Goal: Task Accomplishment & Management: Use online tool/utility

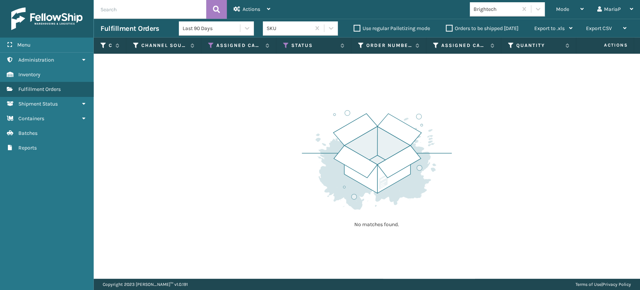
drag, startPoint x: 0, startPoint y: 0, endPoint x: 270, endPoint y: 137, distance: 303.1
click at [270, 137] on div "No matches found." at bounding box center [367, 166] width 547 height 225
click at [575, 5] on div "Mode" at bounding box center [570, 9] width 28 height 19
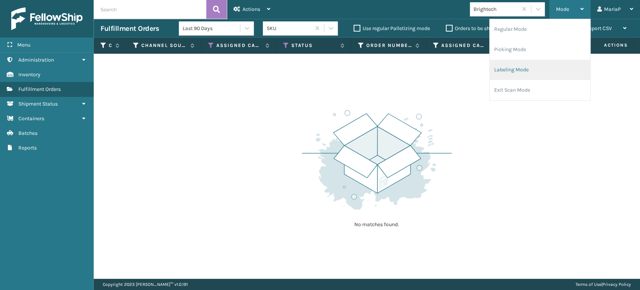
click at [532, 72] on li "Labeling Mode" at bounding box center [540, 70] width 101 height 20
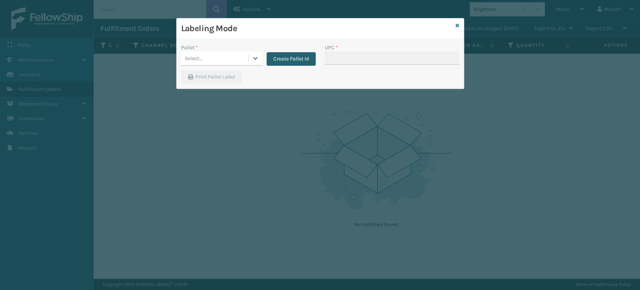
click at [286, 52] on button "Create Pallet Id" at bounding box center [291, 59] width 49 height 14
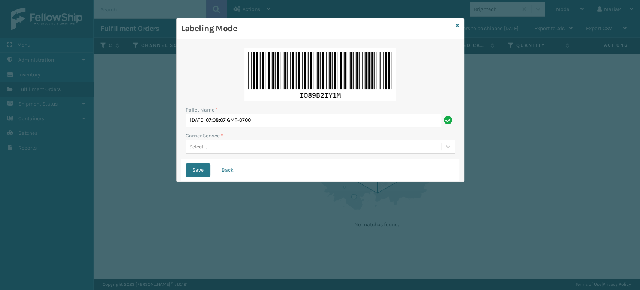
click at [288, 128] on div "Pallet Name * Fri Oct 03 2025 07:08:07 GMT-0700 Carrier Service * Select..." at bounding box center [320, 101] width 278 height 115
click at [288, 126] on input "Fri Oct 03 2025 07:08:07 GMT-0700" at bounding box center [314, 121] width 256 height 14
click at [288, 125] on input "Fri Oct 03 2025 07:08:07 GMT-0700" at bounding box center [314, 121] width 256 height 14
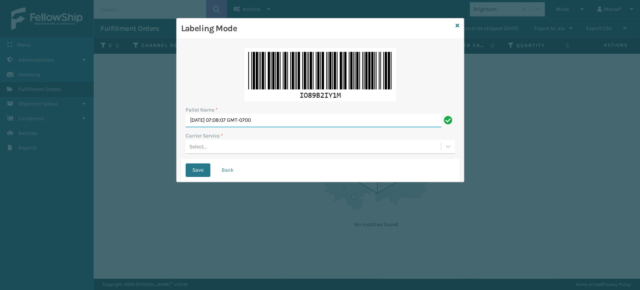
click at [288, 123] on input "Fri Oct 03 2025 07:08:07 GMT-0700" at bounding box center [314, 121] width 256 height 14
paste input "5623842"
type input "Fri Oct 03 2025 07:08:07 GMT-07005623842"
click at [296, 120] on input "Fri Oct 03 2025 07:08:07 GMT-07005623842" at bounding box center [314, 121] width 256 height 14
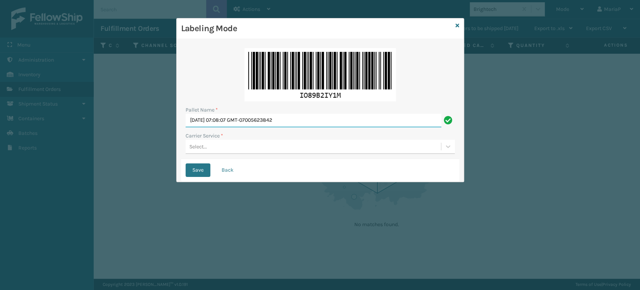
click at [296, 120] on input "Fri Oct 03 2025 07:08:07 GMT-07005623842" at bounding box center [314, 121] width 256 height 14
paste input "5623842"
type input "5623842"
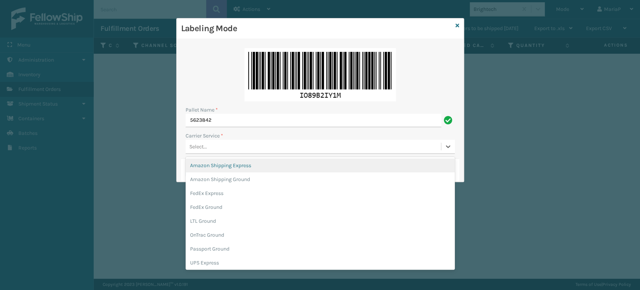
click at [213, 147] on div "Select..." at bounding box center [313, 146] width 255 height 12
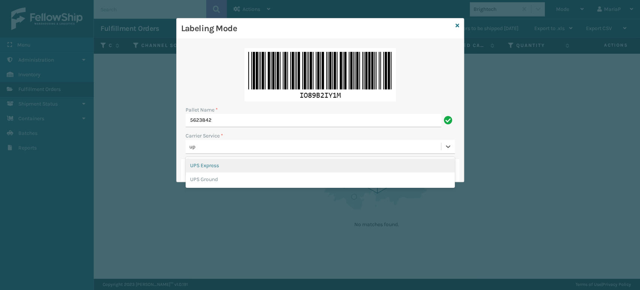
type input "ups"
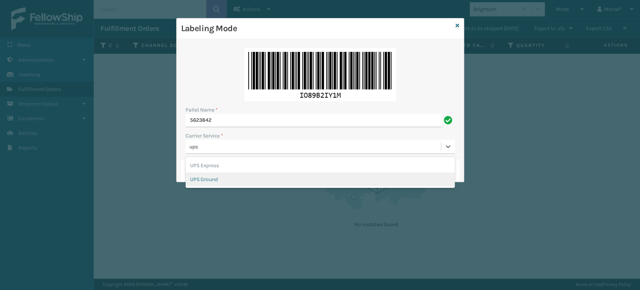
drag, startPoint x: 209, startPoint y: 182, endPoint x: 215, endPoint y: 179, distance: 5.7
click at [213, 180] on div "UPS Ground" at bounding box center [320, 179] width 269 height 14
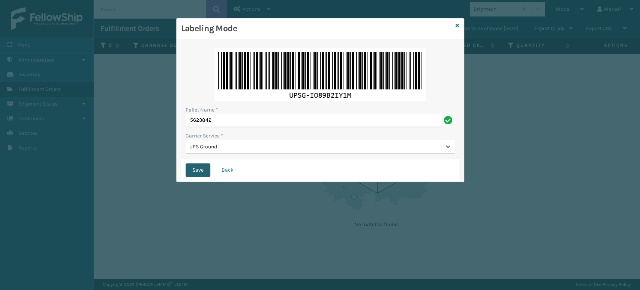
click at [203, 170] on button "Save" at bounding box center [198, 170] width 25 height 14
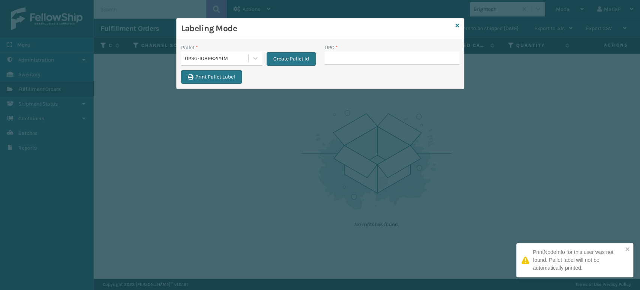
click at [318, 58] on div "Pallet * UPSG-IO89B2IY1M Create Pallet Id" at bounding box center [249, 57] width 144 height 27
click at [312, 59] on button "Create Pallet Id" at bounding box center [291, 59] width 49 height 14
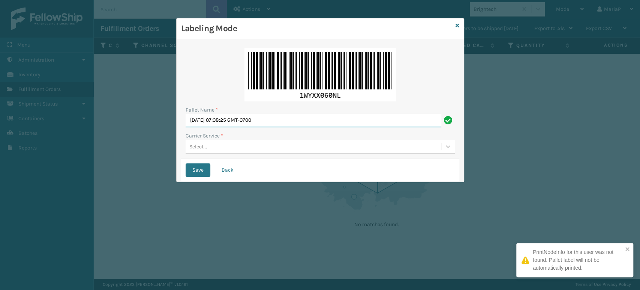
click at [291, 121] on input "Fri Oct 03 2025 07:08:25 GMT-0700" at bounding box center [314, 121] width 256 height 14
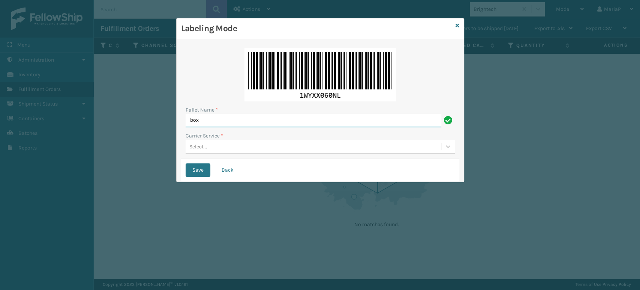
click at [218, 119] on input "box" at bounding box center [314, 121] width 256 height 14
type input "BOX TRUCK"
click at [215, 144] on div "Select..." at bounding box center [313, 146] width 255 height 12
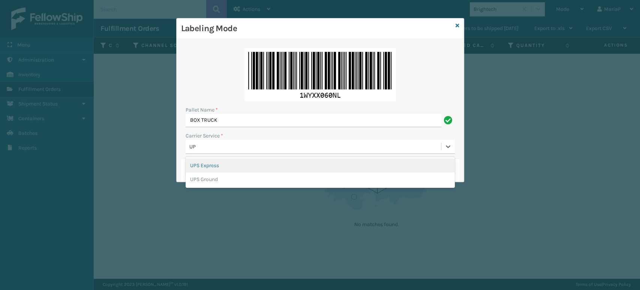
type input "UPS"
click at [213, 165] on div "UPS Express" at bounding box center [320, 165] width 269 height 14
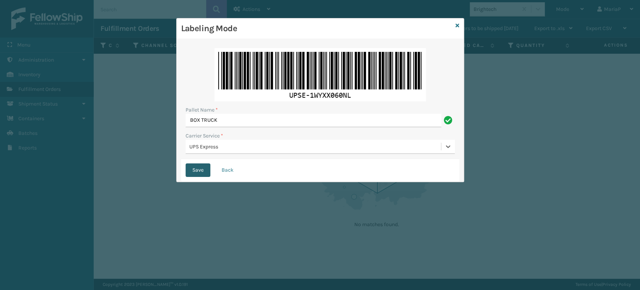
click at [191, 170] on button "Save" at bounding box center [198, 170] width 25 height 14
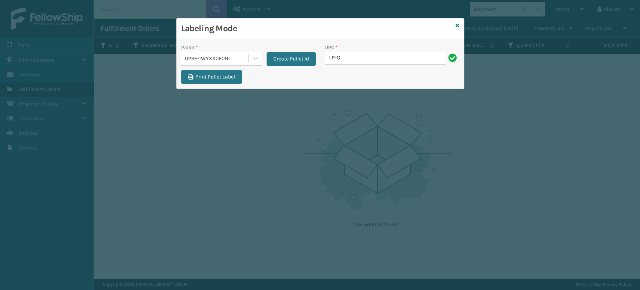
type input "LP-GLTBLST-BLK"
click at [214, 59] on div "UPSE-1WYXX060NL" at bounding box center [217, 58] width 64 height 8
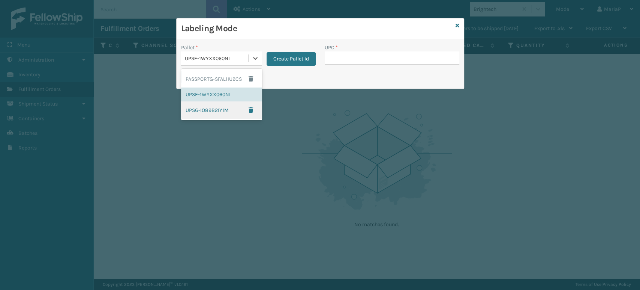
click at [214, 107] on div "UPSG-IO89B2IY1M" at bounding box center [221, 109] width 81 height 17
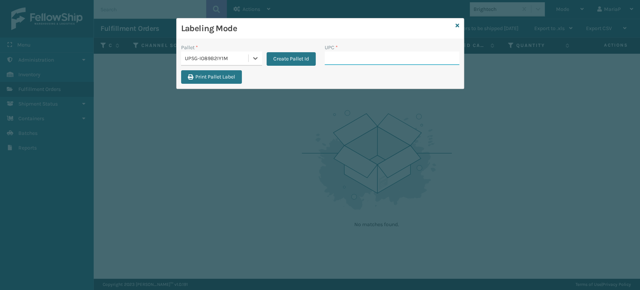
click at [349, 62] on input "UPC *" at bounding box center [392, 58] width 135 height 14
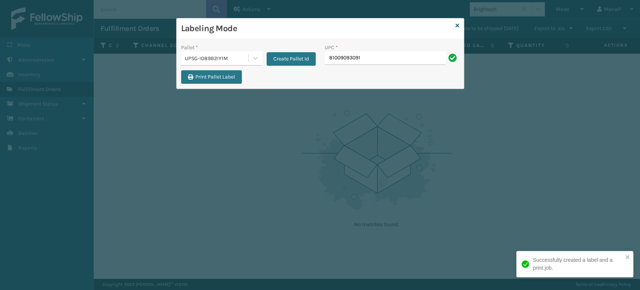
type input "810090930916"
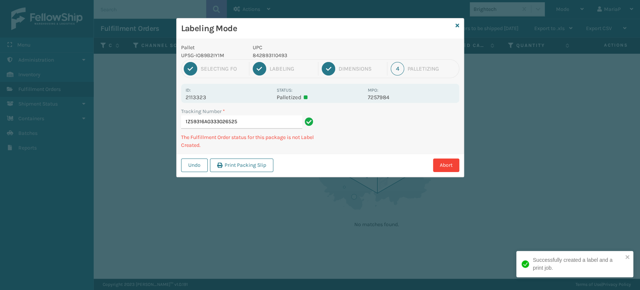
click at [272, 59] on p "842893110493" at bounding box center [308, 55] width 111 height 8
click at [271, 59] on p "842893110493" at bounding box center [308, 55] width 111 height 8
copy p "842893110493"
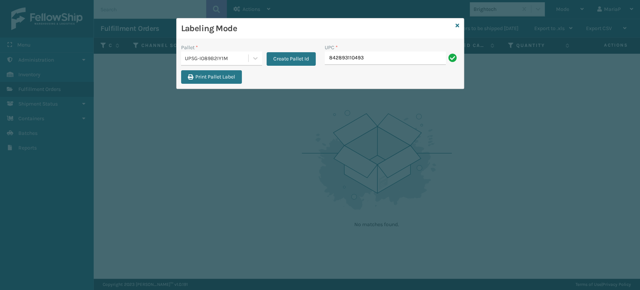
type input "842893110493"
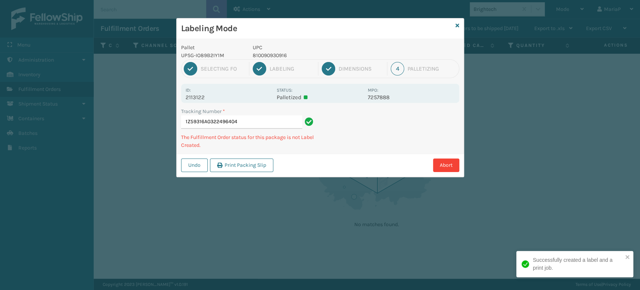
click at [253, 52] on p "810090930916" at bounding box center [308, 55] width 111 height 8
copy p "810090930916"
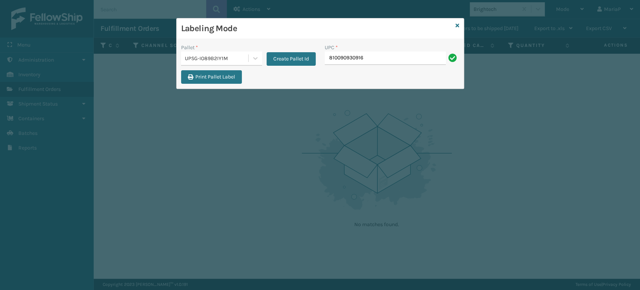
type input "810090930916"
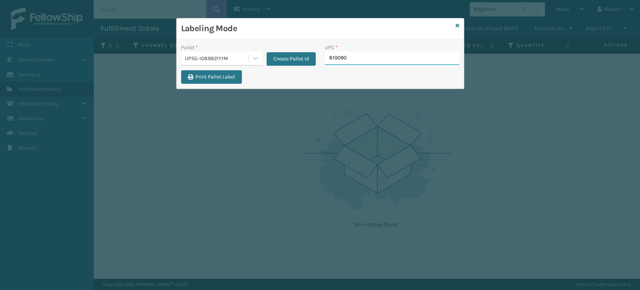
type input "8100909"
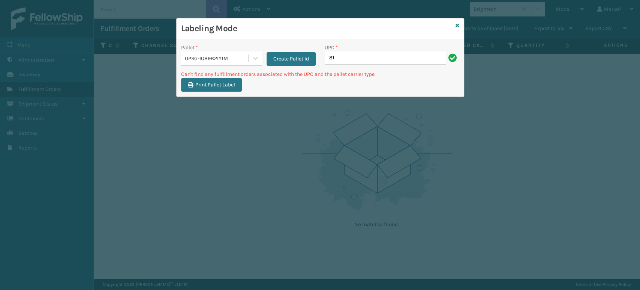
type input "8"
type input "LP-WVR-RED."
type input "LP-WVR-RED"
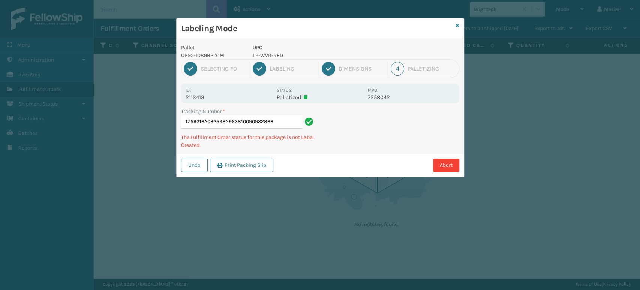
type input "1Z59316A0325982963810090932866"
type input "1ZXH0453035201356281009"
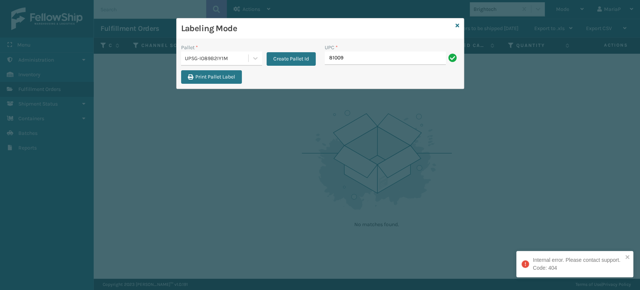
type input "810090"
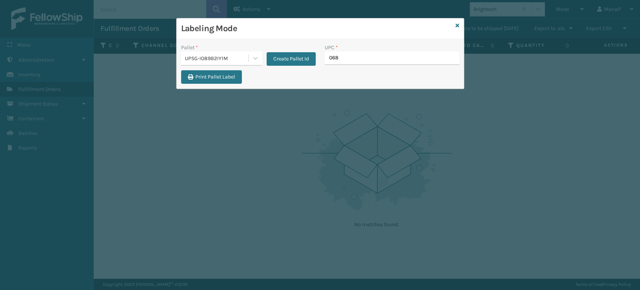
type input "0688"
type input "8101613326"
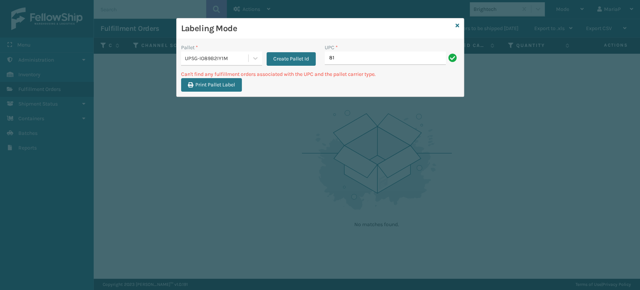
type input "8"
type input "LP-STMRC-SLV"
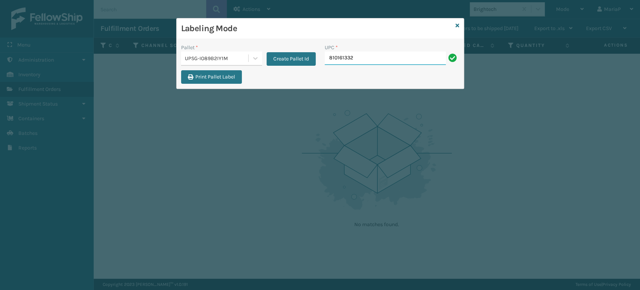
type input "8101613327"
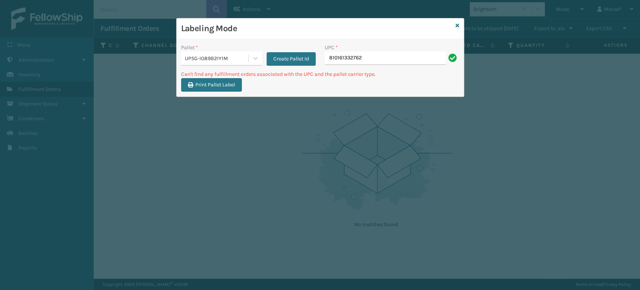
click at [379, 57] on input "810161332762" at bounding box center [385, 58] width 121 height 14
type input "LP-VBRN-BLK"
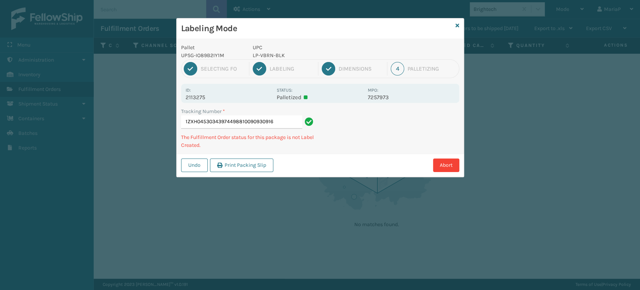
type input "1ZXH04530343974498810090930916"
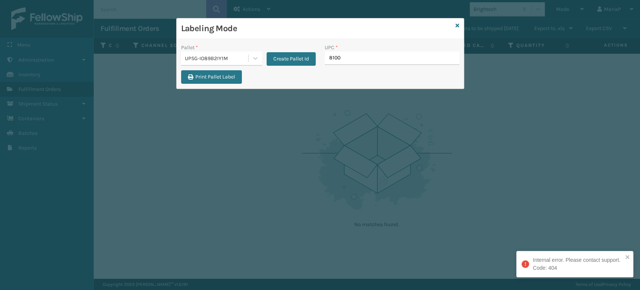
type input "81009"
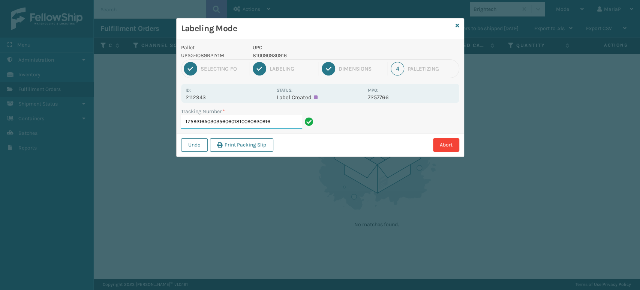
drag, startPoint x: 237, startPoint y: 120, endPoint x: 346, endPoint y: 132, distance: 109.5
click at [346, 132] on div "Tracking Number * 1Z59316A0303560601810090930916" at bounding box center [320, 120] width 287 height 26
type input "1Z59316A0303560601"
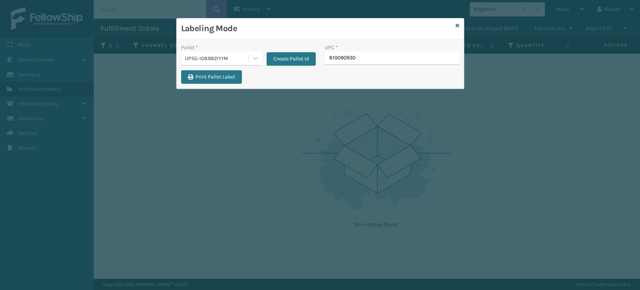
type input "8100909309"
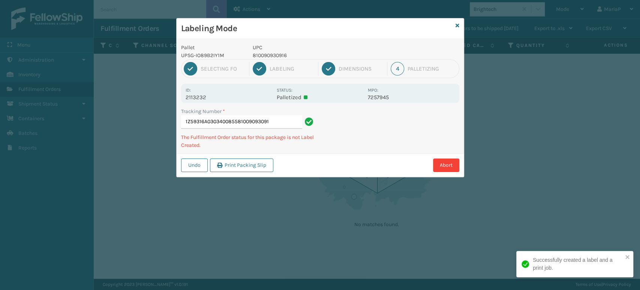
type input "1Z59316A0303400855810090930916"
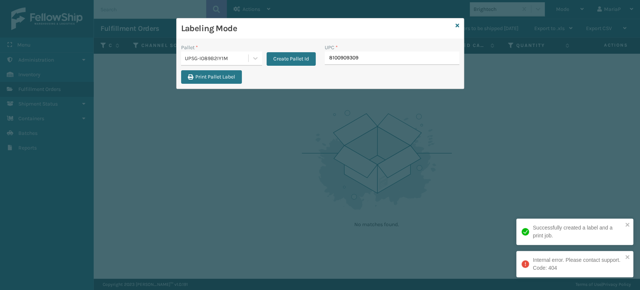
type input "81009093091"
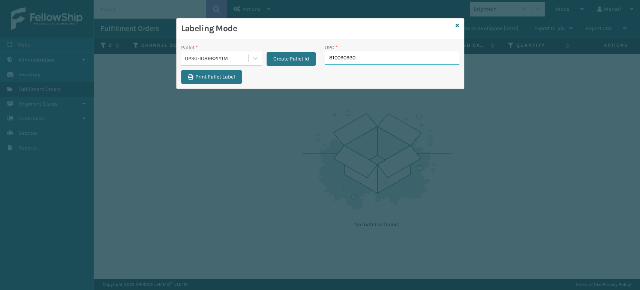
type input "8100909309"
type input "81009"
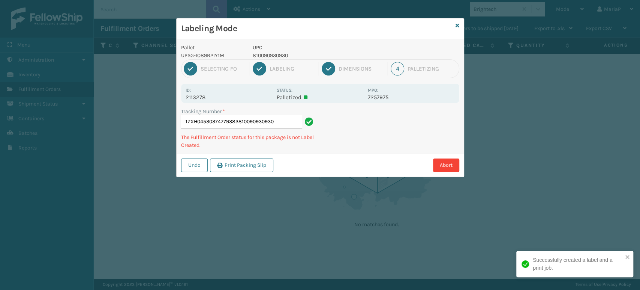
type input "1ZXH04530374779383810090930930"
type input "1ZXH04530309702587810090930930"
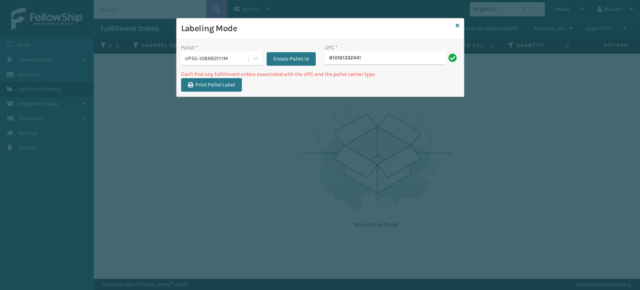
click at [375, 63] on input "810161332441" at bounding box center [385, 58] width 121 height 14
type input "LP-HYDLFPLS-GRPT"
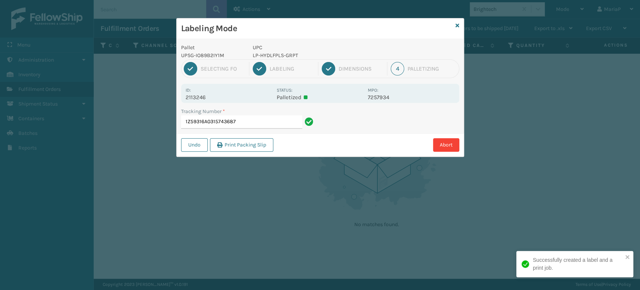
click at [275, 54] on p "LP-HYDLFPLS-GRPT" at bounding box center [308, 55] width 111 height 8
copy p "LP-HYDLFPLS-GRPT"
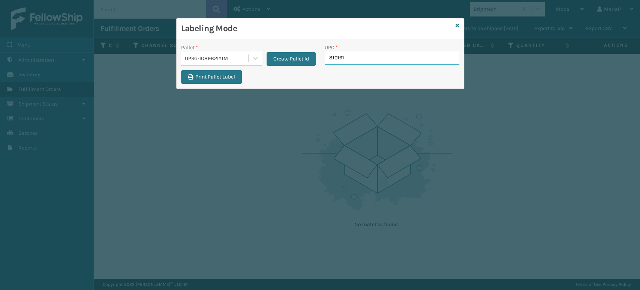
type input "8101613"
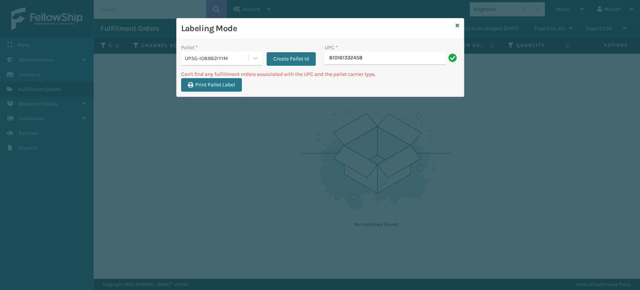
click at [368, 53] on input "810161332458" at bounding box center [385, 58] width 121 height 14
type input "LP-HYDLFPK-OCN"
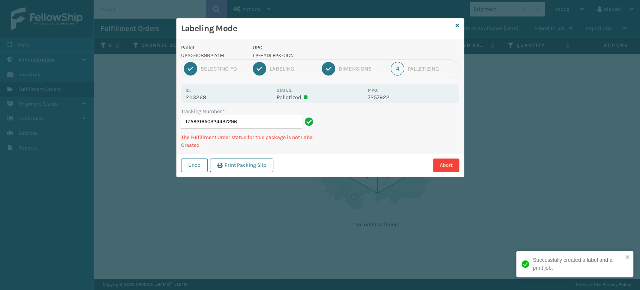
click at [265, 55] on p "LP-HYDLFPK-OCN" at bounding box center [308, 55] width 111 height 8
copy p "LP-HYDLFPK-OCN"
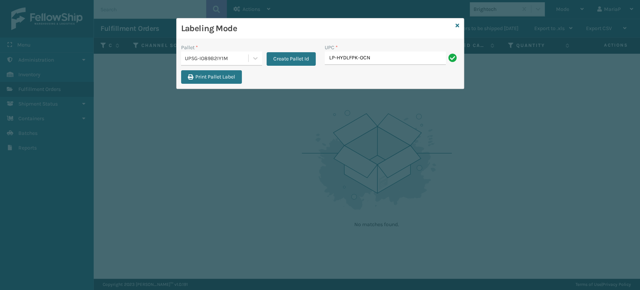
type input "LP-HYDLFPK-OCN"
type input "LP-MSGGUNEXT-BLK"
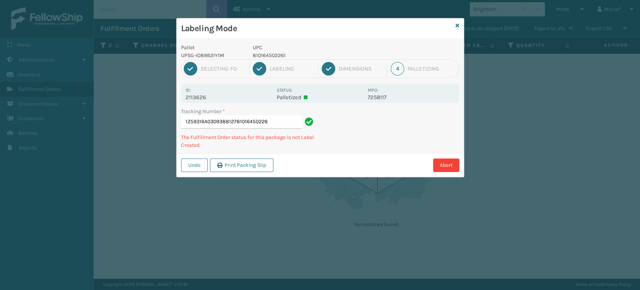
type input "1Z59316A0309388127810164502261"
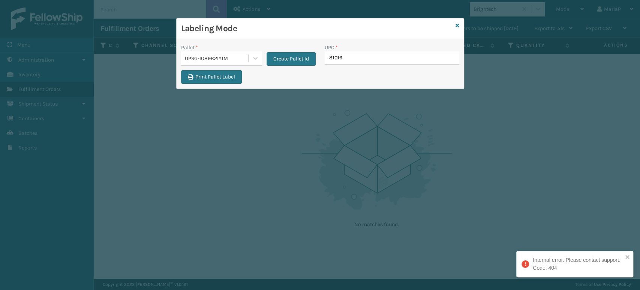
type input "810164"
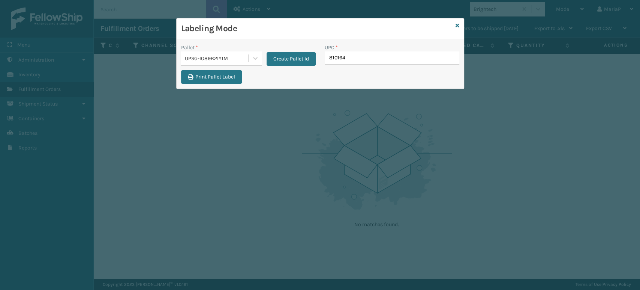
type input "8101645"
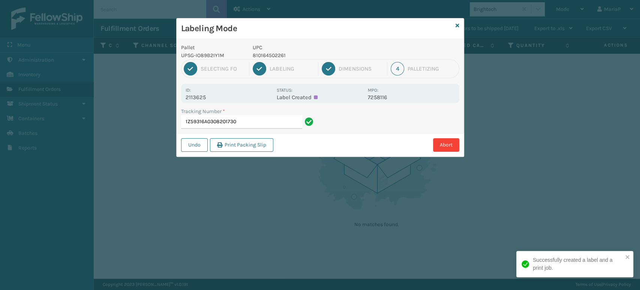
click at [267, 54] on p "810164502261" at bounding box center [308, 55] width 111 height 8
click at [268, 53] on p "810164502261" at bounding box center [308, 55] width 111 height 8
copy p "810164502261"
click at [269, 127] on input "1Z59316A0308201730" at bounding box center [241, 122] width 121 height 14
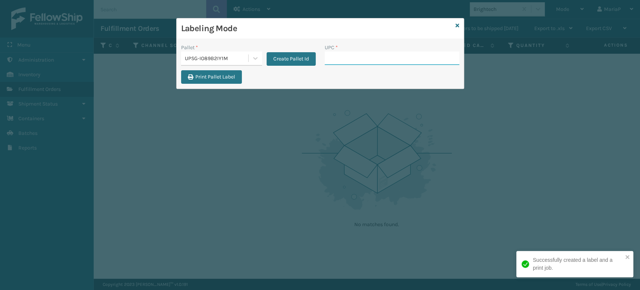
click at [335, 62] on input "UPC *" at bounding box center [392, 58] width 135 height 14
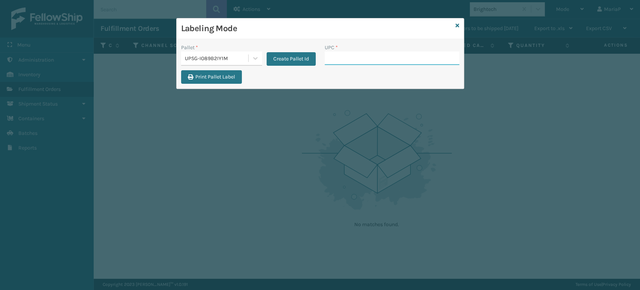
paste input "810164502261"
type input "810164502261"
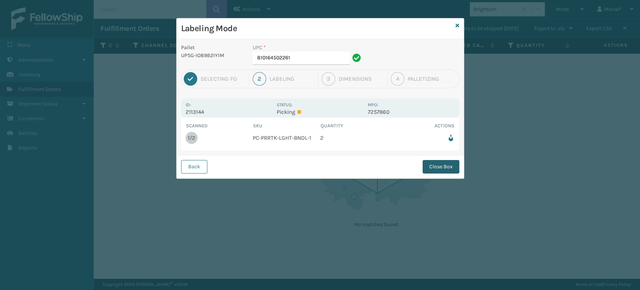
click at [448, 172] on button "Close Box" at bounding box center [441, 167] width 37 height 14
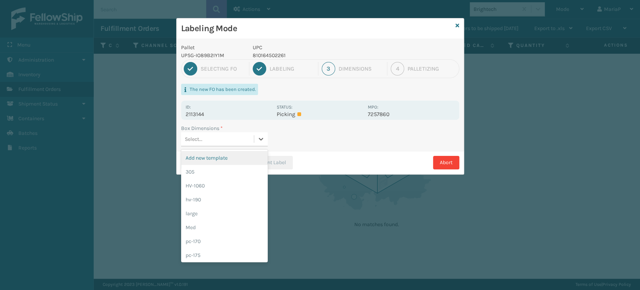
click at [230, 139] on div "Select..." at bounding box center [217, 139] width 73 height 12
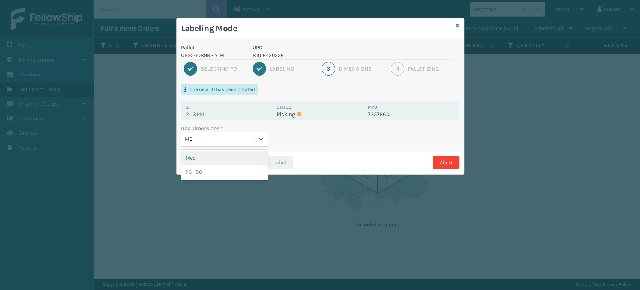
type input "MED"
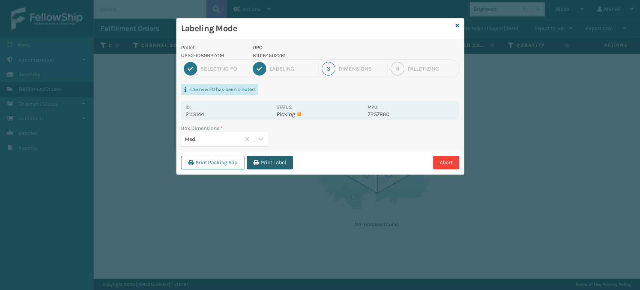
click at [288, 165] on button "Print Label" at bounding box center [270, 163] width 46 height 14
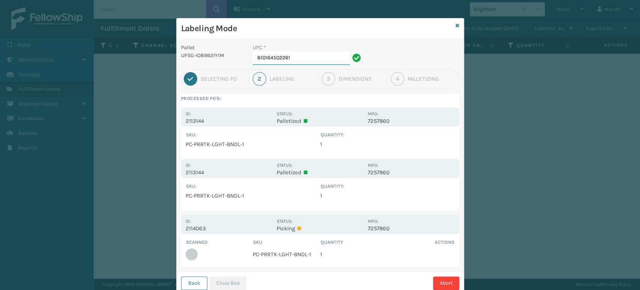
click at [294, 58] on input "810164502261" at bounding box center [301, 58] width 97 height 14
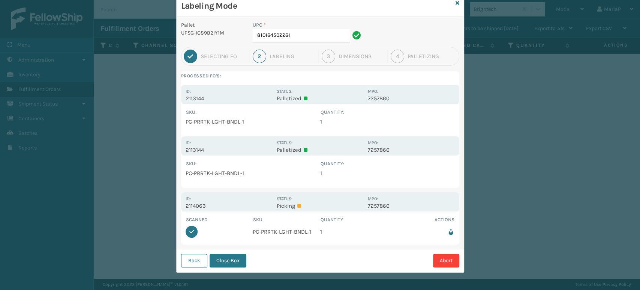
click at [237, 257] on button "Close Box" at bounding box center [228, 261] width 37 height 14
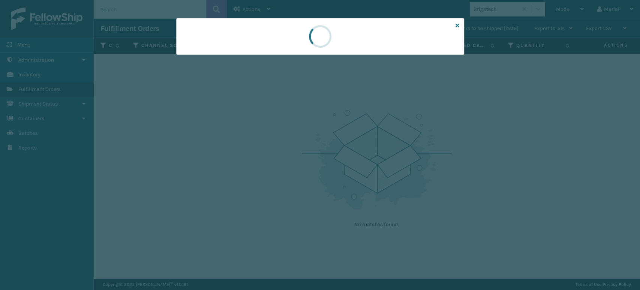
scroll to position [0, 0]
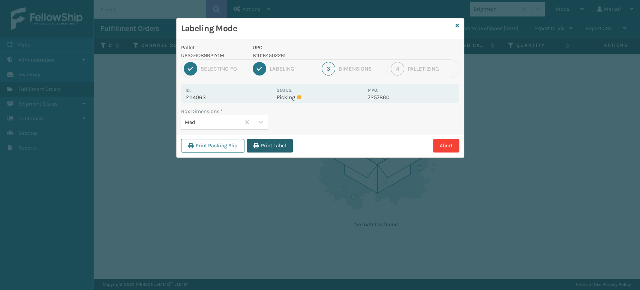
click at [276, 141] on button "Print Label" at bounding box center [270, 146] width 46 height 14
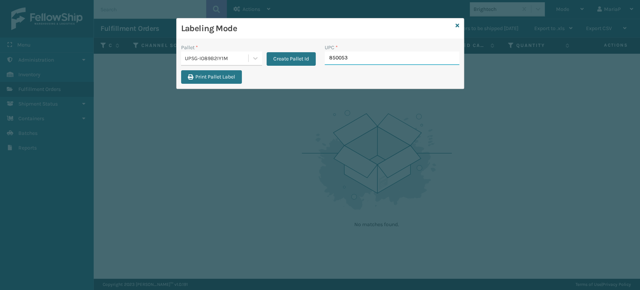
type input "8500530"
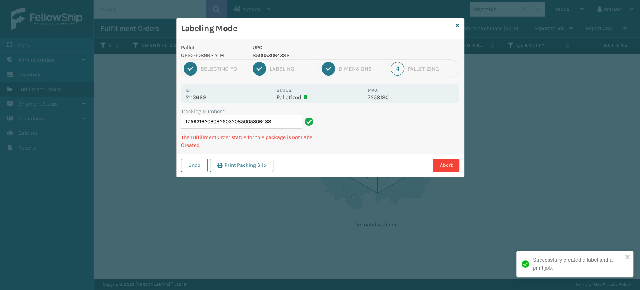
type input "1Z59316A0308250320850053064388"
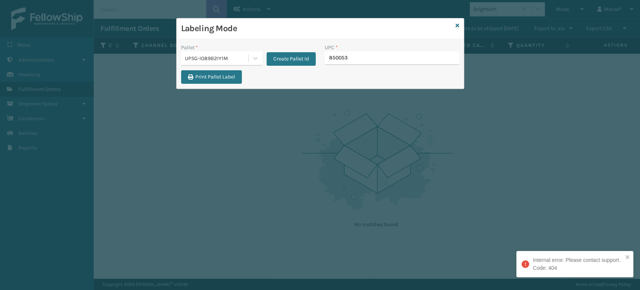
type input "8500530"
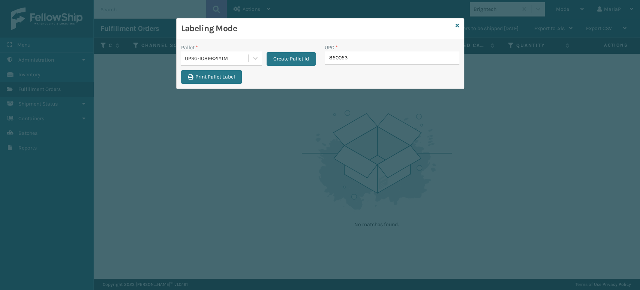
type input "8500530"
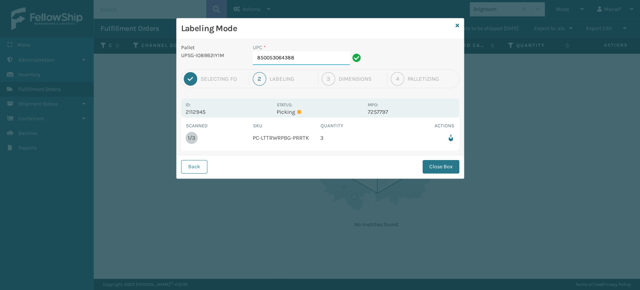
click at [314, 53] on input "850053064388" at bounding box center [301, 58] width 97 height 14
click at [434, 167] on button "Close Box" at bounding box center [441, 167] width 37 height 14
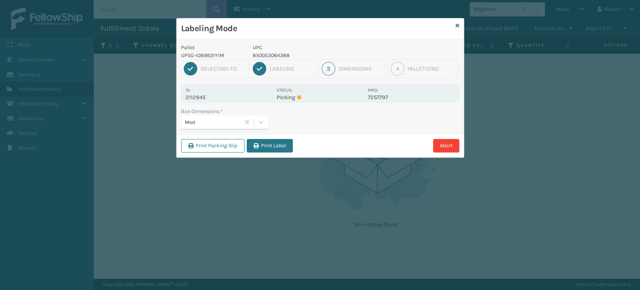
click at [259, 143] on icon "button" at bounding box center [256, 145] width 5 height 5
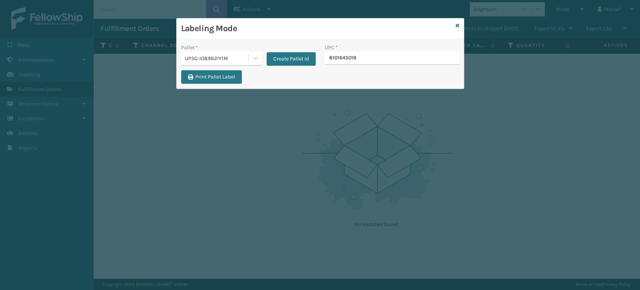
type input "81016450190"
type input "810164"
type input "81016"
type input "8101645"
type input "81016450192"
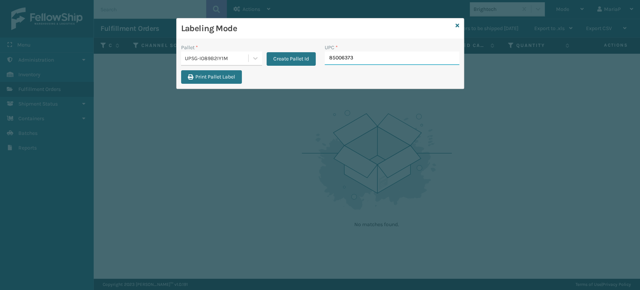
type input "850063730"
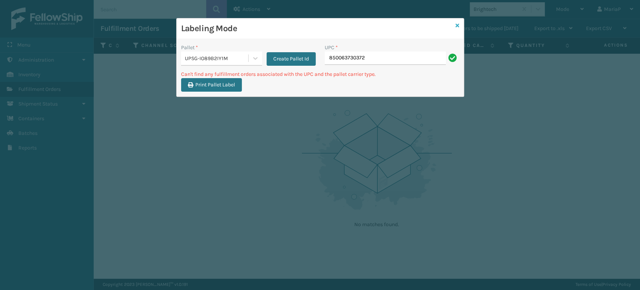
click at [459, 26] on icon at bounding box center [458, 25] width 4 height 5
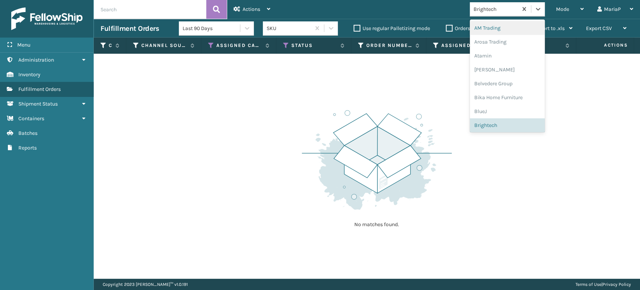
click at [484, 14] on div "Brightech" at bounding box center [494, 9] width 48 height 12
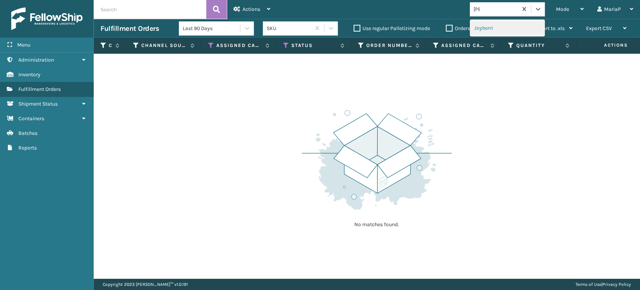
type input "JOY"
click at [472, 32] on div "Joyberri" at bounding box center [507, 28] width 75 height 14
click at [448, 26] on label "Orders to be shipped [DATE]" at bounding box center [482, 28] width 73 height 6
click at [446, 26] on input "Orders to be shipped [DATE]" at bounding box center [446, 26] width 0 height 5
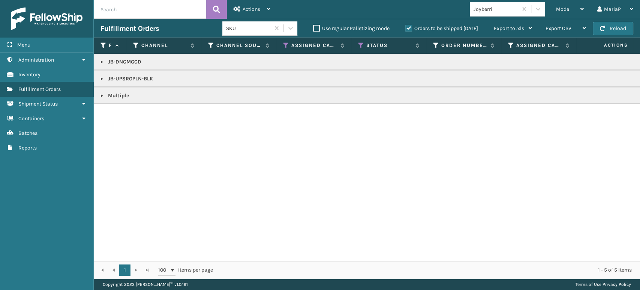
click at [102, 78] on link at bounding box center [102, 79] width 6 height 6
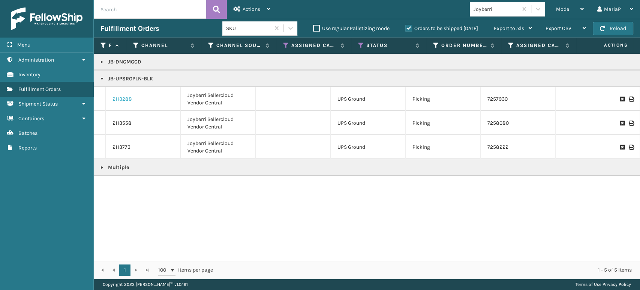
click at [122, 95] on link "2113288" at bounding box center [123, 99] width 20 height 8
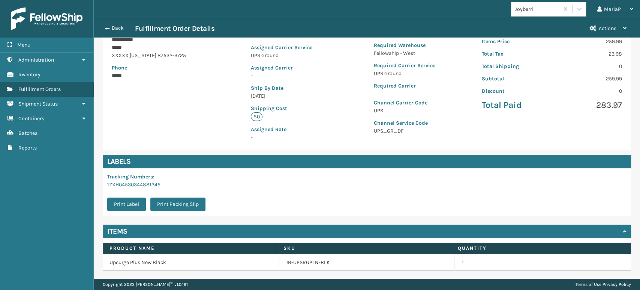
scroll to position [140, 0]
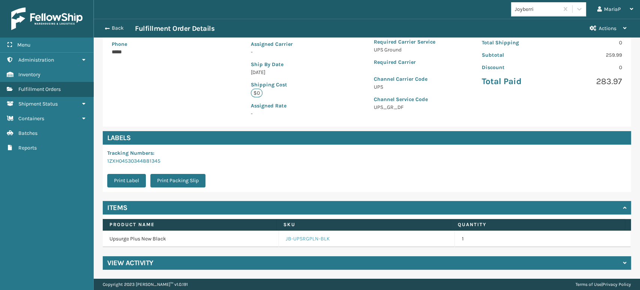
click at [309, 241] on link "JB-UPSRGPLN-BLK" at bounding box center [308, 239] width 44 height 8
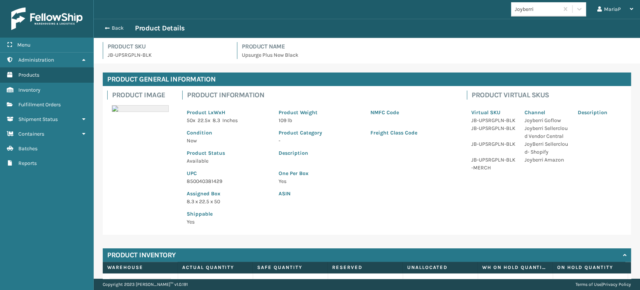
click at [217, 184] on p "850040381429" at bounding box center [228, 181] width 83 height 8
copy p "850040381429"
click at [114, 27] on button "Back" at bounding box center [118, 28] width 35 height 7
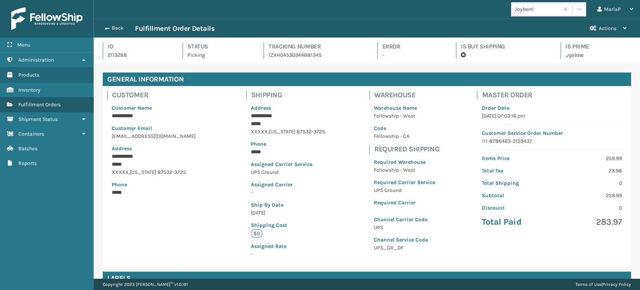
scroll to position [18, 546]
click at [113, 27] on button "Back" at bounding box center [118, 28] width 35 height 7
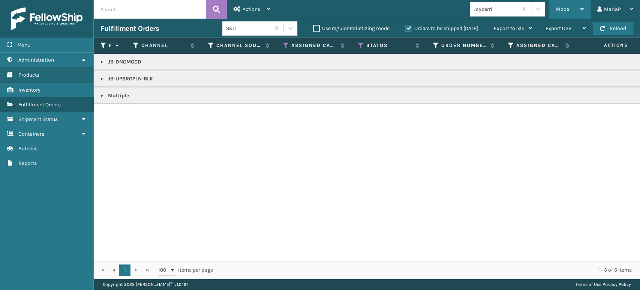
click at [565, 3] on div "Mode" at bounding box center [570, 9] width 28 height 19
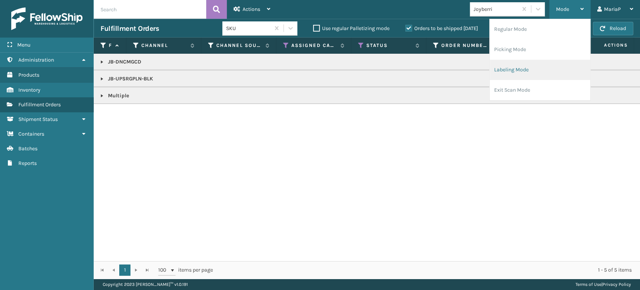
drag, startPoint x: 544, startPoint y: 64, endPoint x: 539, endPoint y: 63, distance: 4.5
click at [539, 63] on li "Labeling Mode" at bounding box center [540, 70] width 101 height 20
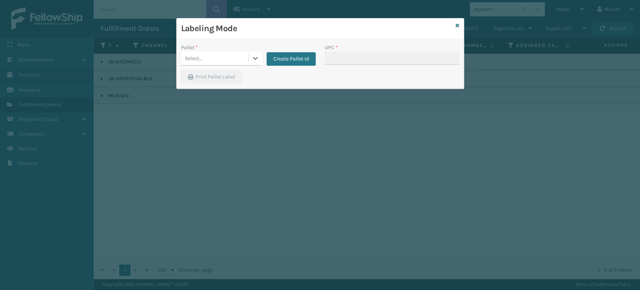
click at [220, 56] on div "Select..." at bounding box center [214, 58] width 67 height 12
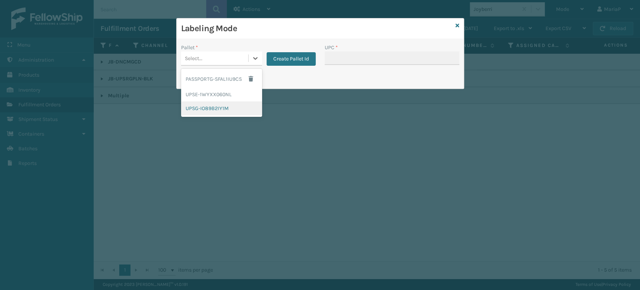
click at [216, 105] on div "UPSG-IO89B2IY1M" at bounding box center [221, 108] width 81 height 14
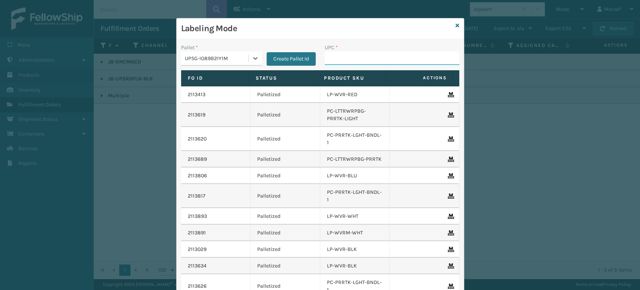
click at [338, 63] on input "UPC *" at bounding box center [392, 58] width 135 height 14
paste input "850040381429"
type input "850040381429"
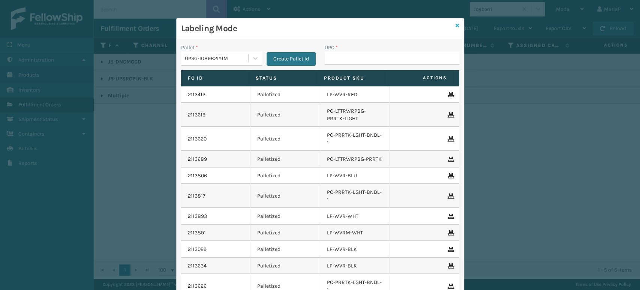
click at [456, 23] on icon at bounding box center [458, 25] width 4 height 5
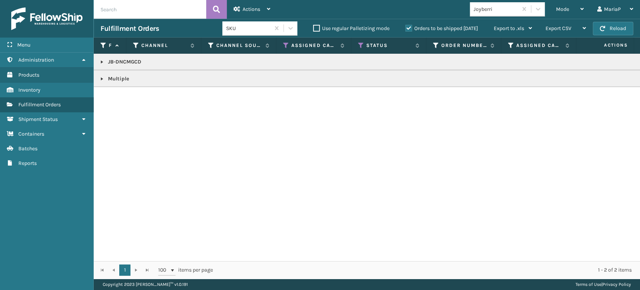
click at [101, 80] on link at bounding box center [102, 79] width 6 height 6
click at [100, 104] on link at bounding box center [100, 107] width 12 height 12
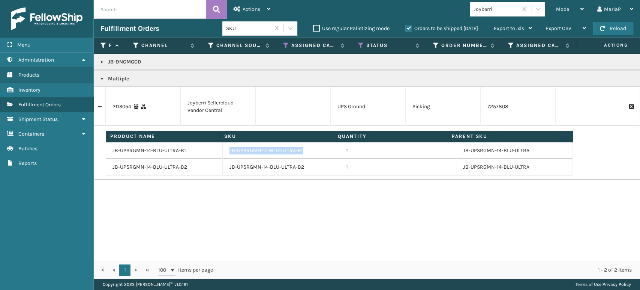
drag, startPoint x: 226, startPoint y: 147, endPoint x: 300, endPoint y: 154, distance: 74.2
click at [300, 154] on td "JB-UPSRGMN-14-BLU-ULTRA-B1" at bounding box center [281, 150] width 117 height 17
copy link "JB-UPSRGMN-14-BLU-ULTRA-B1"
click at [572, 3] on div "Mode" at bounding box center [570, 9] width 28 height 19
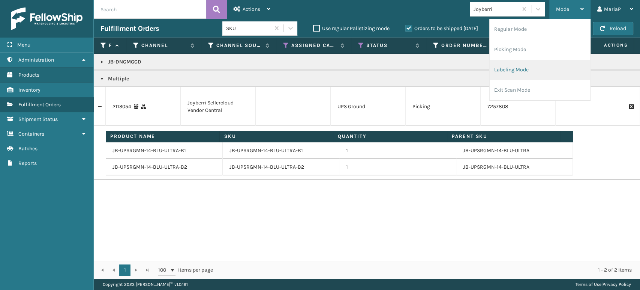
click at [551, 67] on li "Labeling Mode" at bounding box center [540, 70] width 101 height 20
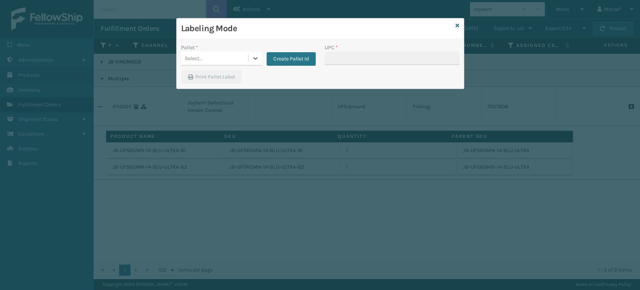
click at [224, 54] on div "Select..." at bounding box center [214, 58] width 67 height 12
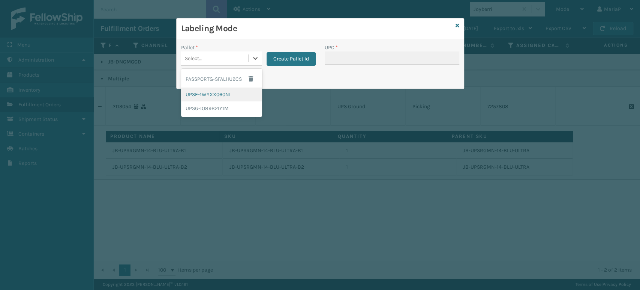
click at [231, 92] on div "UPSE-1WYXX060NL" at bounding box center [221, 94] width 81 height 14
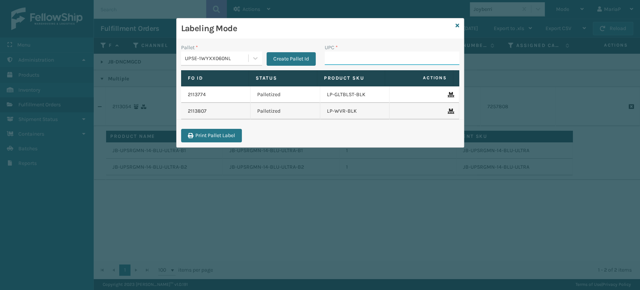
click at [354, 59] on input "UPC *" at bounding box center [392, 58] width 135 height 14
paste input "JB-UPSRGMN-14-BLU-ULTRA-B1"
type input "JB-UPSRGMN-14-BLU-ULTRA-B1"
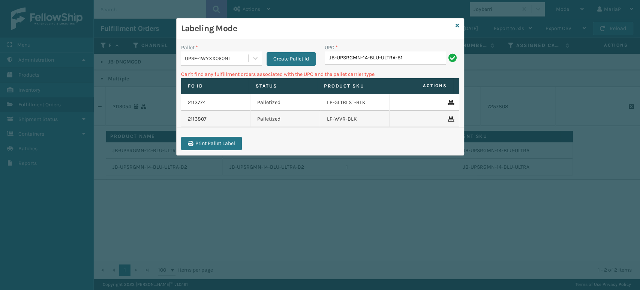
click at [201, 54] on div "UPSE-1WYXX060NL" at bounding box center [217, 58] width 64 height 8
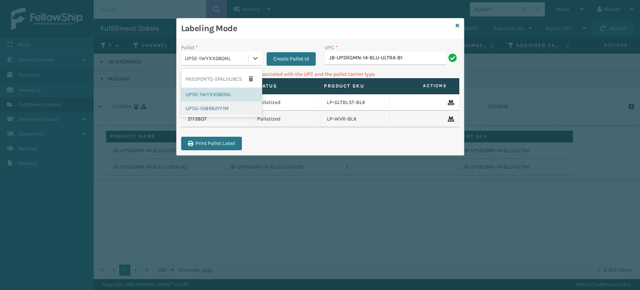
click at [218, 105] on div "UPSG-IO89B2IY1M" at bounding box center [221, 108] width 81 height 14
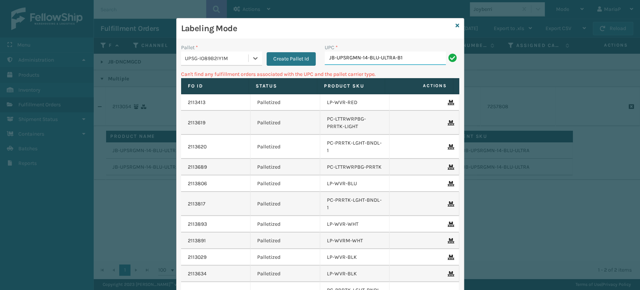
click at [393, 61] on input "JB-UPSRGMN-14-BLU-ULTRA-B1" at bounding box center [385, 58] width 121 height 14
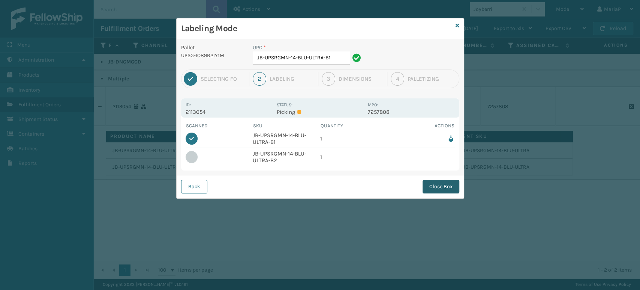
click at [434, 189] on button "Close Box" at bounding box center [441, 187] width 37 height 14
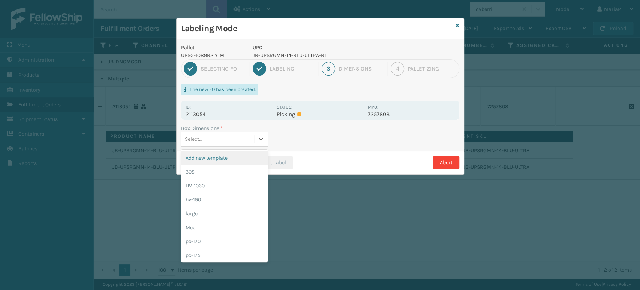
click at [232, 140] on div "Select..." at bounding box center [217, 139] width 73 height 12
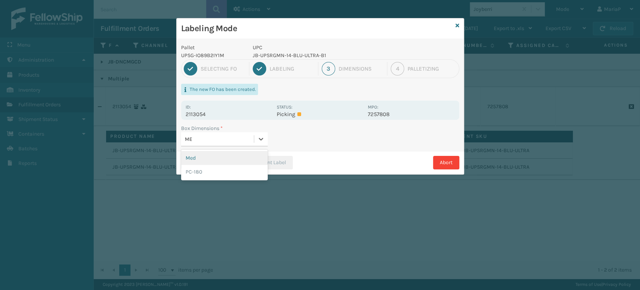
type input "MED"
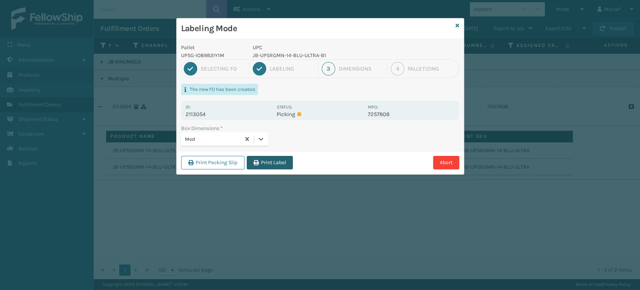
click at [256, 165] on button "Print Label" at bounding box center [270, 163] width 46 height 14
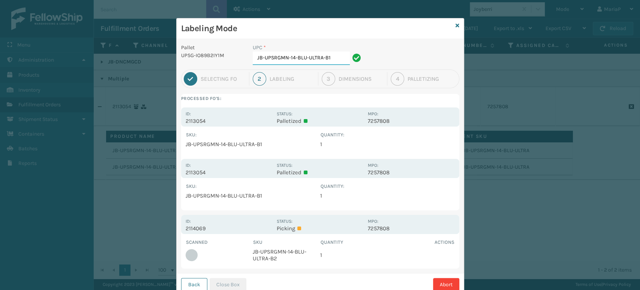
click at [339, 62] on input "JB-UPSRGMN-14-BLU-ULTRA-B1" at bounding box center [301, 58] width 97 height 14
type input "JB-UPSRGMN-14-BLU-ULTRA-B2"
click at [225, 282] on button "Close Box" at bounding box center [228, 285] width 37 height 14
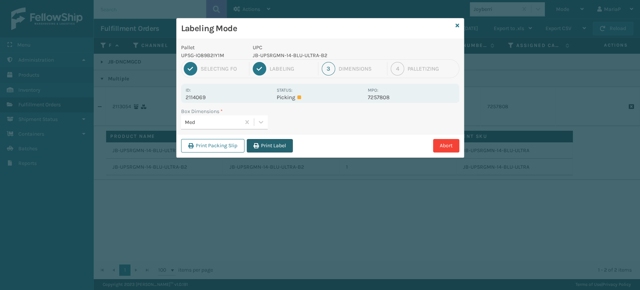
click at [267, 145] on button "Print Label" at bounding box center [270, 146] width 46 height 14
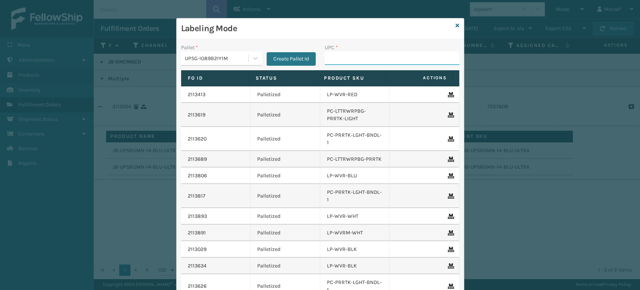
click at [365, 60] on input "UPC *" at bounding box center [392, 58] width 135 height 14
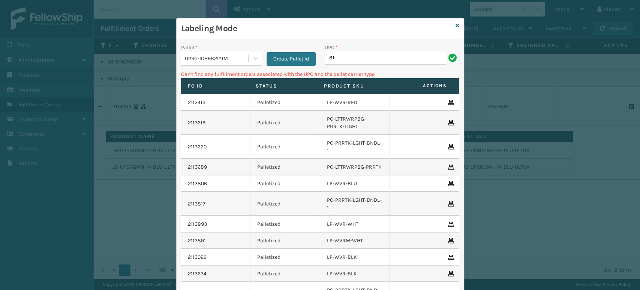
type input "8"
type input "LP-AGLDRD-BLK"
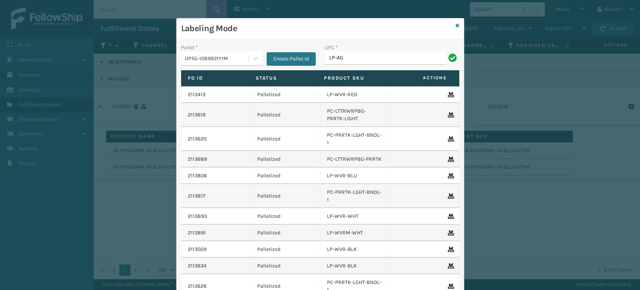
type input "LP-AGLDRD-BLK"
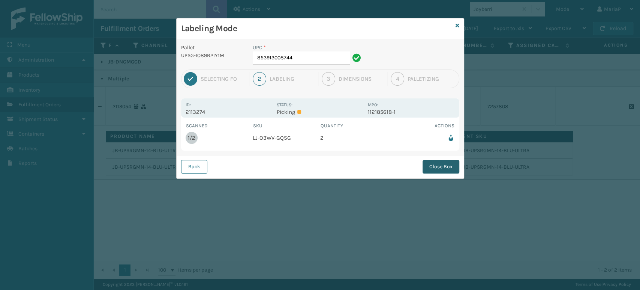
click at [437, 171] on button "Close Box" at bounding box center [441, 167] width 37 height 14
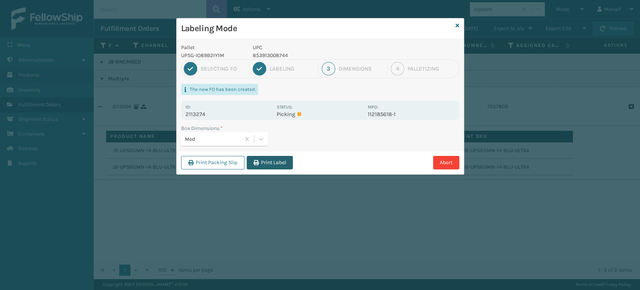
click at [256, 165] on button "Print Label" at bounding box center [270, 163] width 46 height 14
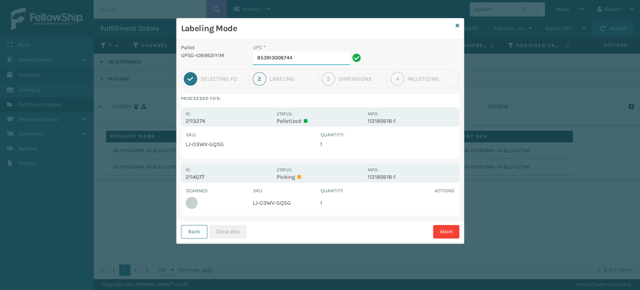
click at [305, 61] on input "853913008744" at bounding box center [301, 58] width 97 height 14
click at [268, 224] on div "Back Close Box Abort" at bounding box center [320, 231] width 287 height 23
drag, startPoint x: 207, startPoint y: 231, endPoint x: 221, endPoint y: 230, distance: 13.9
click at [207, 231] on div "Back Close Box Abort" at bounding box center [320, 231] width 287 height 23
click at [228, 229] on button "Close Box" at bounding box center [228, 232] width 37 height 14
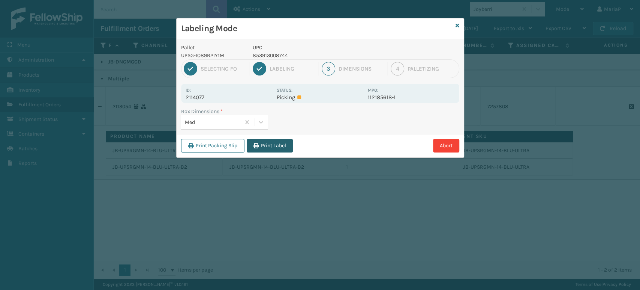
click at [266, 148] on button "Print Label" at bounding box center [270, 146] width 46 height 14
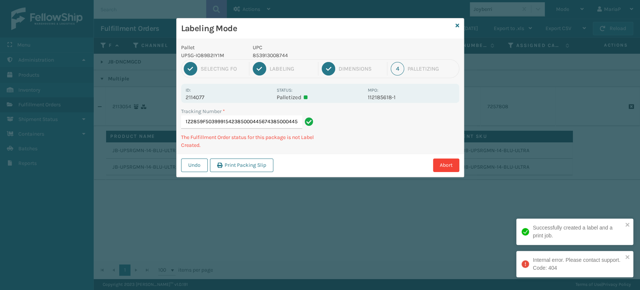
type input "1Z2859F50399915423850004456743850004456743"
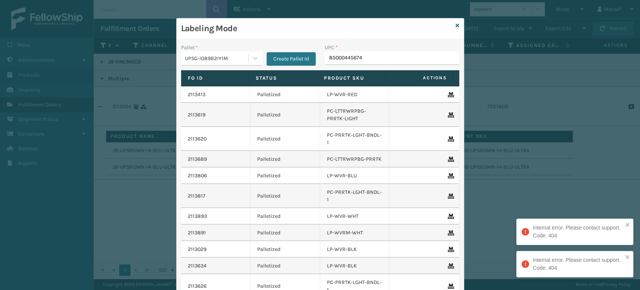
type input "850004456743"
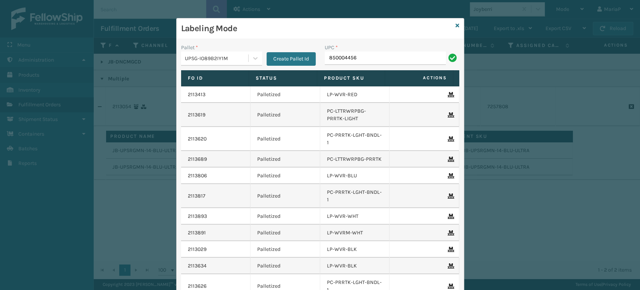
type input "8500044567"
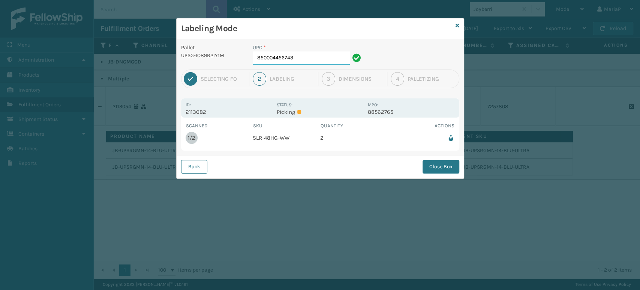
click at [287, 57] on input "850004456743" at bounding box center [301, 58] width 97 height 14
click at [445, 158] on div "Back Close Box" at bounding box center [320, 166] width 287 height 23
click at [445, 170] on button "Close Box" at bounding box center [441, 167] width 37 height 14
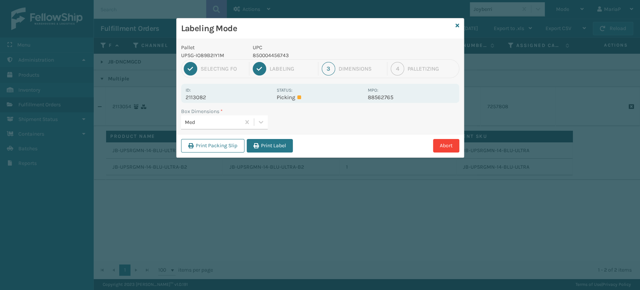
click at [268, 142] on button "Print Label" at bounding box center [270, 146] width 46 height 14
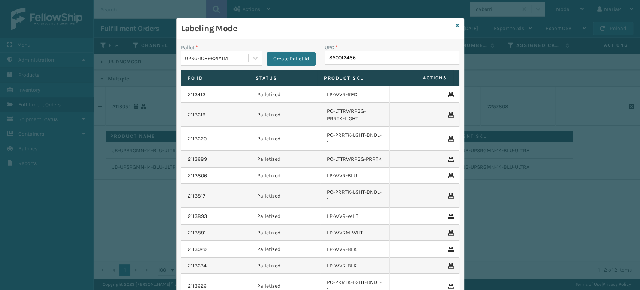
type input "8500124866"
type input "85440300737"
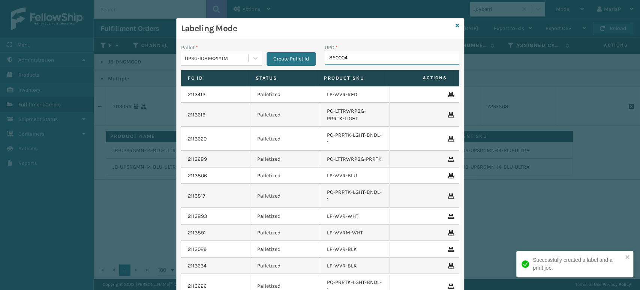
type input "8500044"
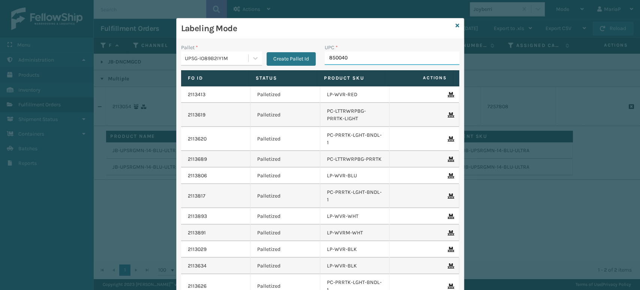
type input "8500406"
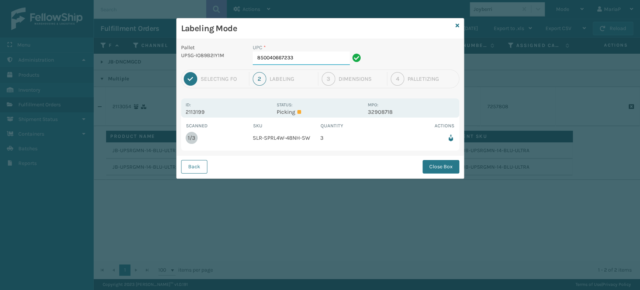
click at [327, 60] on input "850040667233" at bounding box center [301, 58] width 97 height 14
click at [447, 165] on button "Close Box" at bounding box center [441, 167] width 37 height 14
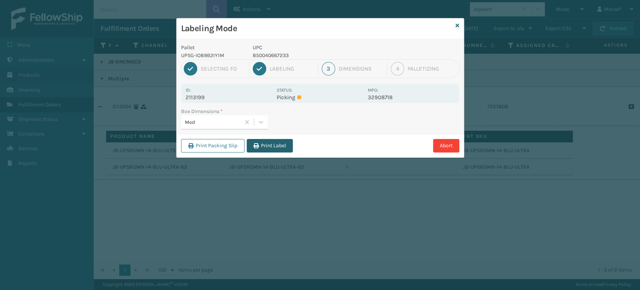
click at [278, 146] on button "Print Label" at bounding box center [270, 146] width 46 height 14
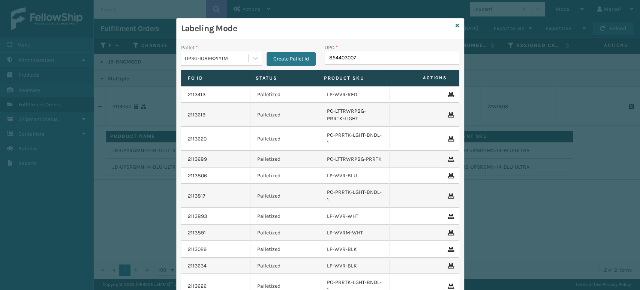
type input "8544030070"
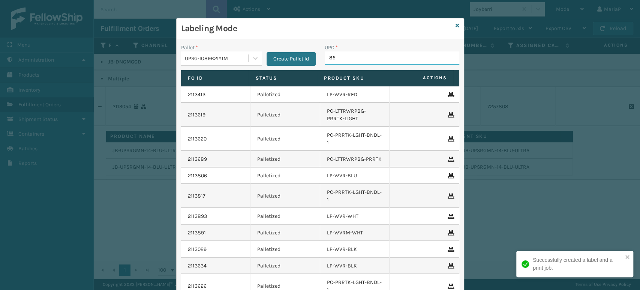
type input "850"
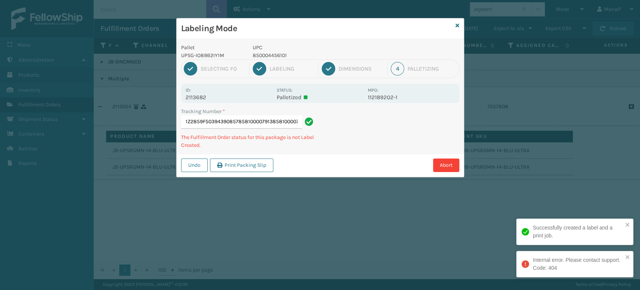
type input "1Z2859F50394390857858100007913858100007913"
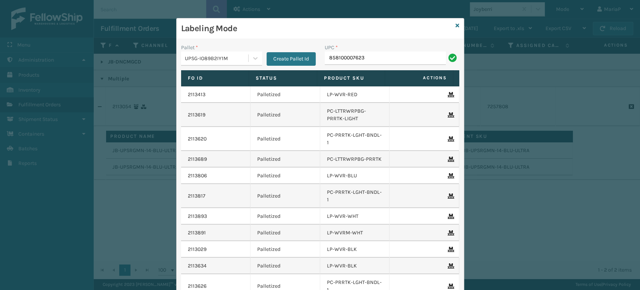
type input "858100007623"
type input "857899006879"
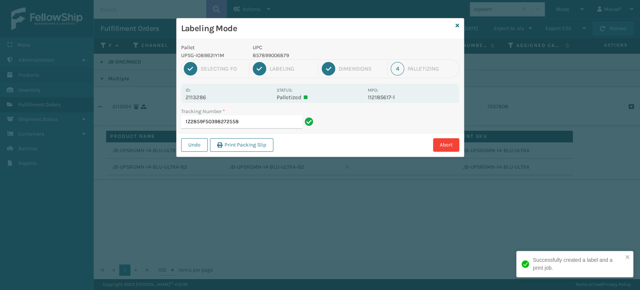
click at [267, 58] on p "857899006879" at bounding box center [308, 55] width 111 height 8
click at [267, 56] on p "857899006879" at bounding box center [308, 55] width 111 height 8
copy p "857899006879"
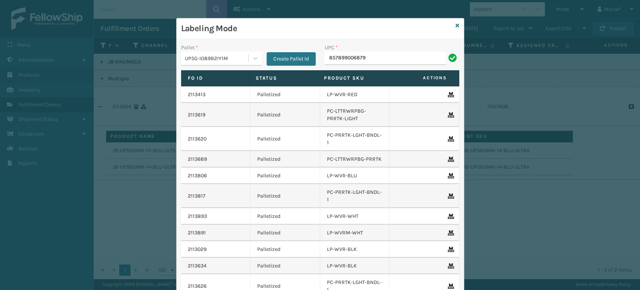
type input "857899006879"
type input "8544040667295"
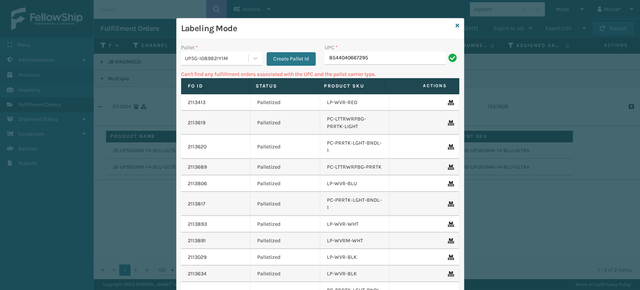
click at [493, 231] on div "Labeling Mode Pallet * UPSG-IO89B2IY1M Create Pallet Id UPC * 8544040667295 Can…" at bounding box center [320, 145] width 640 height 290
click at [339, 56] on input "8544040667295" at bounding box center [385, 58] width 121 height 14
type input "850040667295"
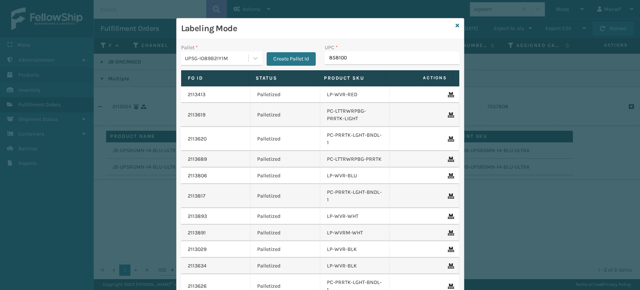
type input "8581000"
type input "8500044"
type input "850004456262"
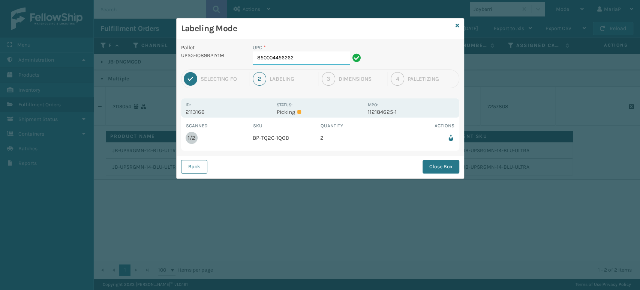
click at [296, 59] on input "850004456262" at bounding box center [301, 58] width 97 height 14
click at [430, 168] on button "Close Box" at bounding box center [441, 167] width 37 height 14
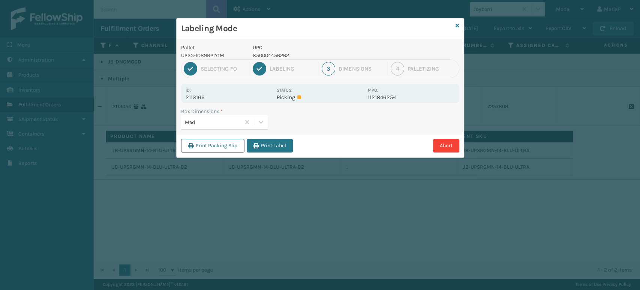
click at [279, 146] on button "Print Label" at bounding box center [270, 146] width 46 height 14
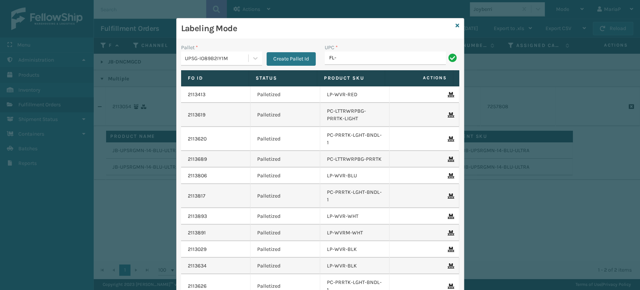
type input "FL-OLVA-CRM"
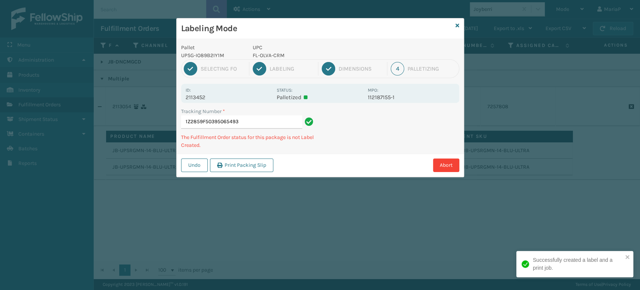
click at [268, 53] on p "FL-OLVA-CRM" at bounding box center [308, 55] width 111 height 8
click at [269, 53] on p "FL-OLVA-CRM" at bounding box center [308, 55] width 111 height 8
copy p "FL-OLVA-CRM"
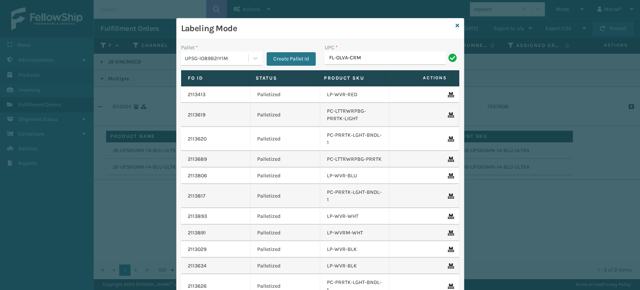
type input "FL-OLVA-CRM"
type input "8500044"
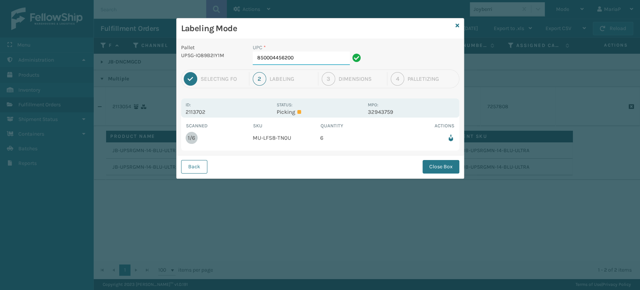
click at [312, 62] on input "850004456200" at bounding box center [301, 58] width 97 height 14
click at [445, 160] on button "Close Box" at bounding box center [441, 167] width 37 height 14
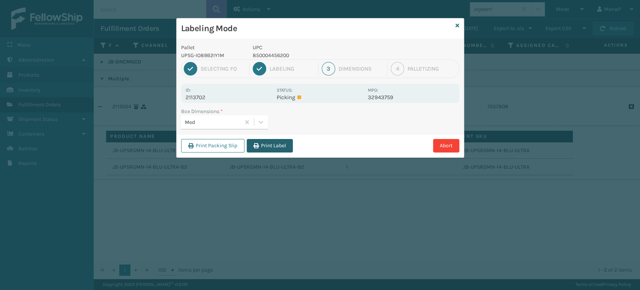
click at [267, 144] on button "Print Label" at bounding box center [270, 146] width 46 height 14
click at [267, 144] on div "Labeling Mode Pallet UPSG-IO89B2IY1M UPC 850004456200 1 Selecting FO 2 Labeling…" at bounding box center [320, 145] width 640 height 290
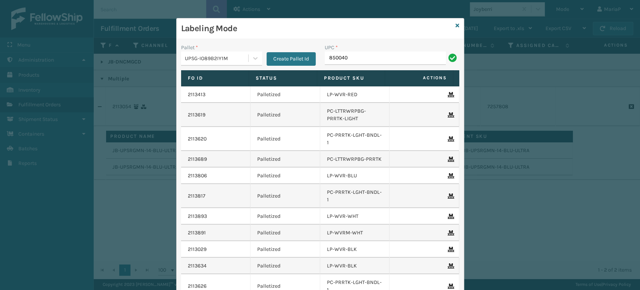
type input "8500406"
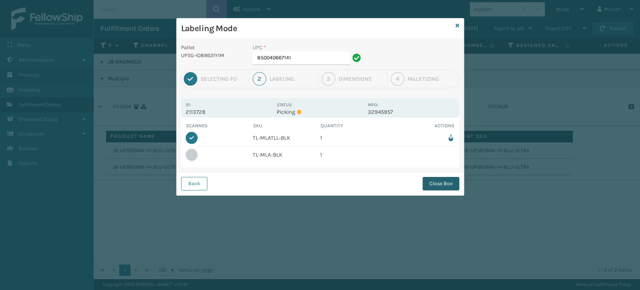
click at [442, 178] on button "Close Box" at bounding box center [441, 184] width 37 height 14
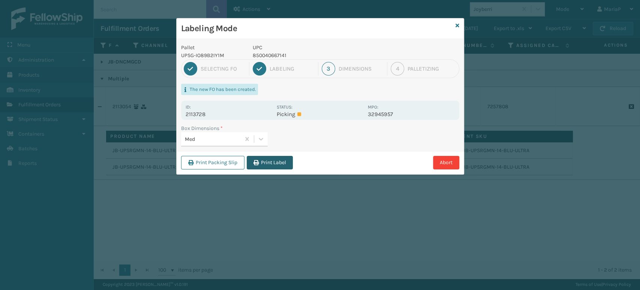
click at [265, 159] on button "Print Label" at bounding box center [270, 163] width 46 height 14
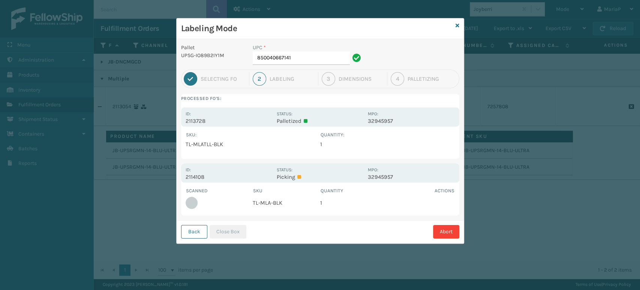
click at [185, 227] on button "Back" at bounding box center [194, 232] width 26 height 14
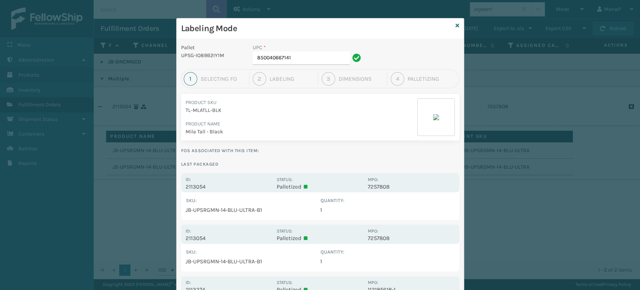
click at [452, 24] on div "Labeling Mode" at bounding box center [320, 28] width 287 height 21
click at [456, 24] on icon at bounding box center [458, 25] width 4 height 5
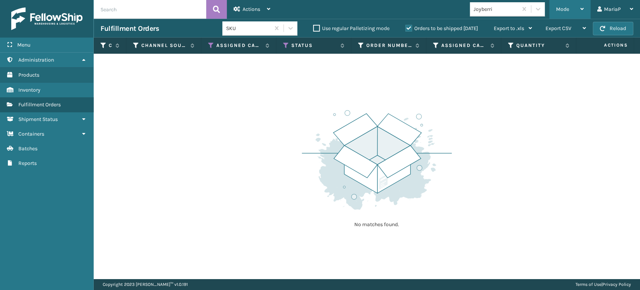
click at [566, 9] on span "Mode" at bounding box center [562, 9] width 13 height 6
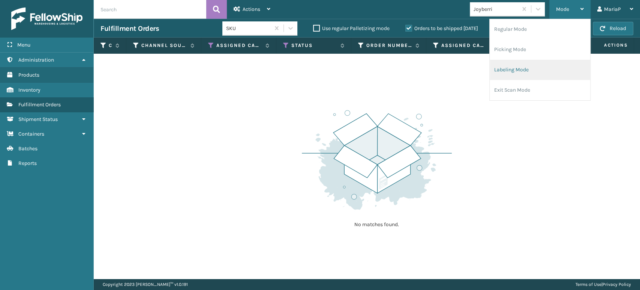
click at [533, 74] on li "Labeling Mode" at bounding box center [540, 70] width 101 height 20
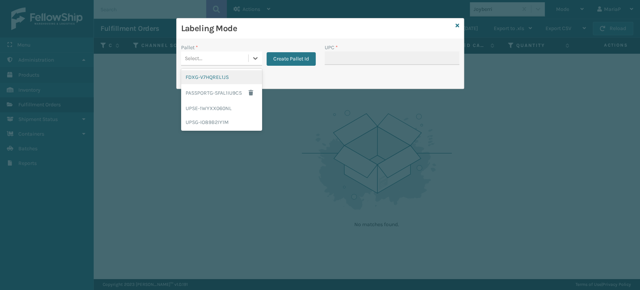
click at [212, 56] on div "Select..." at bounding box center [214, 58] width 67 height 12
click at [212, 122] on div "UPSG-IO89B2IY1M" at bounding box center [221, 122] width 81 height 14
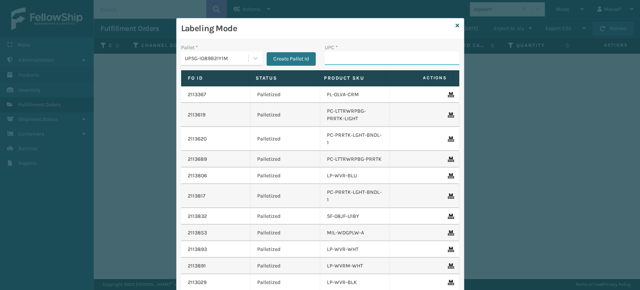
click at [330, 60] on input "UPC *" at bounding box center [392, 58] width 135 height 14
type input "8500044"
type input "8500124865"
type input "8581000"
type input "853913"
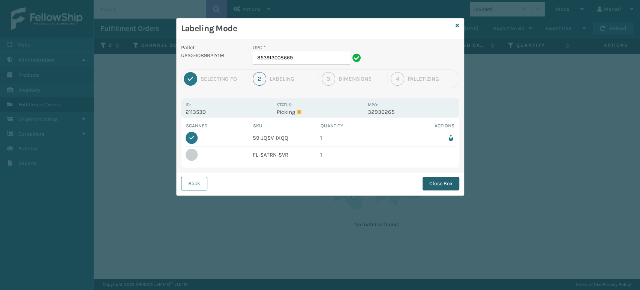
click at [433, 180] on button "Close Box" at bounding box center [441, 184] width 37 height 14
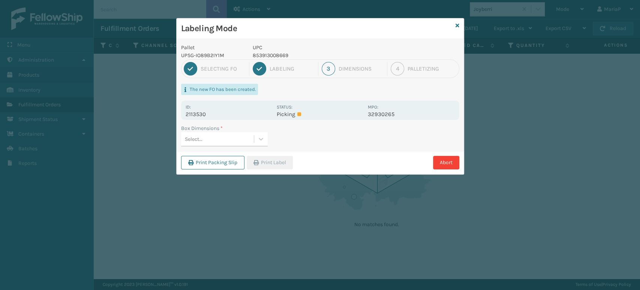
click at [231, 137] on div "Select..." at bounding box center [217, 139] width 73 height 12
type input "MED"
click at [271, 160] on button "Print Label" at bounding box center [270, 163] width 46 height 14
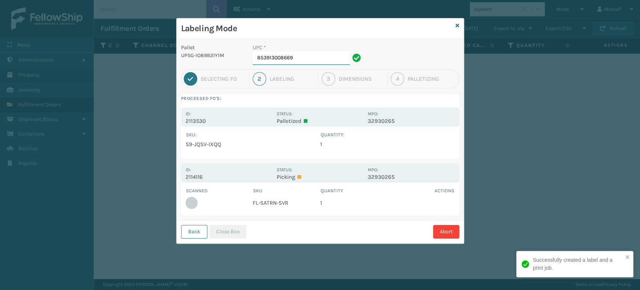
click at [315, 57] on input "853913008669" at bounding box center [301, 58] width 97 height 14
type input "850012486893"
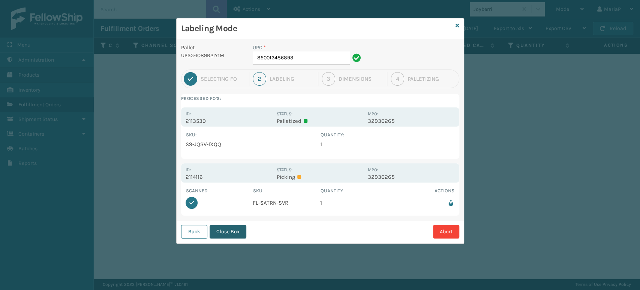
click at [224, 236] on button "Close Box" at bounding box center [228, 232] width 37 height 14
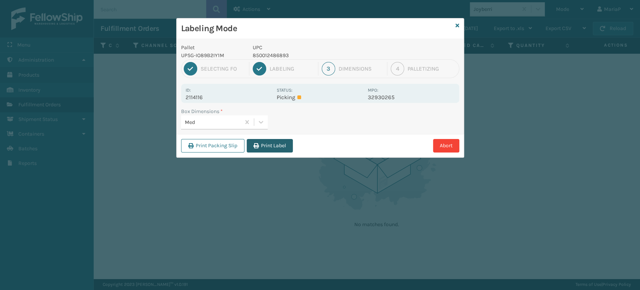
click at [275, 149] on button "Print Label" at bounding box center [270, 146] width 46 height 14
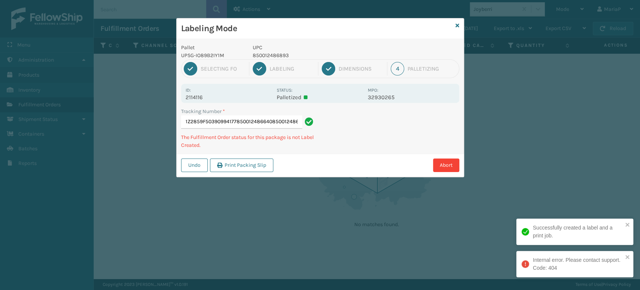
type input "1Z2859F50390994177850012486640850012486640"
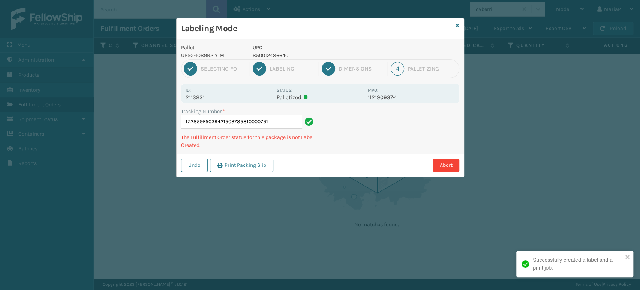
type input "1Z2859F50394215037858100007913"
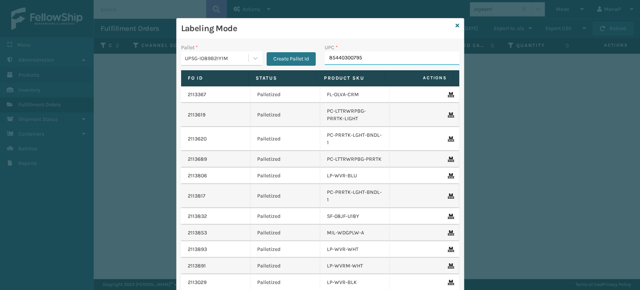
type input "854403007957"
type input "8500044562"
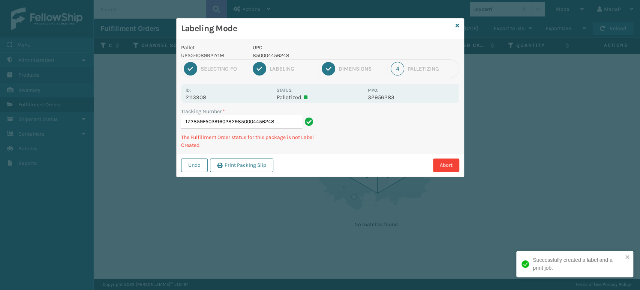
type input "1Z2859F50391602829850004456248"
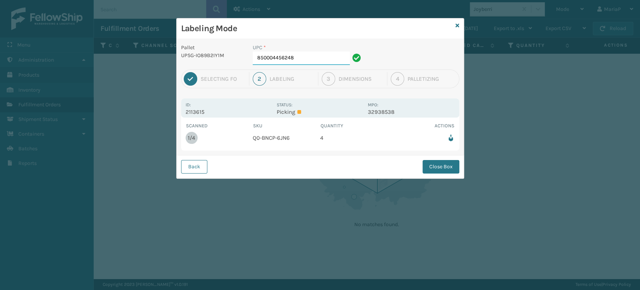
click at [323, 54] on input "850004456248" at bounding box center [301, 58] width 97 height 14
click at [439, 173] on button "Close Box" at bounding box center [441, 167] width 37 height 14
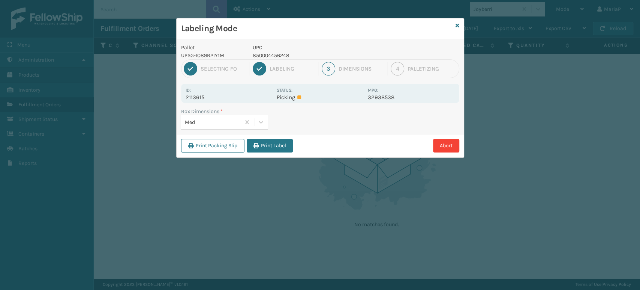
click at [272, 149] on button "Print Label" at bounding box center [270, 146] width 46 height 14
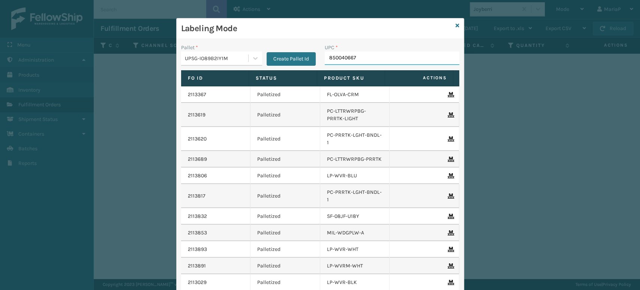
type input "8500406676"
type input "KM-MD-1SS"
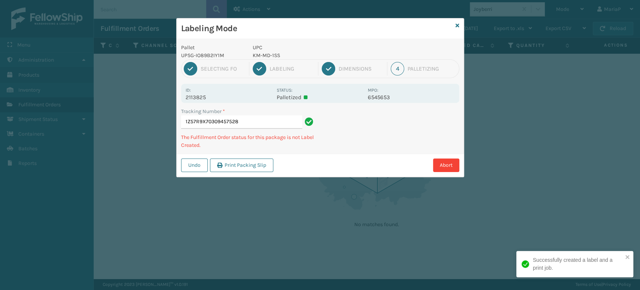
click at [264, 53] on p "KM-MD-1SS" at bounding box center [308, 55] width 111 height 8
copy p "KM-MD-1SS"
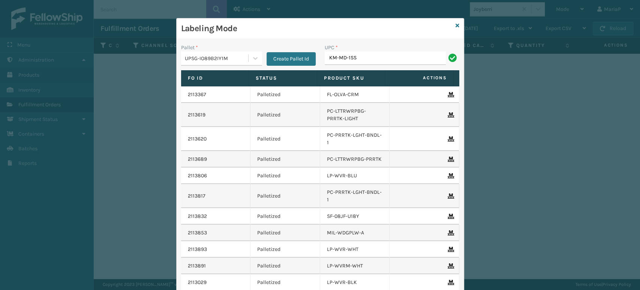
type input "KM-MD-1SS"
click at [456, 25] on icon at bounding box center [458, 25] width 4 height 5
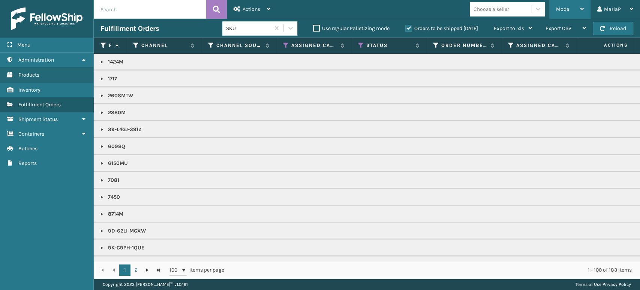
click at [559, 10] on span "Mode" at bounding box center [562, 9] width 13 height 6
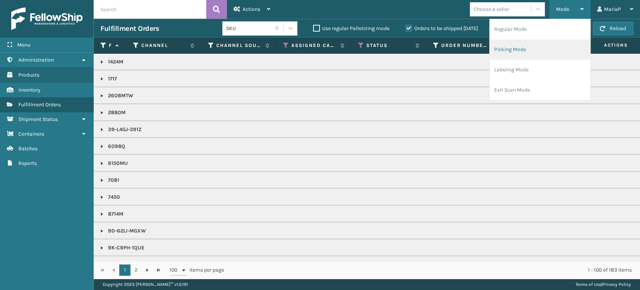
click at [523, 47] on li "Picking Mode" at bounding box center [540, 49] width 101 height 20
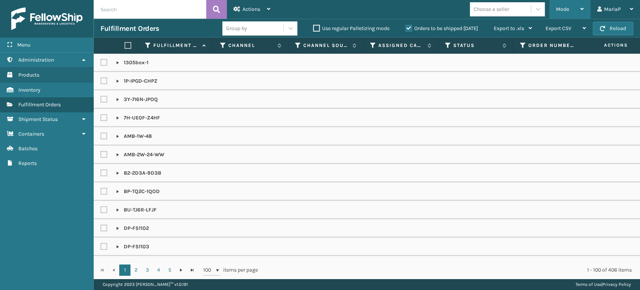
click at [569, 10] on span "Mode" at bounding box center [562, 9] width 13 height 6
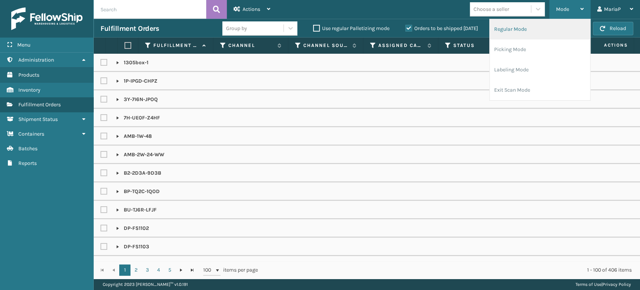
click at [528, 33] on li "Regular Mode" at bounding box center [540, 29] width 101 height 20
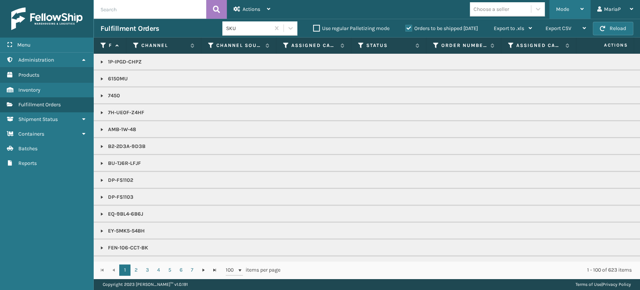
click at [557, 9] on div "Mode Regular Mode Picking Mode Labeling Mode Exit Scan Mode" at bounding box center [570, 9] width 41 height 19
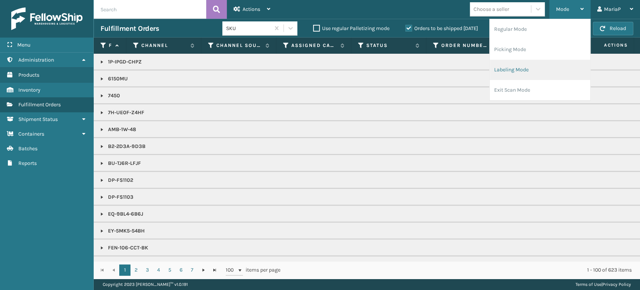
click at [525, 66] on li "Labeling Mode" at bounding box center [540, 70] width 101 height 20
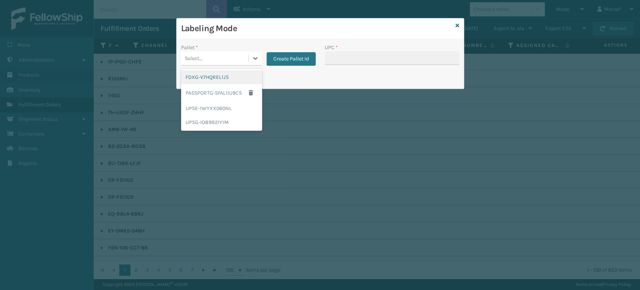
click at [229, 59] on div "Select..." at bounding box center [214, 58] width 67 height 12
click at [211, 120] on div "UPSG-IO89B2IY1M" at bounding box center [221, 122] width 81 height 14
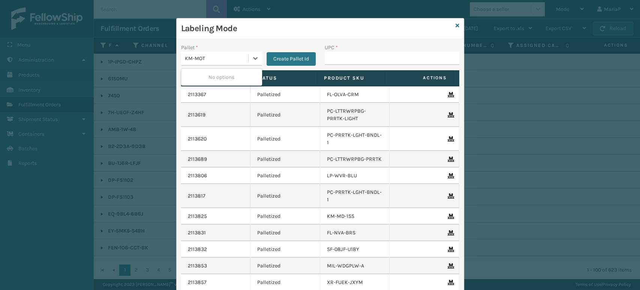
type input "KM-MOT"
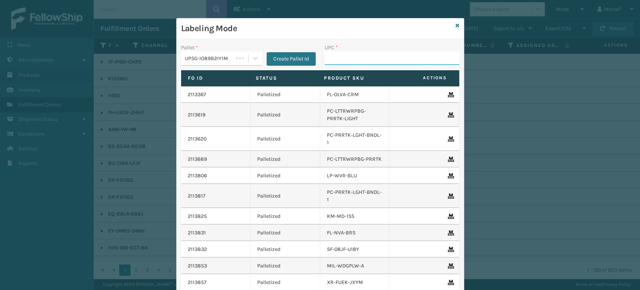
click at [344, 58] on input "UPC *" at bounding box center [392, 58] width 135 height 14
type input "KM-MOT-OP1SS"
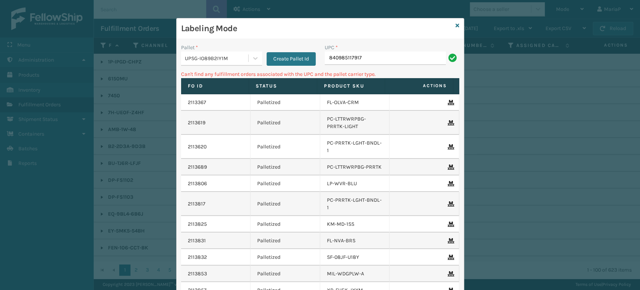
click at [215, 57] on div "UPSG-IO89B2IY1M" at bounding box center [217, 58] width 64 height 8
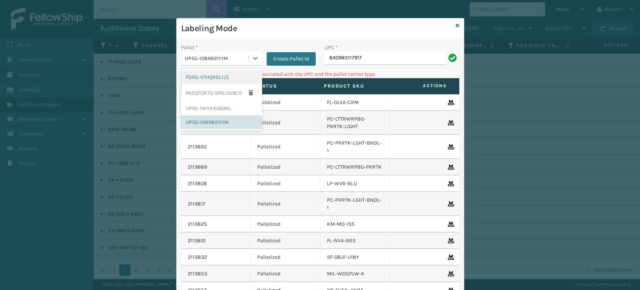
click at [214, 77] on div "FDXG-V7HQREL1JS" at bounding box center [221, 77] width 81 height 14
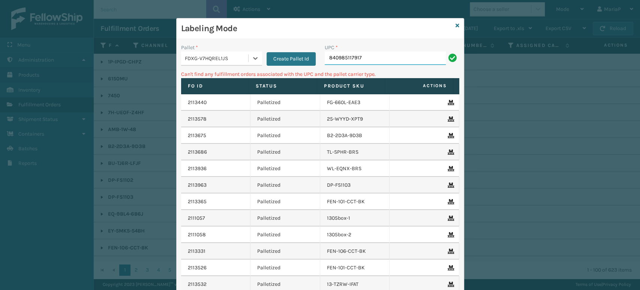
drag, startPoint x: 355, startPoint y: 52, endPoint x: 359, endPoint y: 53, distance: 4.5
click at [355, 53] on input "840985117917" at bounding box center [385, 58] width 121 height 14
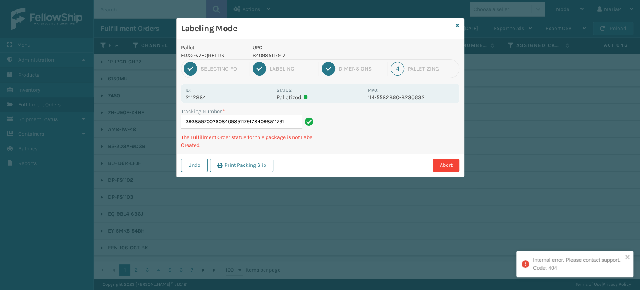
type input "393859700260840985117917840985117917"
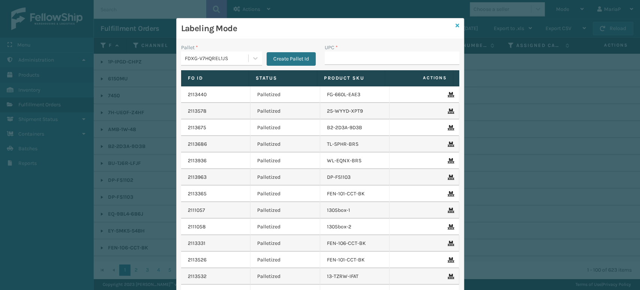
click at [456, 27] on icon at bounding box center [458, 25] width 4 height 5
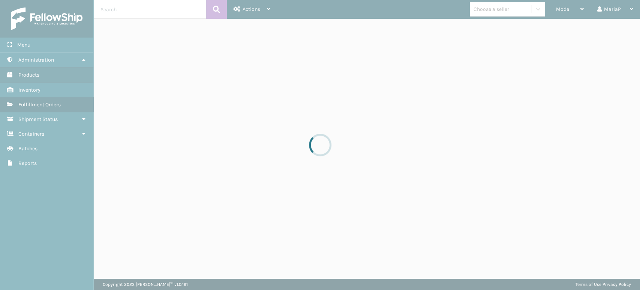
click at [487, 11] on div at bounding box center [320, 145] width 640 height 290
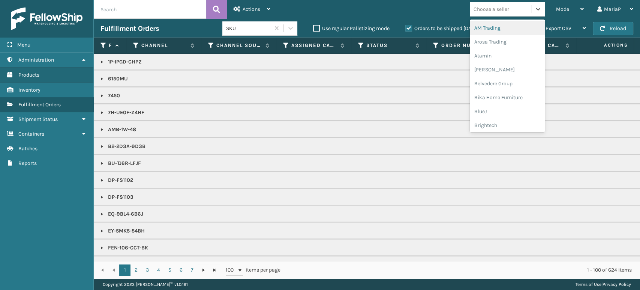
click at [487, 11] on div "Choose a seller" at bounding box center [492, 9] width 36 height 8
type input "MI"
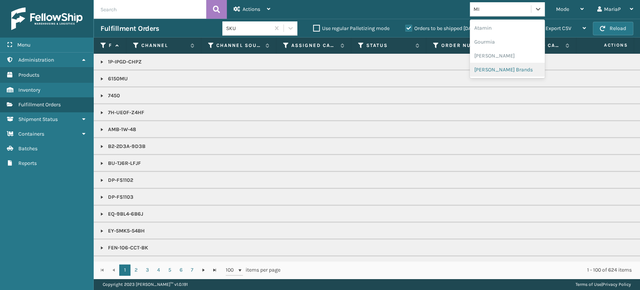
click at [512, 71] on div "[PERSON_NAME] Brands" at bounding box center [507, 70] width 75 height 14
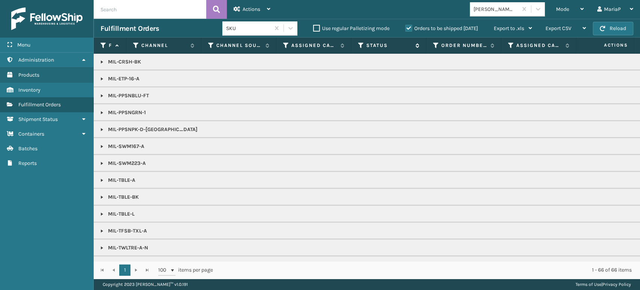
click at [364, 44] on div "Status" at bounding box center [388, 45] width 61 height 7
click at [358, 46] on icon at bounding box center [361, 45] width 6 height 7
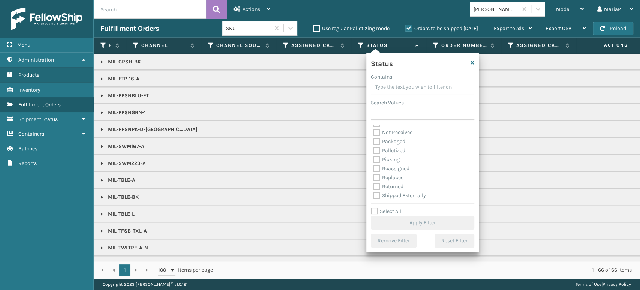
scroll to position [42, 0]
click at [377, 157] on label "Picking" at bounding box center [386, 159] width 27 height 6
click at [374, 157] on input "Picking" at bounding box center [373, 157] width 0 height 5
checkbox input "true"
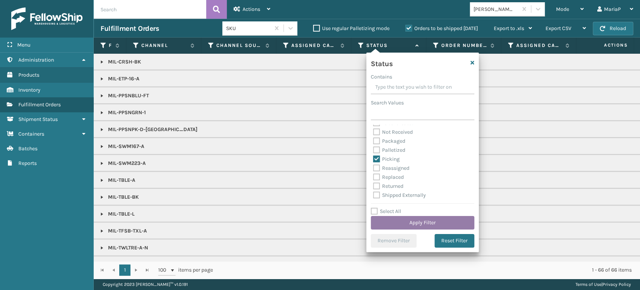
drag, startPoint x: 407, startPoint y: 233, endPoint x: 405, endPoint y: 229, distance: 4.7
click at [407, 233] on div "Status Contains Search Values Assigned Canceled Entered Exit Scan Label Created…" at bounding box center [422, 152] width 113 height 199
click at [404, 224] on button "Apply Filter" at bounding box center [423, 223] width 104 height 14
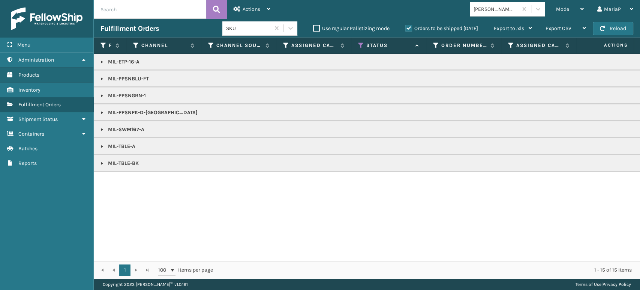
click at [102, 60] on link at bounding box center [102, 62] width 6 height 6
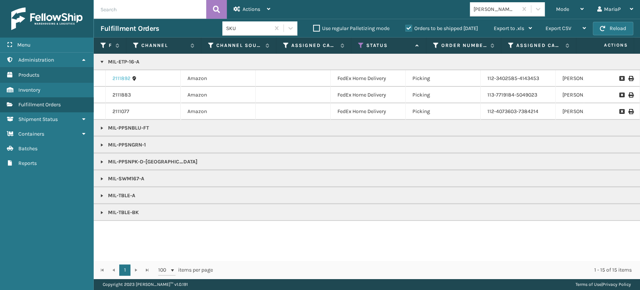
click at [117, 80] on link "2111892" at bounding box center [122, 79] width 18 height 8
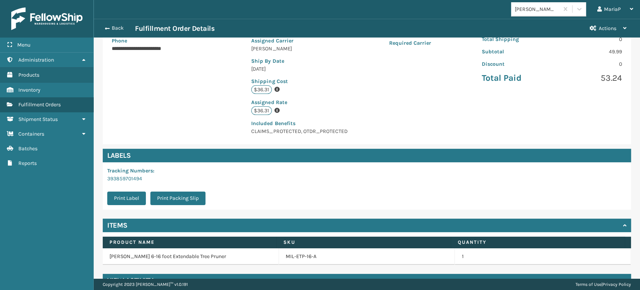
scroll to position [161, 0]
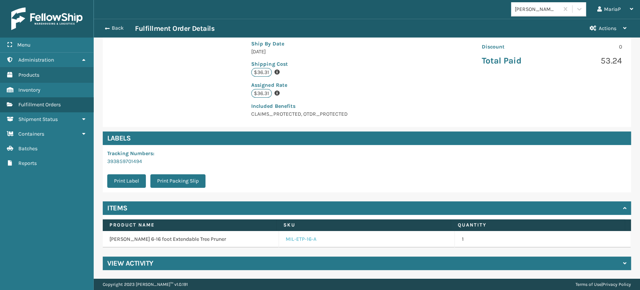
click at [303, 240] on link "MIL-ETP-16-A" at bounding box center [301, 239] width 31 height 8
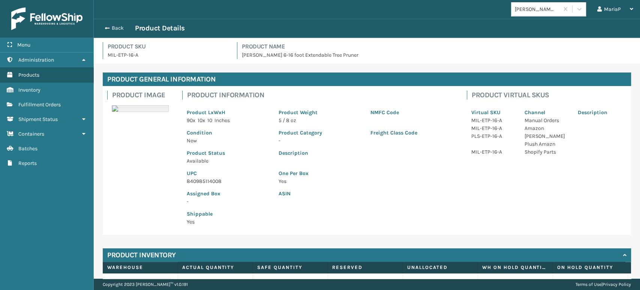
click at [208, 177] on p "840985114008" at bounding box center [228, 181] width 83 height 8
click at [104, 26] on span "button" at bounding box center [106, 28] width 5 height 5
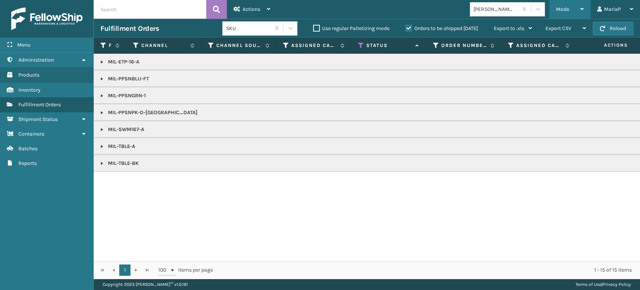
click at [563, 7] on span "Mode" at bounding box center [562, 9] width 13 height 6
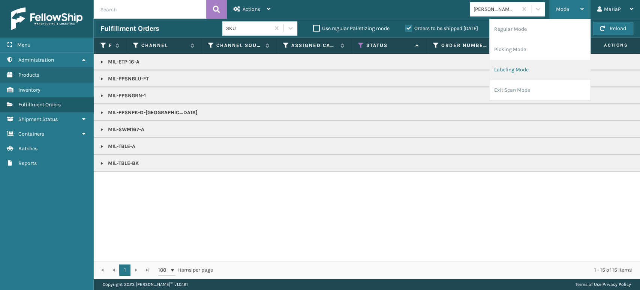
click at [553, 65] on li "Labeling Mode" at bounding box center [540, 70] width 101 height 20
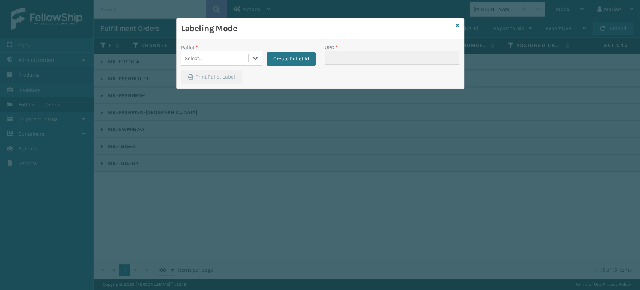
click at [231, 60] on div "Select..." at bounding box center [214, 58] width 67 height 12
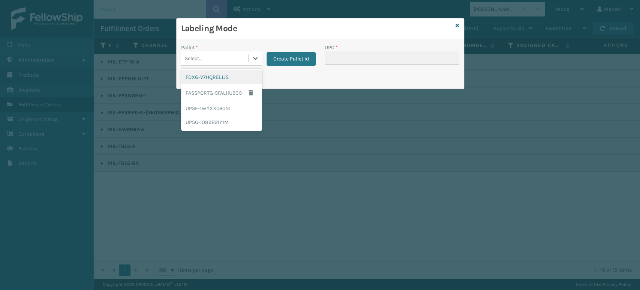
click at [227, 77] on div "FDXG-V7HQREL1JS" at bounding box center [221, 77] width 81 height 14
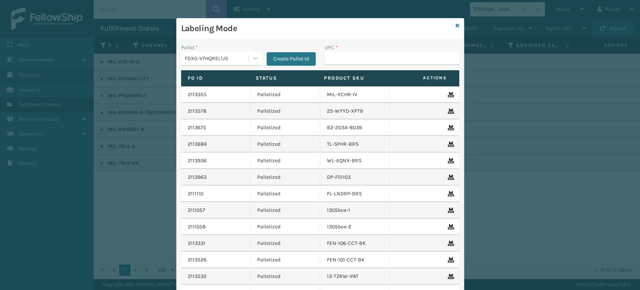
click at [334, 65] on div "UPC *" at bounding box center [392, 57] width 144 height 27
click at [335, 65] on div "UPC *" at bounding box center [392, 57] width 144 height 27
click at [339, 61] on input "UPC *" at bounding box center [392, 58] width 135 height 14
paste input "840985114008"
type input "840985114008"
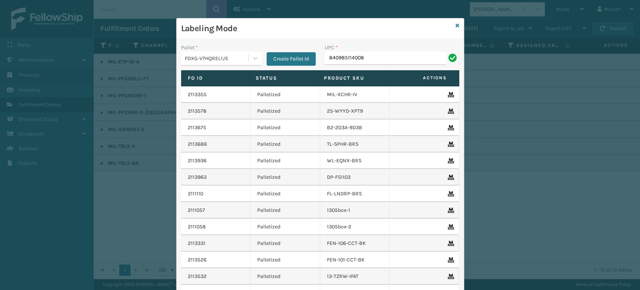
type input "840985114008"
type input "8409851181"
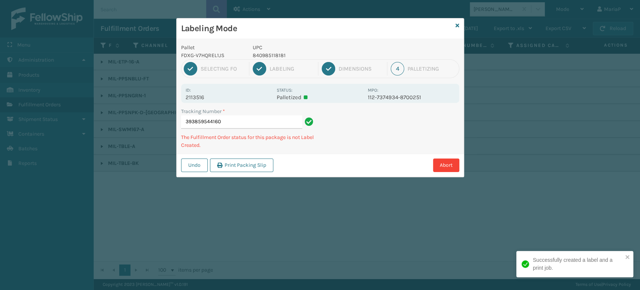
click at [264, 53] on p "840985118181" at bounding box center [308, 55] width 111 height 8
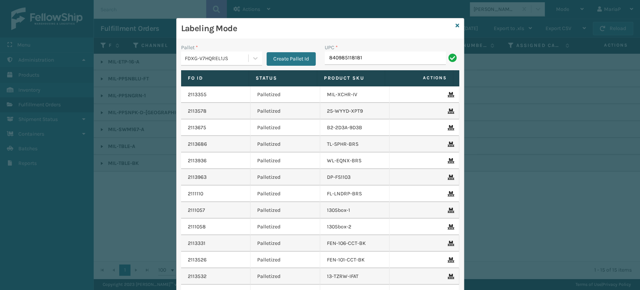
type input "840985118181"
click at [456, 26] on icon at bounding box center [458, 25] width 4 height 5
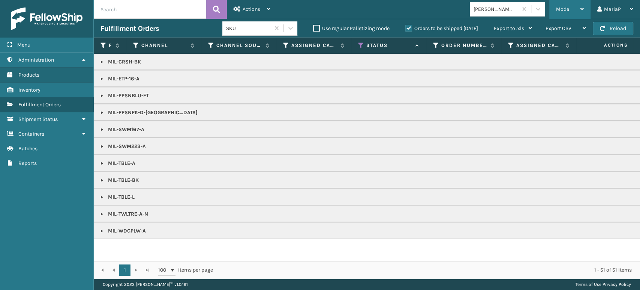
click at [572, 8] on div "Mode" at bounding box center [570, 9] width 28 height 19
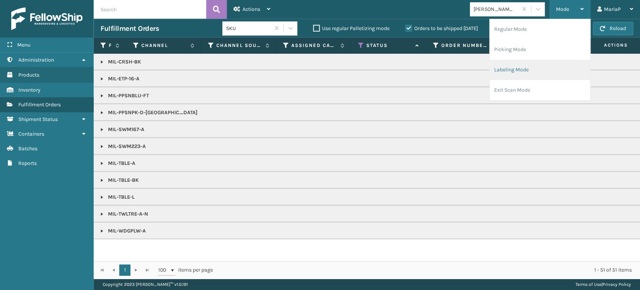
click at [527, 66] on li "Labeling Mode" at bounding box center [540, 70] width 101 height 20
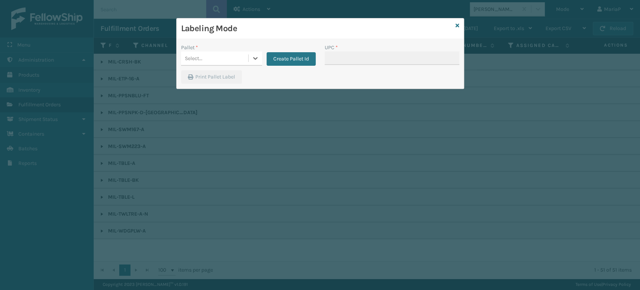
drag, startPoint x: 216, startPoint y: 53, endPoint x: 237, endPoint y: 63, distance: 23.2
click at [217, 53] on div "Select..." at bounding box center [214, 58] width 67 height 12
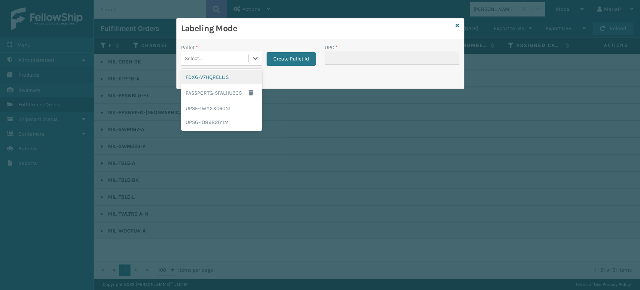
click at [230, 72] on div "FDXG-V7HQREL1JS" at bounding box center [221, 77] width 81 height 14
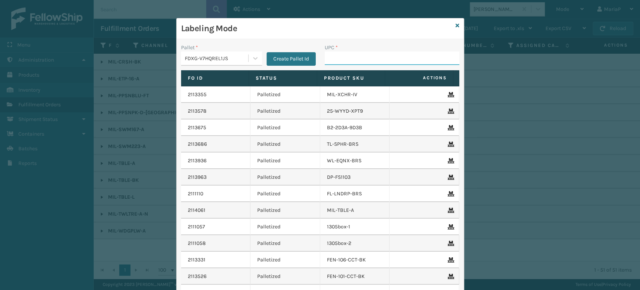
click at [363, 57] on input "UPC *" at bounding box center [392, 58] width 135 height 14
type input "8409851"
type input "816554010"
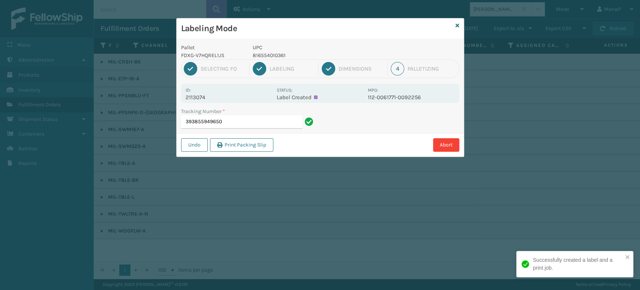
click at [267, 53] on p "816554010361" at bounding box center [308, 55] width 111 height 8
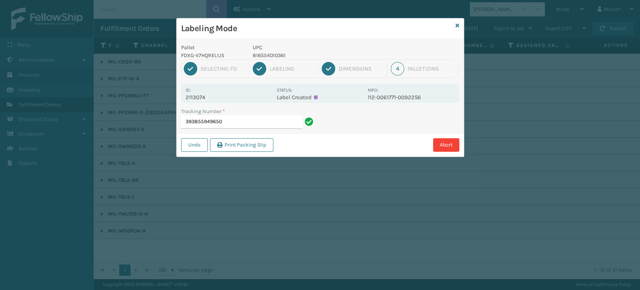
click at [251, 128] on div "Tracking Number * 393855949650" at bounding box center [249, 120] width 144 height 26
click at [244, 124] on input "393855949650" at bounding box center [241, 122] width 121 height 14
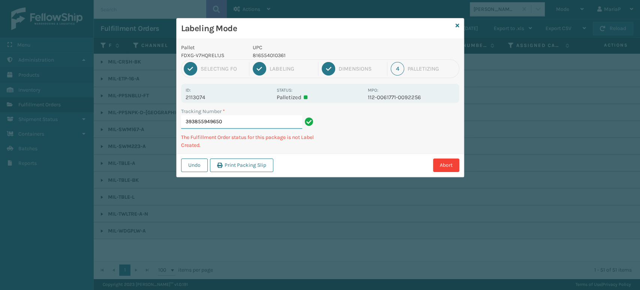
paste input "816554010361"
type input "393855949650816554010361"
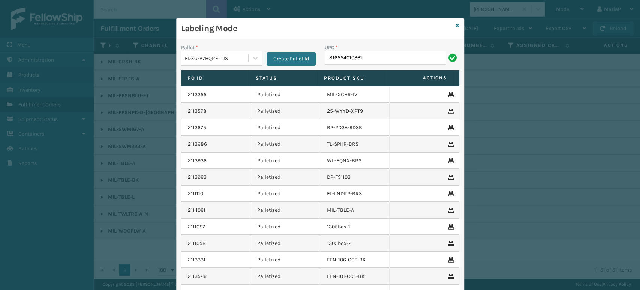
type input "816554010361"
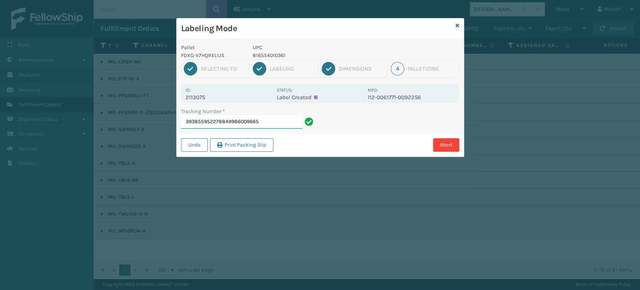
drag, startPoint x: 223, startPoint y: 125, endPoint x: 326, endPoint y: 137, distance: 103.5
click at [326, 137] on div "Pallet FDXG-V7HQREL1JS UPC 816554010361 1 Selecting FO 2 Labeling 3 Dimensions …" at bounding box center [320, 97] width 287 height 117
type input "393855952278"
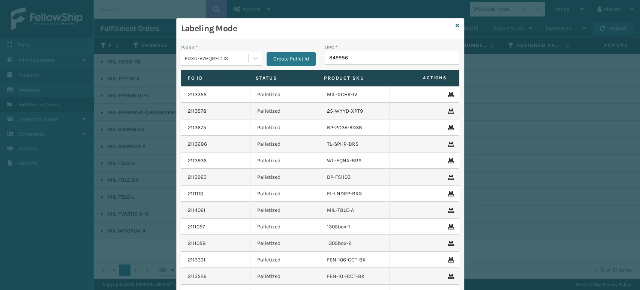
type input "8499860"
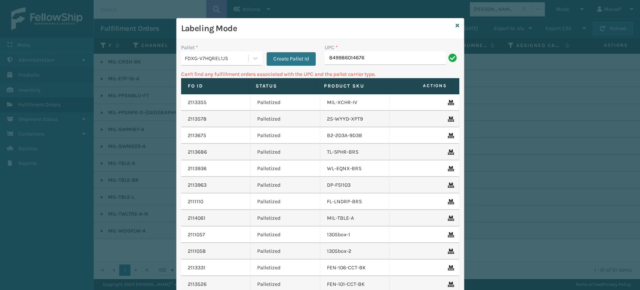
click at [210, 54] on div "FDXG-V7HQREL1JS" at bounding box center [217, 58] width 64 height 8
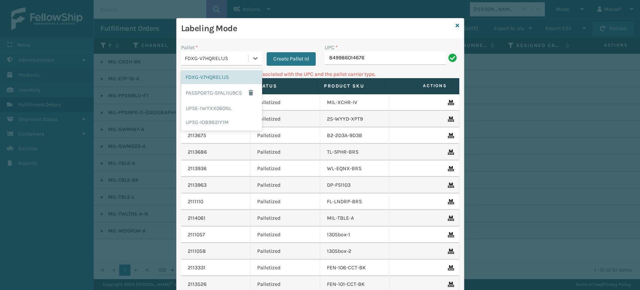
click at [456, 24] on div "Labeling Mode" at bounding box center [320, 28] width 287 height 21
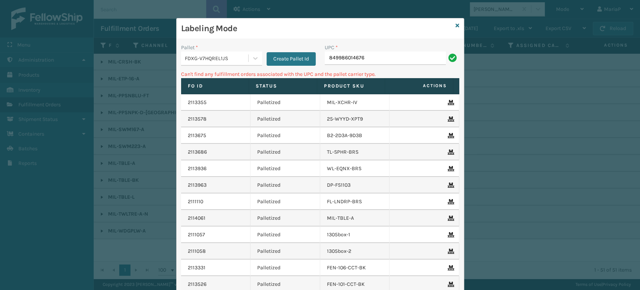
click at [456, 23] on div "Labeling Mode" at bounding box center [320, 28] width 287 height 21
click at [456, 24] on icon at bounding box center [458, 25] width 4 height 5
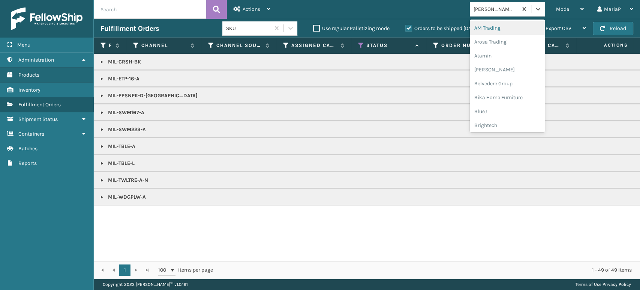
click at [488, 9] on div "[PERSON_NAME] Brands" at bounding box center [496, 9] width 45 height 8
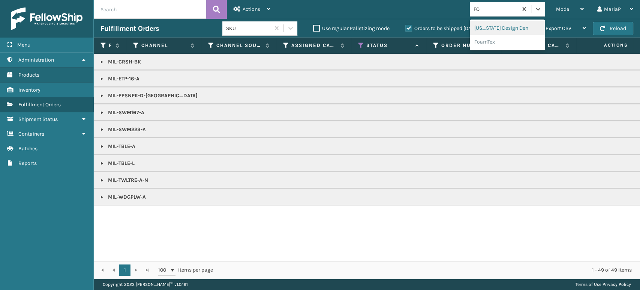
type input "FOA"
click at [491, 32] on div "FoamTex" at bounding box center [507, 28] width 75 height 14
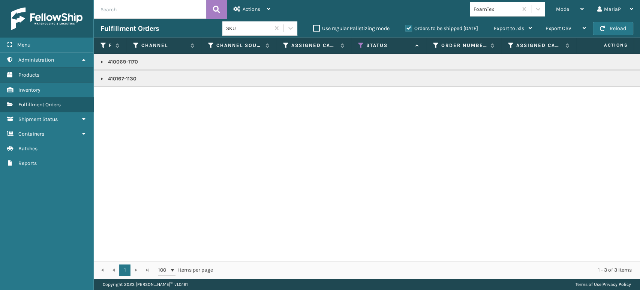
click at [101, 79] on link at bounding box center [102, 79] width 6 height 6
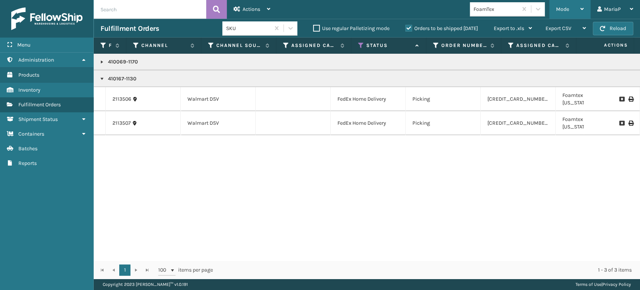
click at [554, 6] on div "Mode Regular Mode Picking Mode Labeling Mode Exit Scan Mode" at bounding box center [570, 9] width 41 height 19
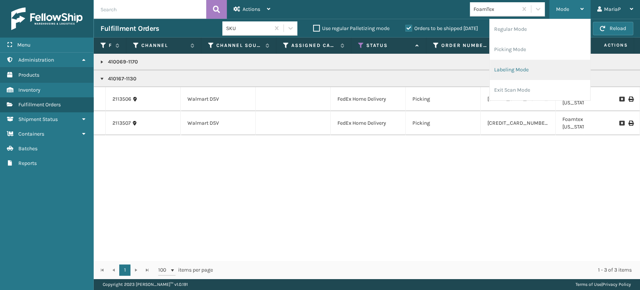
click at [512, 71] on li "Labeling Mode" at bounding box center [540, 70] width 101 height 20
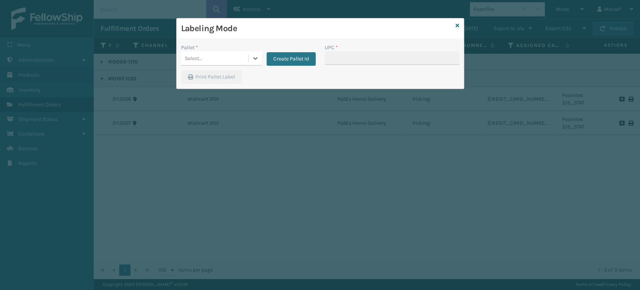
click at [228, 55] on div "Select..." at bounding box center [214, 58] width 67 height 12
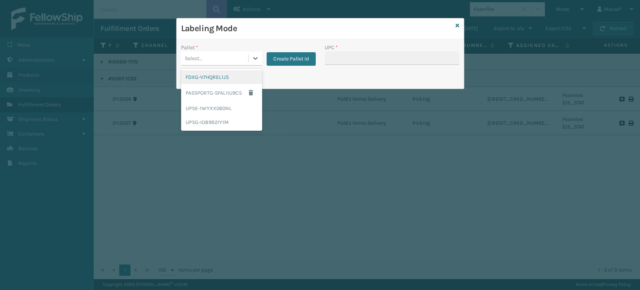
click at [227, 76] on div "FDXG-V7HQREL1JS" at bounding box center [221, 77] width 81 height 14
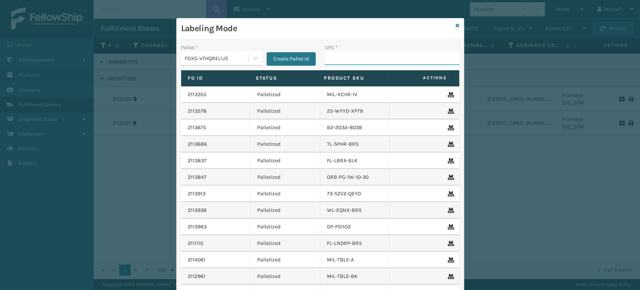
click at [353, 55] on input "UPC *" at bounding box center [392, 58] width 135 height 14
paste input "410167-1130"
type input "410167-1130"
type input "810090930"
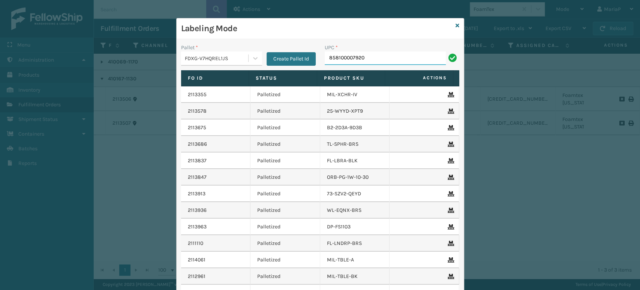
type input "858100007920"
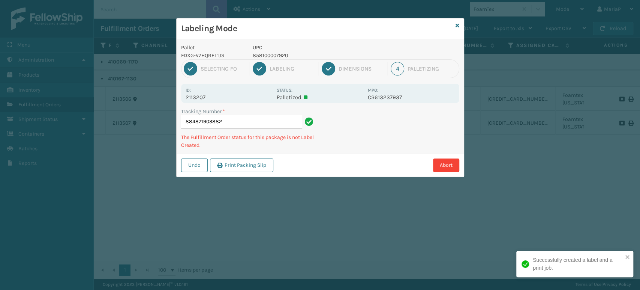
click at [268, 53] on p "858100007920" at bounding box center [308, 55] width 111 height 8
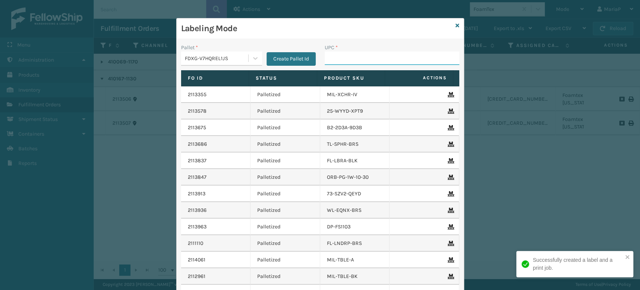
click at [336, 56] on input "UPC *" at bounding box center [392, 58] width 135 height 14
paste input "410167-1130"
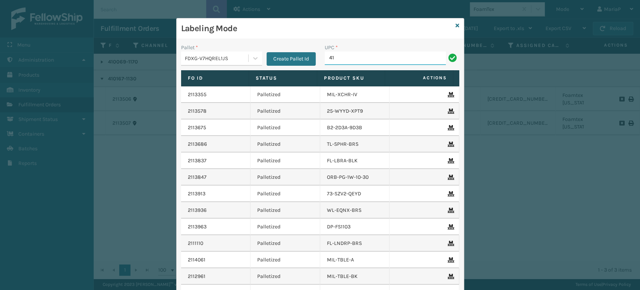
type input "4"
type input "858100007920"
type input "1008031302"
click at [352, 63] on input "10" at bounding box center [385, 58] width 121 height 14
type input "10080313070812"
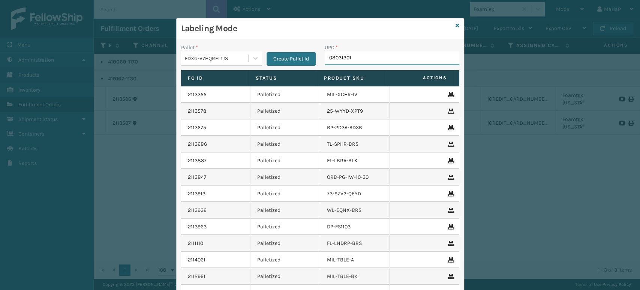
type input "080313014"
type input "10080313028806"
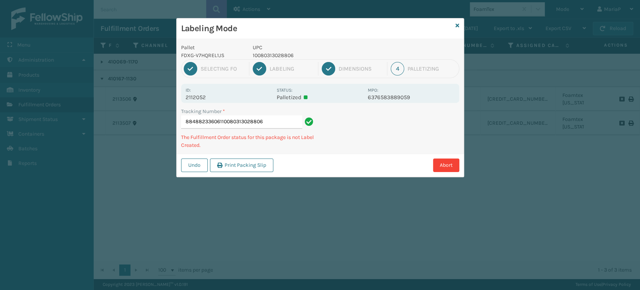
type input "88488233606110080313028806"
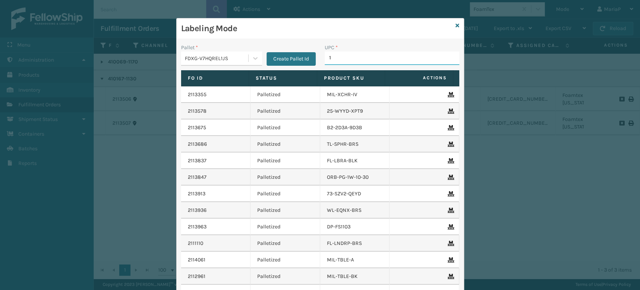
type input "1"
click at [357, 54] on input "1" at bounding box center [385, 58] width 121 height 14
click at [358, 54] on input "1" at bounding box center [385, 58] width 121 height 14
type input "10080313026086"
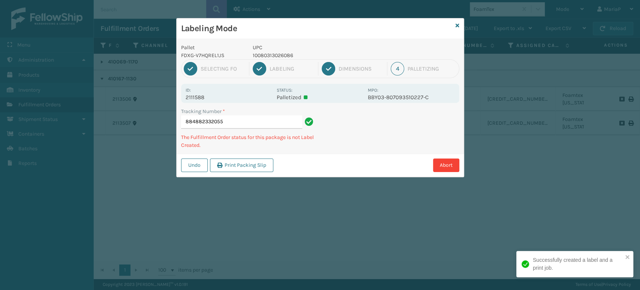
click at [290, 53] on p "10080313026086" at bounding box center [308, 55] width 111 height 8
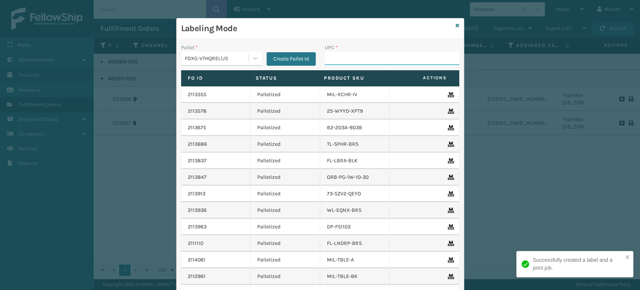
click at [332, 55] on input "UPC *" at bounding box center [392, 58] width 135 height 14
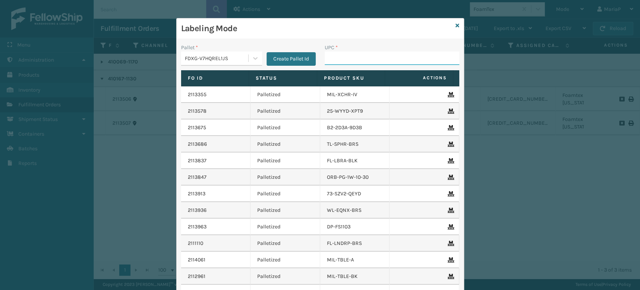
paste input "10080313026086"
type input "10080313026086"
type input "10080313096881"
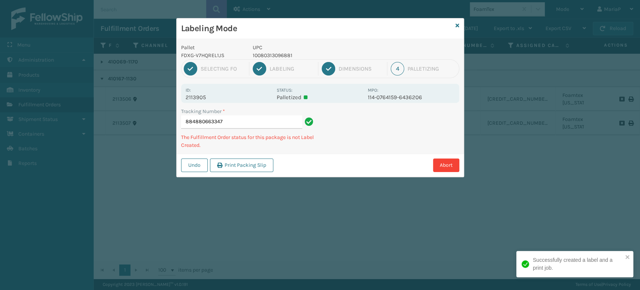
click at [276, 60] on div "1 Selecting FO 2 Labeling 3 Dimensions 4 Palletizing" at bounding box center [320, 68] width 278 height 19
click at [275, 59] on p "10080313096881" at bounding box center [308, 55] width 111 height 8
drag, startPoint x: 275, startPoint y: 59, endPoint x: 275, endPoint y: 53, distance: 5.6
click at [275, 58] on p "10080313096881" at bounding box center [308, 55] width 111 height 8
click at [276, 48] on p "UPC" at bounding box center [308, 48] width 111 height 8
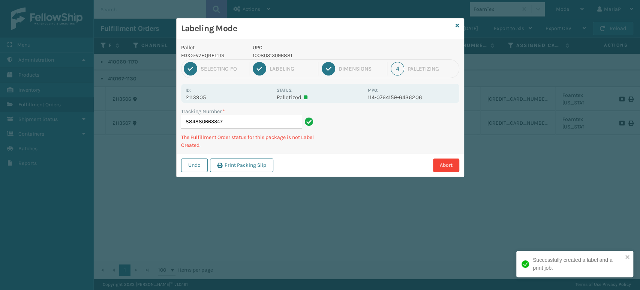
click at [276, 48] on p "UPC" at bounding box center [308, 48] width 111 height 8
click at [275, 48] on p "UPC" at bounding box center [308, 48] width 111 height 8
click at [275, 50] on p "UPC" at bounding box center [308, 48] width 111 height 8
click at [276, 51] on p "10080313096881" at bounding box center [308, 55] width 111 height 8
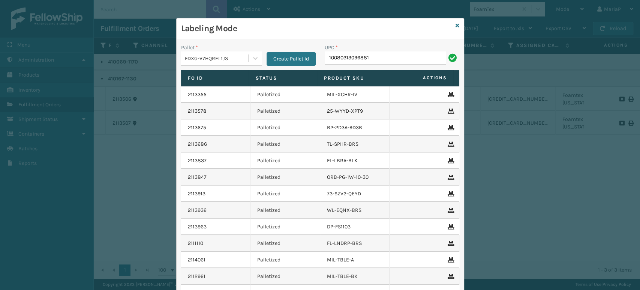
type input "10080313096881"
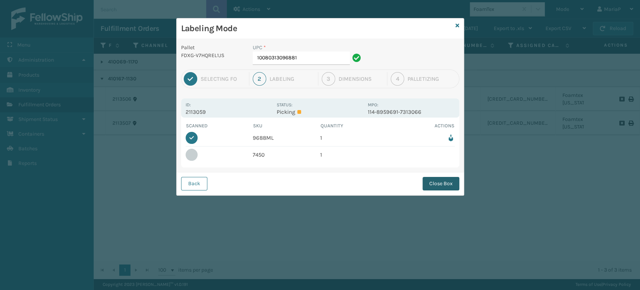
click at [443, 182] on button "Close Box" at bounding box center [441, 184] width 37 height 14
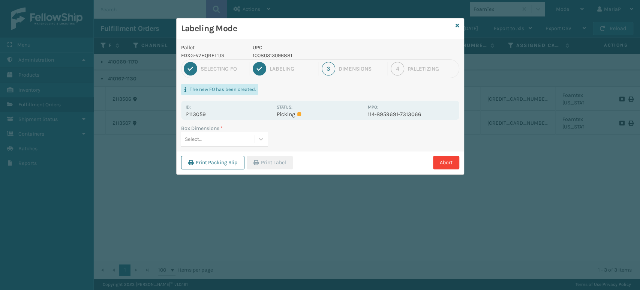
click at [222, 136] on div "Select..." at bounding box center [217, 139] width 73 height 12
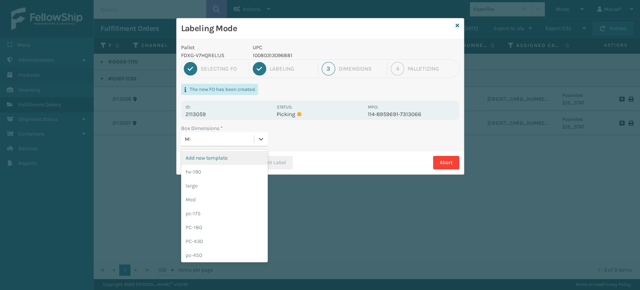
type input "MED"
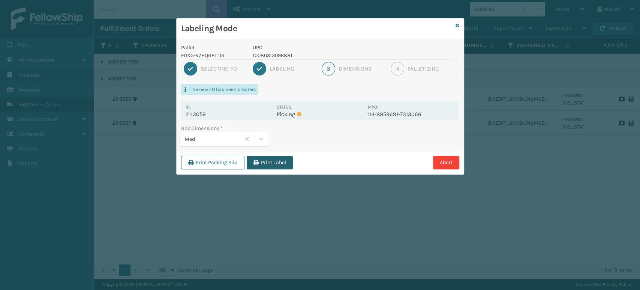
click at [257, 161] on icon "button" at bounding box center [256, 162] width 5 height 5
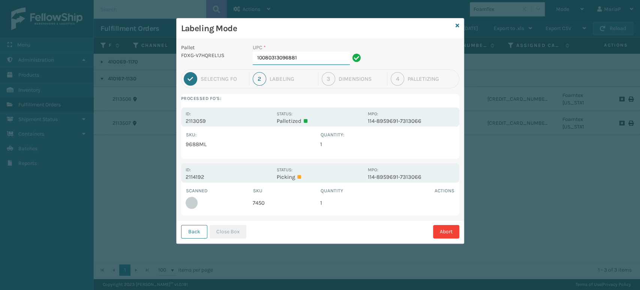
click at [315, 58] on input "10080313096881" at bounding box center [301, 58] width 97 height 14
type input "7450"
click at [216, 232] on button "Close Box" at bounding box center [228, 232] width 37 height 14
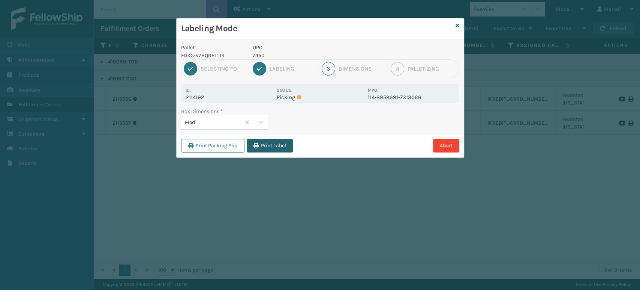
click at [282, 143] on button "Print Label" at bounding box center [270, 146] width 46 height 14
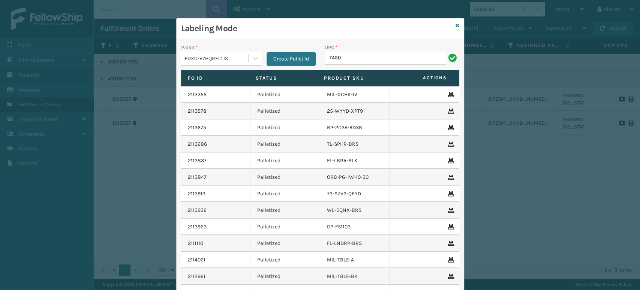
type input "7450"
click at [354, 62] on input "7450" at bounding box center [385, 58] width 121 height 14
type input "7450"
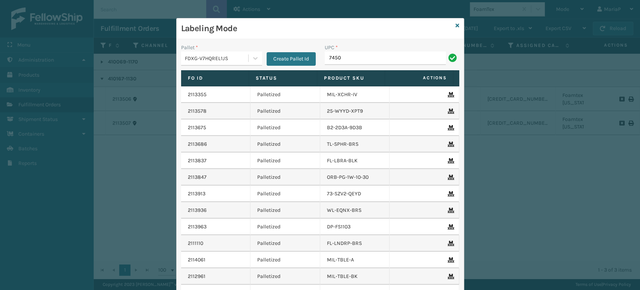
type input "7450"
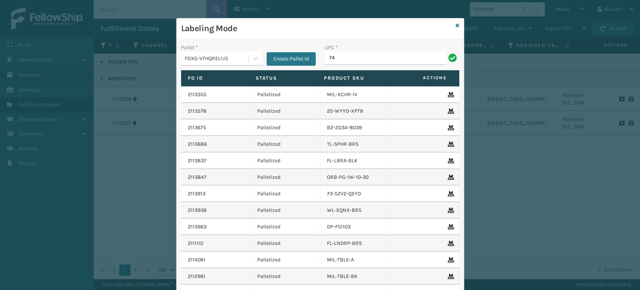
type input "7450"
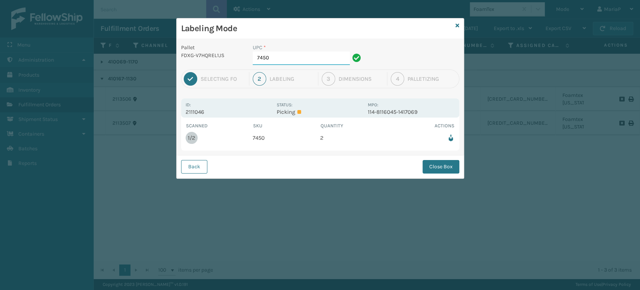
click at [284, 62] on input "7450" at bounding box center [301, 58] width 97 height 14
click at [450, 169] on button "Close Box" at bounding box center [441, 167] width 37 height 14
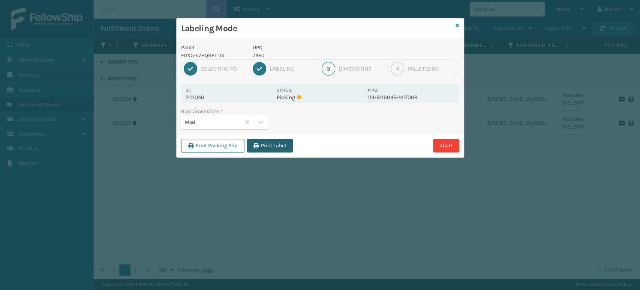
click at [289, 141] on button "Print Label" at bounding box center [270, 146] width 46 height 14
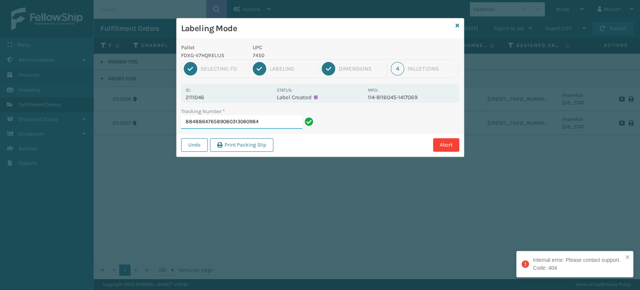
drag, startPoint x: 224, startPoint y: 125, endPoint x: 423, endPoint y: 156, distance: 201.9
click at [423, 156] on div "Labeling Mode Pallet FDXG-V7HQREL1JS UPC 7450 1 Selecting FO 2 Labeling 3 Dimen…" at bounding box center [320, 87] width 288 height 139
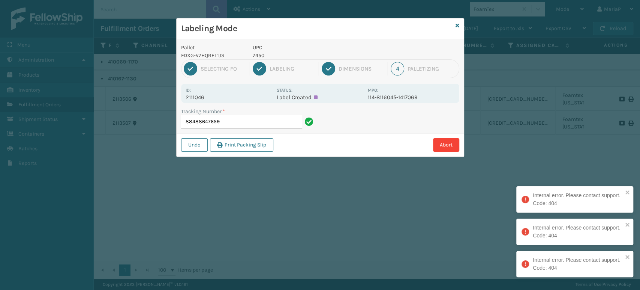
click at [228, 128] on div "Tracking Number * 88488647659" at bounding box center [249, 120] width 144 height 26
click at [221, 124] on input "88488647659" at bounding box center [241, 122] width 121 height 14
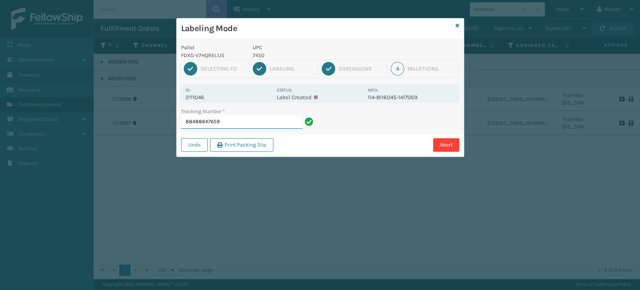
click at [236, 122] on input "88488647659" at bounding box center [241, 122] width 121 height 14
click at [235, 122] on input "88488647659" at bounding box center [241, 122] width 121 height 14
type input "9632001960203883451100884886476589"
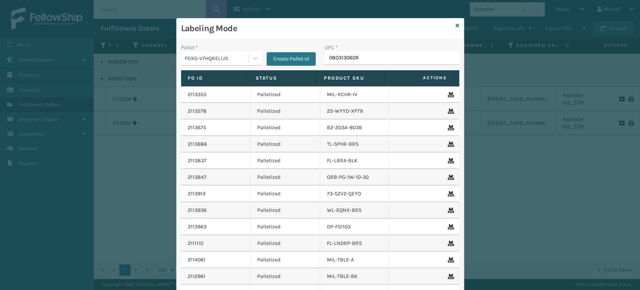
type input "08031306098"
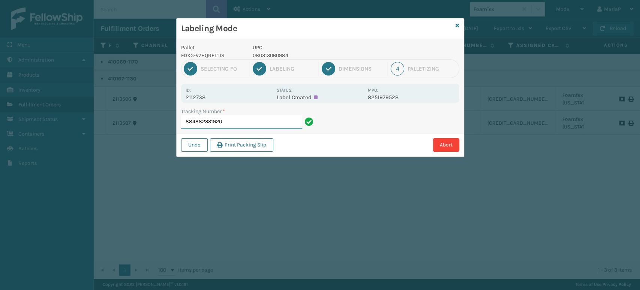
click at [255, 126] on input "884882331920" at bounding box center [241, 122] width 121 height 14
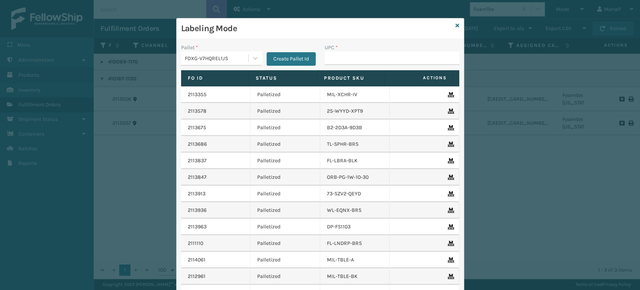
click at [343, 57] on input "UPC *" at bounding box center [392, 58] width 135 height 14
type input "10080313070812"
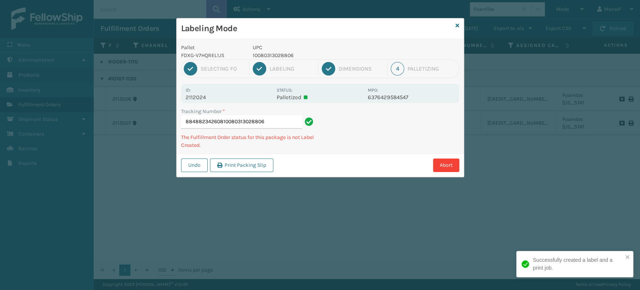
type input "88488234260810080313028806"
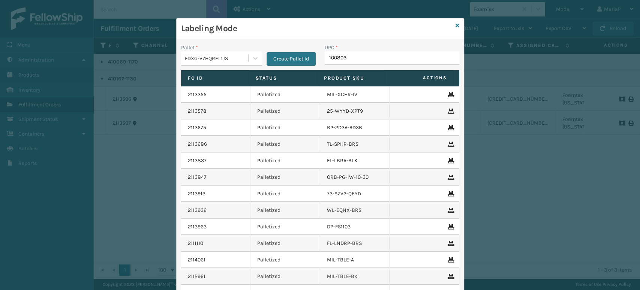
type input "1008031"
type input "10080313070812"
type input "0803130"
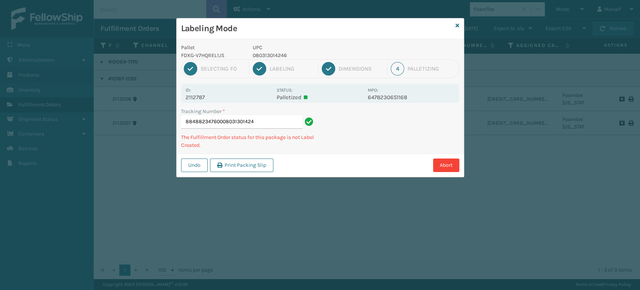
type input "884882347600080313014246"
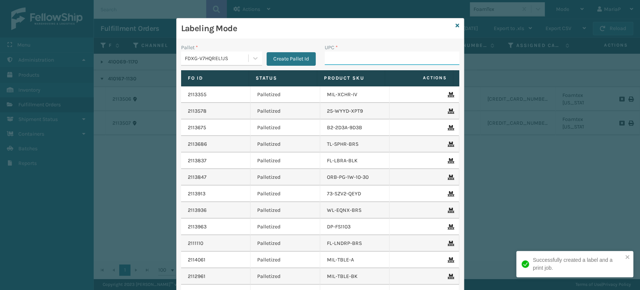
click at [353, 61] on input "UPC *" at bounding box center [392, 58] width 135 height 14
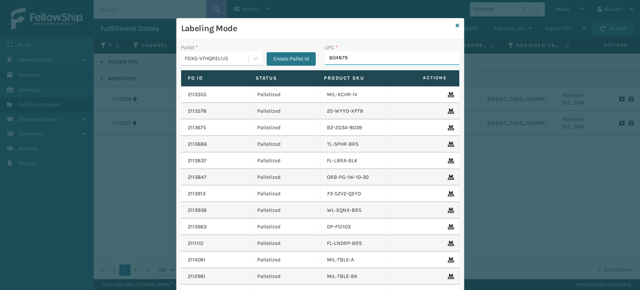
type input "8048794"
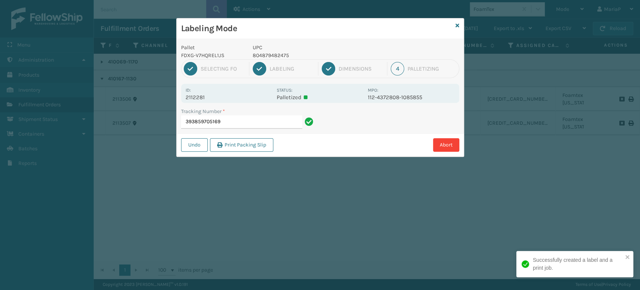
click at [258, 56] on p "804879482475" at bounding box center [308, 55] width 111 height 8
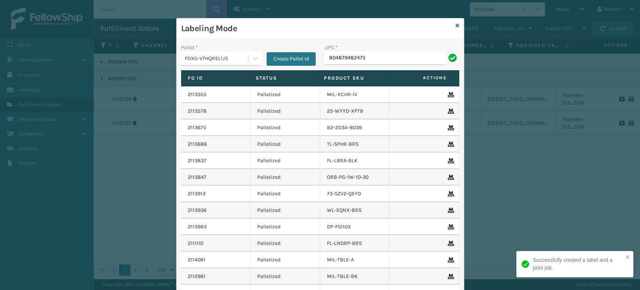
type input "804879482475"
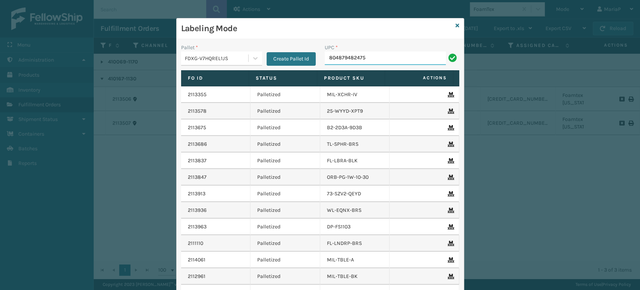
click at [378, 55] on input "804879482475" at bounding box center [385, 58] width 121 height 14
type input "804879482475"
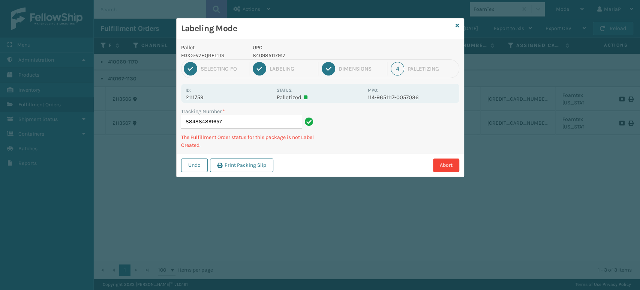
click at [264, 57] on p "840985117917" at bounding box center [308, 55] width 111 height 8
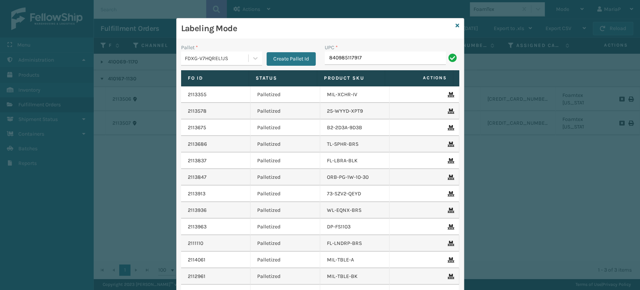
type input "840985117917"
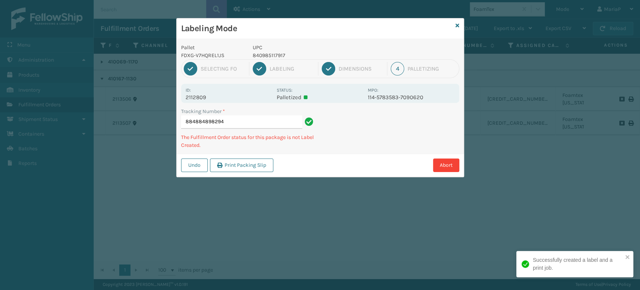
type input "884884898294840985117917"
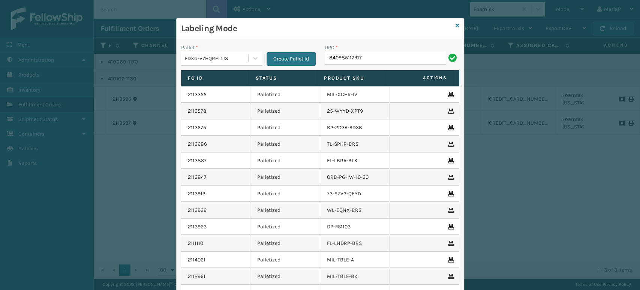
type input "840985117917"
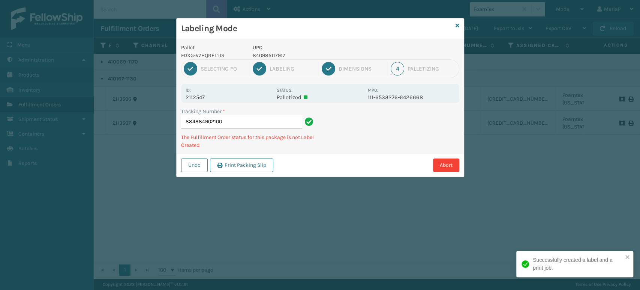
type input "884884902100840985117917"
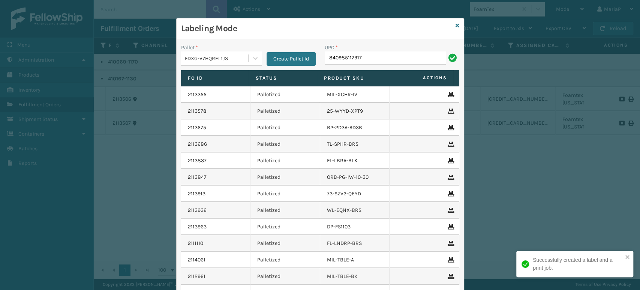
type input "840985117917"
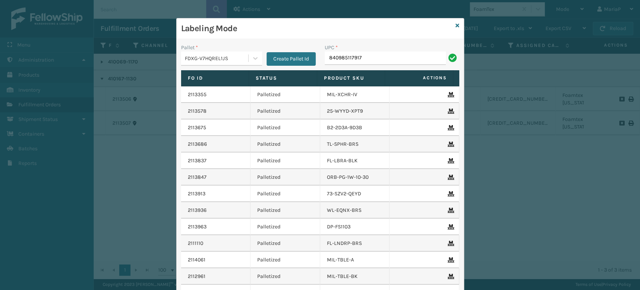
type input "840985117917"
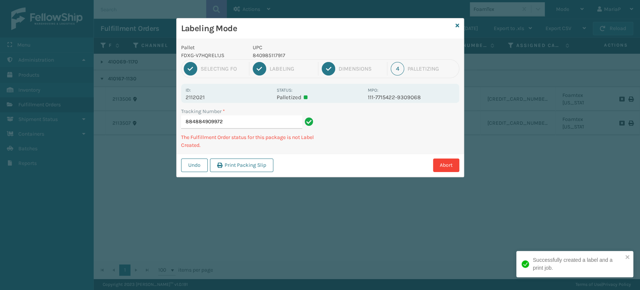
type input "884884909972840985117917"
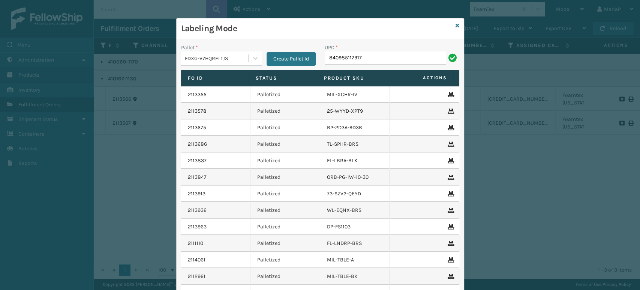
type input "840985117917"
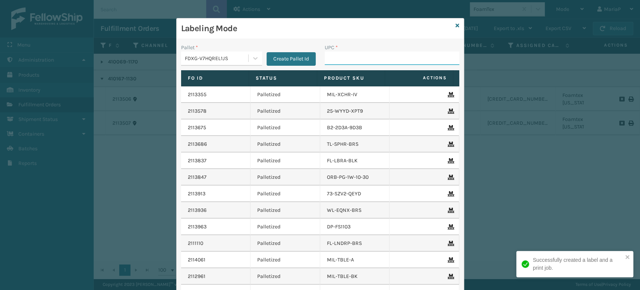
click at [379, 62] on input "UPC *" at bounding box center [392, 58] width 135 height 14
paste input "840985117917"
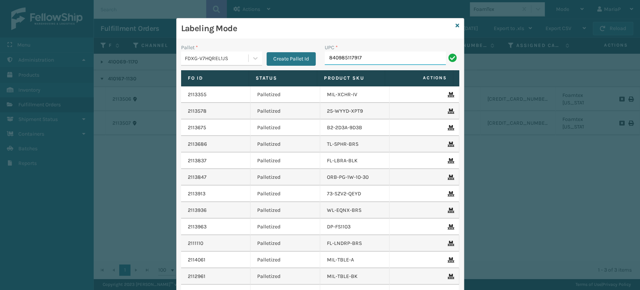
type input "840985117917"
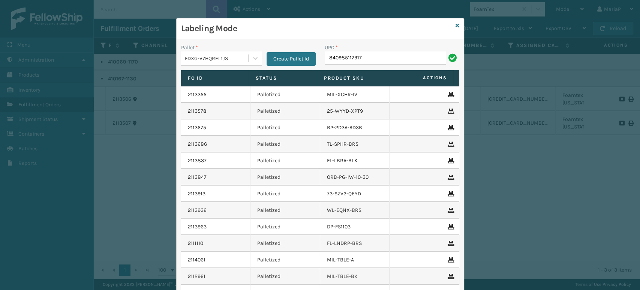
type input "840985117917"
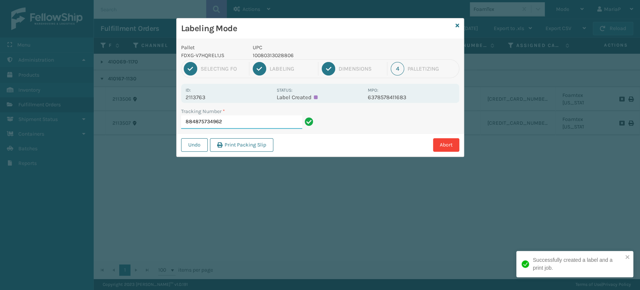
click at [267, 125] on input "884875734962" at bounding box center [241, 122] width 121 height 14
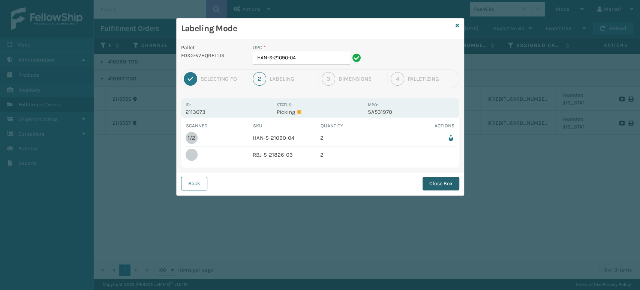
click at [453, 180] on button "Close Box" at bounding box center [441, 184] width 37 height 14
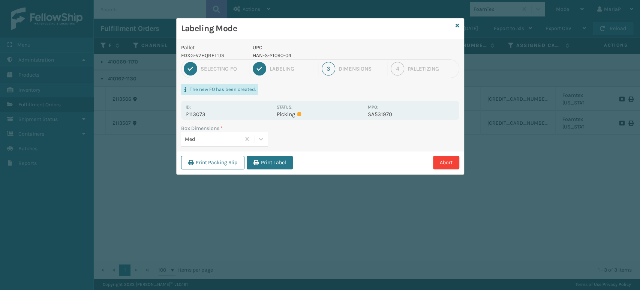
click at [279, 158] on button "Print Label" at bounding box center [270, 163] width 46 height 14
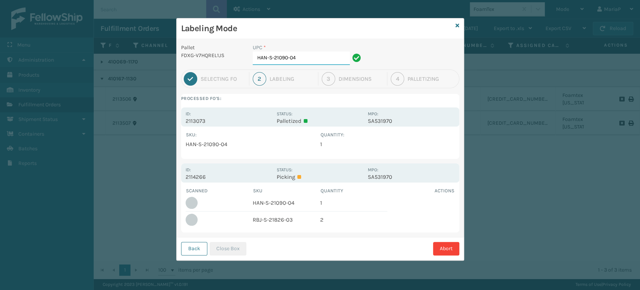
click at [309, 60] on input "HAN-S-21090-04" at bounding box center [301, 58] width 97 height 14
click at [215, 252] on button "Close Box" at bounding box center [228, 249] width 37 height 14
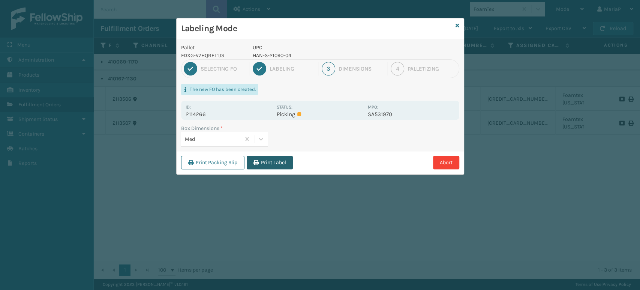
click at [266, 167] on button "Print Label" at bounding box center [270, 163] width 46 height 14
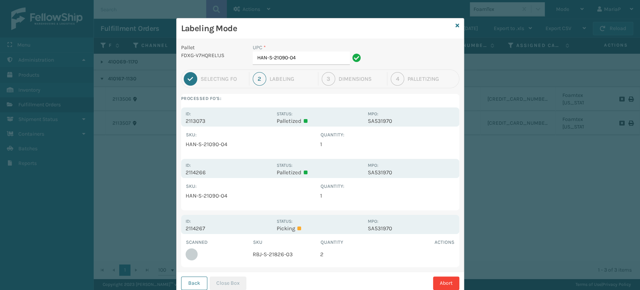
click at [262, 254] on td "RBJ-S-21826-03" at bounding box center [287, 254] width 68 height 17
click at [323, 58] on input "HAN-S-21090-04" at bounding box center [301, 58] width 97 height 14
click at [323, 57] on input "HAN-S-21090-04" at bounding box center [301, 58] width 97 height 14
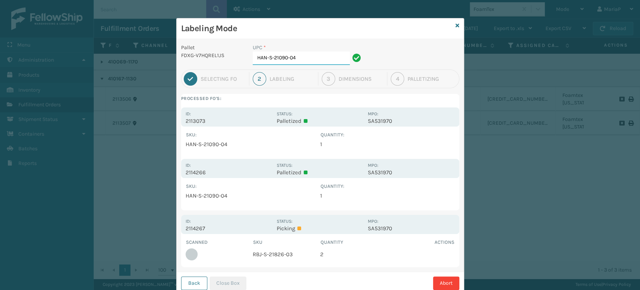
click at [323, 57] on input "HAN-S-21090-04" at bounding box center [301, 58] width 97 height 14
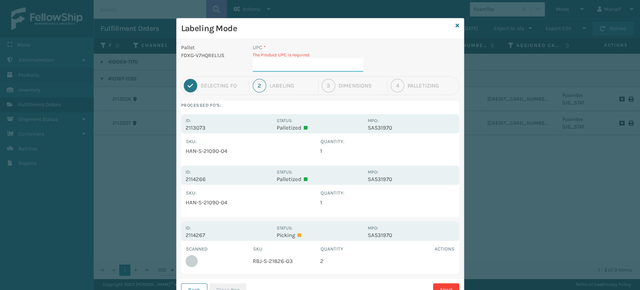
paste input "RBJ-S-21826-03"
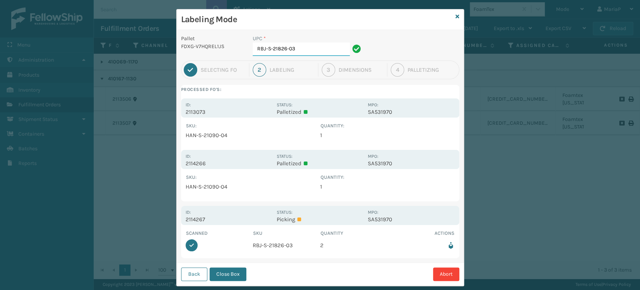
scroll to position [23, 0]
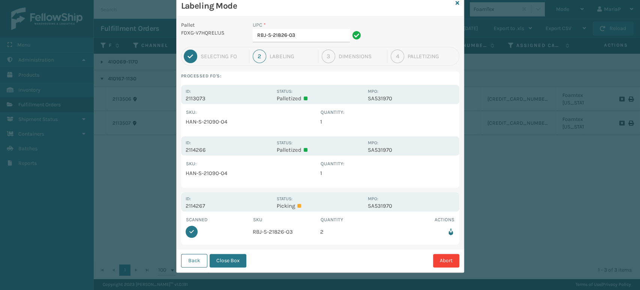
click at [195, 258] on button "Back" at bounding box center [194, 261] width 26 height 14
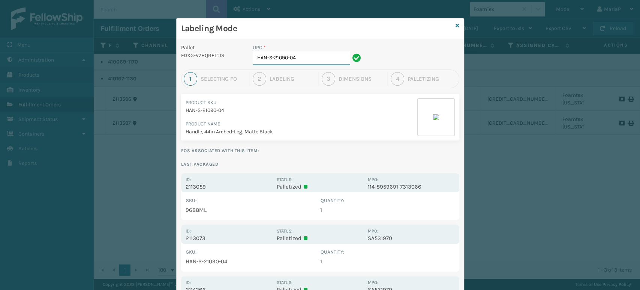
click at [302, 57] on input "HAN-S-21090-04" at bounding box center [301, 58] width 97 height 14
paste input "RBJ-S-21826-03"
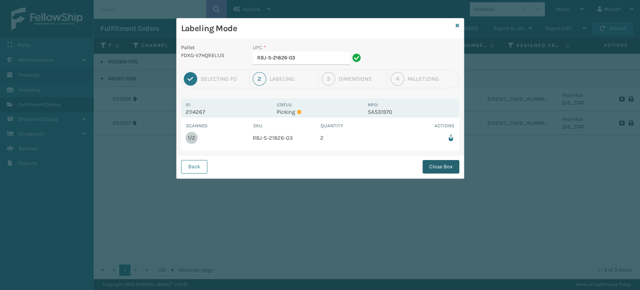
click at [440, 162] on button "Close Box" at bounding box center [441, 167] width 37 height 14
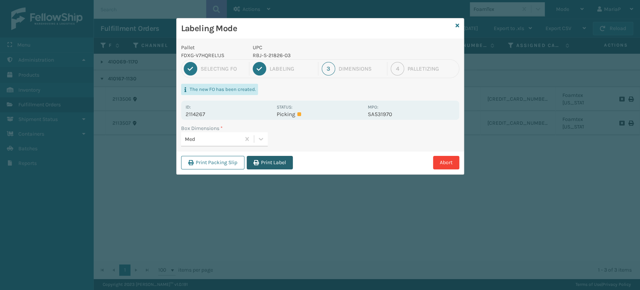
click at [252, 159] on button "Print Label" at bounding box center [270, 163] width 46 height 14
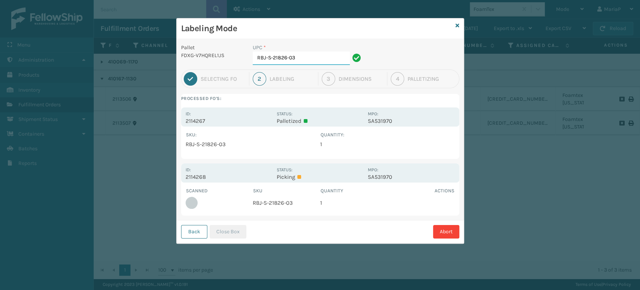
click at [313, 55] on input "RBJ-S-21826-03" at bounding box center [301, 58] width 97 height 14
click at [230, 232] on button "Close Box" at bounding box center [228, 232] width 37 height 14
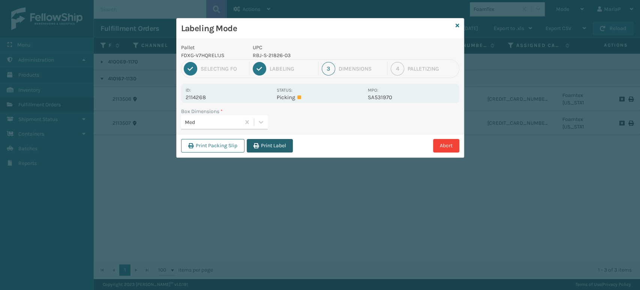
click at [273, 148] on button "Print Label" at bounding box center [270, 146] width 46 height 14
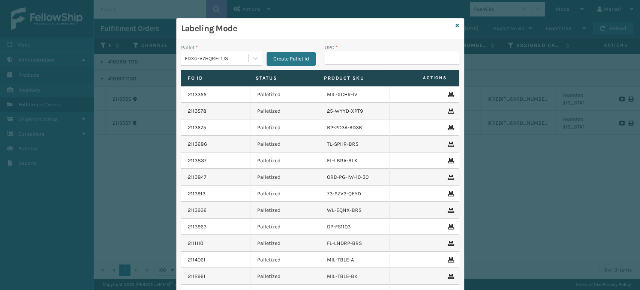
click at [348, 56] on input "UPC *" at bounding box center [392, 58] width 135 height 14
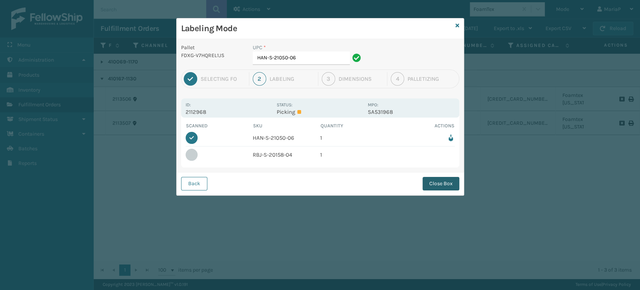
click at [445, 182] on button "Close Box" at bounding box center [441, 184] width 37 height 14
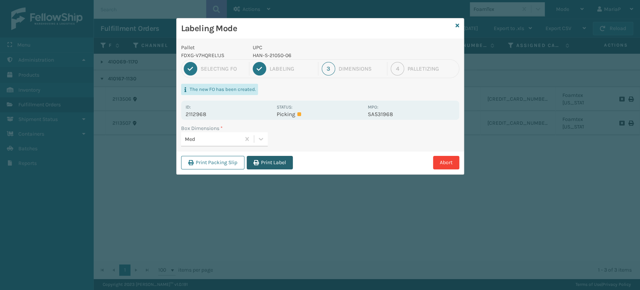
click at [281, 168] on button "Print Label" at bounding box center [270, 163] width 46 height 14
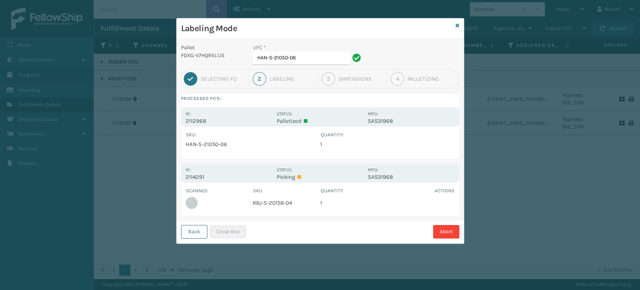
click at [198, 233] on button "Back" at bounding box center [194, 232] width 26 height 14
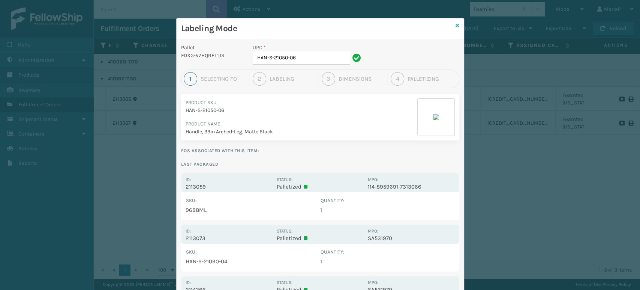
click at [456, 26] on icon at bounding box center [458, 25] width 4 height 5
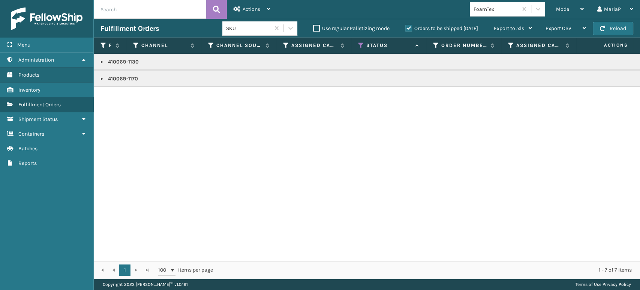
click at [487, 14] on div "FoamTex" at bounding box center [494, 9] width 48 height 12
click at [491, 29] on div "JumpSport" at bounding box center [507, 28] width 75 height 14
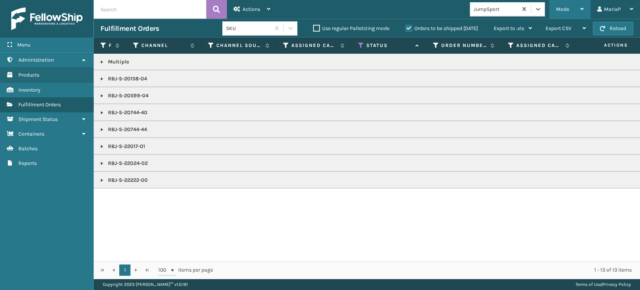
click at [570, 6] on div "Mode" at bounding box center [570, 9] width 28 height 19
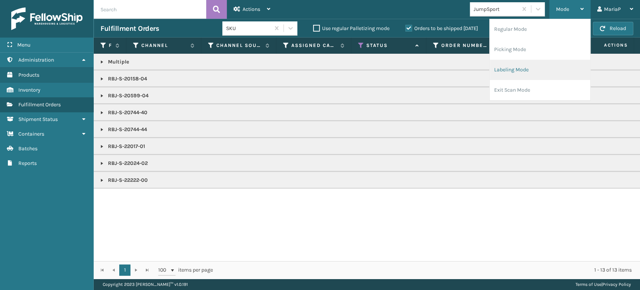
click at [526, 64] on li "Labeling Mode" at bounding box center [540, 70] width 101 height 20
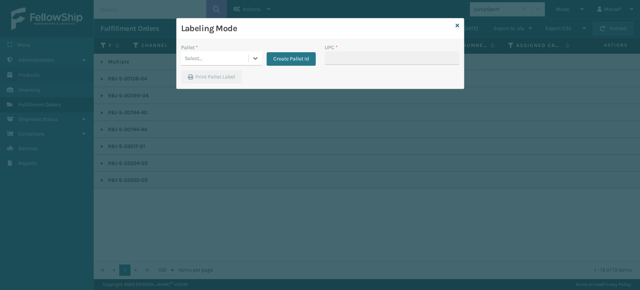
click at [221, 56] on div "Select..." at bounding box center [214, 58] width 67 height 12
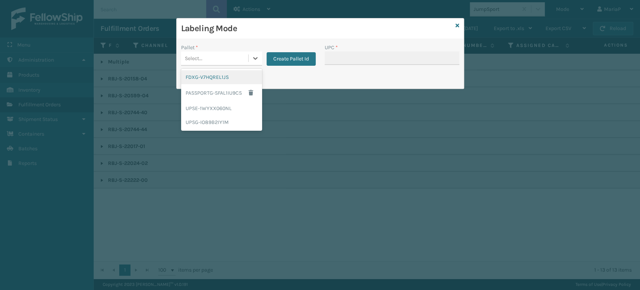
click at [218, 74] on div "FDXG-V7HQREL1JS" at bounding box center [221, 77] width 81 height 14
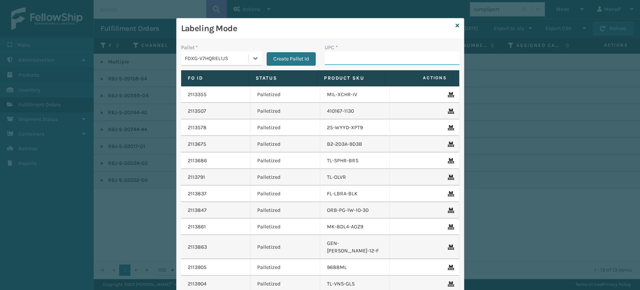
click at [351, 54] on input "UPC *" at bounding box center [392, 58] width 135 height 14
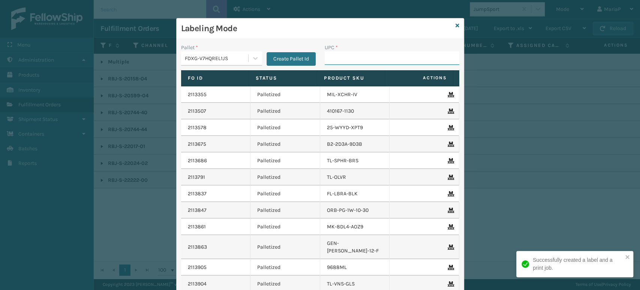
click at [346, 54] on input "UPC *" at bounding box center [392, 58] width 135 height 14
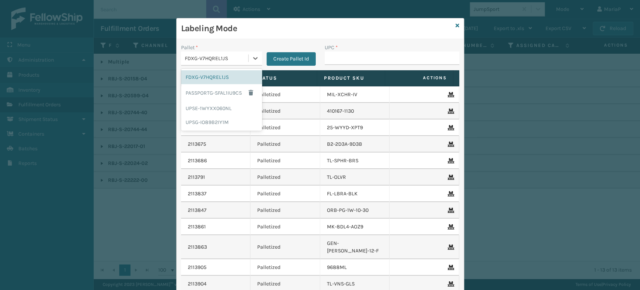
click at [216, 64] on div "FDXG-V7HQREL1JS" at bounding box center [214, 58] width 67 height 12
click at [226, 104] on div "UPSE-1WYXX060NL" at bounding box center [221, 108] width 81 height 14
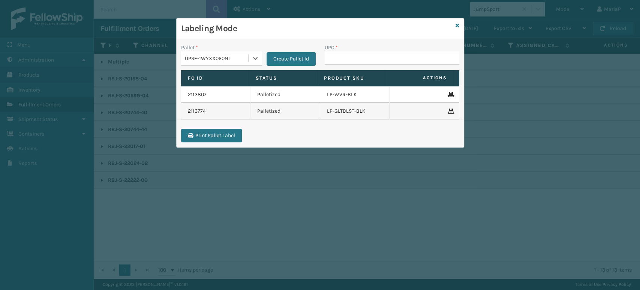
click at [224, 46] on div "Pallet *" at bounding box center [221, 48] width 81 height 8
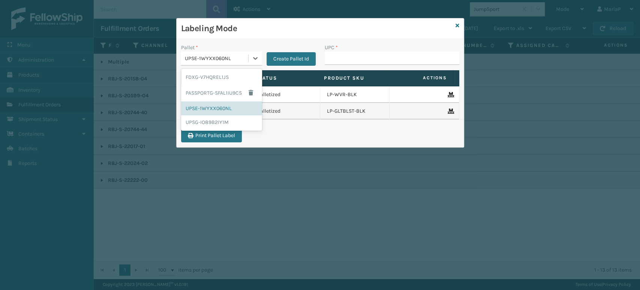
click at [230, 56] on div "UPSE-1WYXX060NL" at bounding box center [217, 58] width 64 height 8
drag, startPoint x: 237, startPoint y: 119, endPoint x: 330, endPoint y: 69, distance: 104.9
click at [237, 118] on div "UPSG-IO89B2IY1M" at bounding box center [221, 122] width 81 height 14
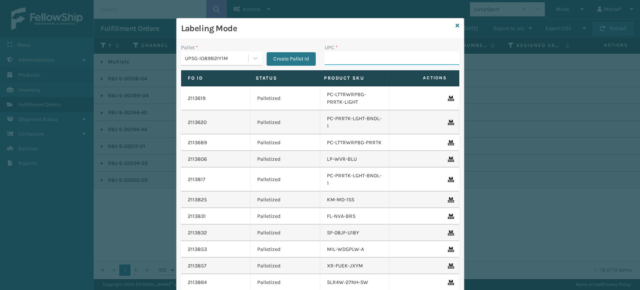
click at [343, 58] on input "UPC *" at bounding box center [392, 58] width 135 height 14
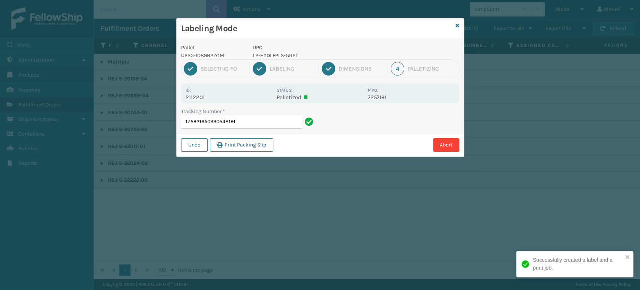
click at [276, 53] on p "LP-HYDLFPLS-GRPT" at bounding box center [308, 55] width 111 height 8
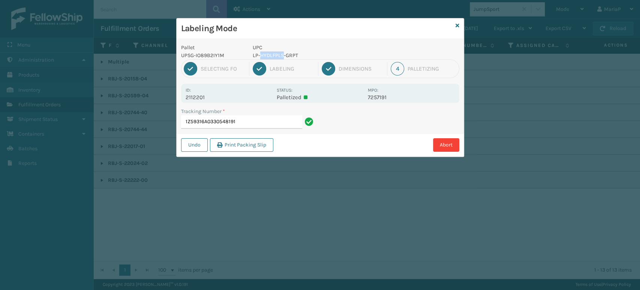
click at [278, 53] on p "LP-HYDLFPLS-GRPT" at bounding box center [308, 55] width 111 height 8
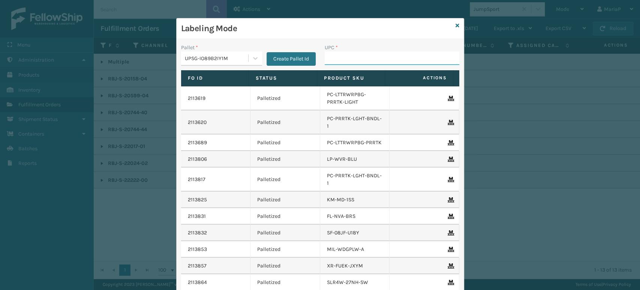
click at [345, 59] on input "UPC *" at bounding box center [392, 58] width 135 height 14
paste input "LP-HYDLFPLS-GRPT"
drag, startPoint x: 345, startPoint y: 59, endPoint x: 359, endPoint y: 50, distance: 16.0
click at [370, 72] on div "Pallet * UPSG-IO89B2IY1M Create Pallet Id UPC * Fo Id Status Product SKU Action…" at bounding box center [320, 189] width 287 height 300
paste input "LP-HYDLFPLS-GRPT"
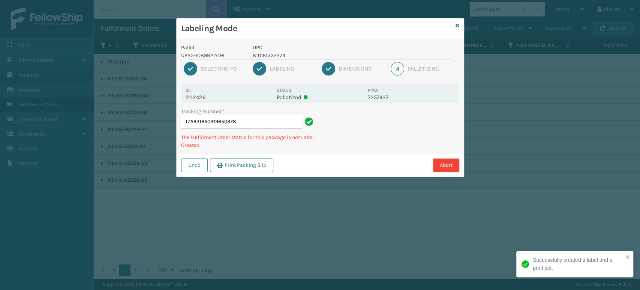
click at [261, 54] on p "810161332274" at bounding box center [308, 55] width 111 height 8
click at [279, 54] on p "LP-HYDLFCHG-FOG" at bounding box center [308, 55] width 111 height 8
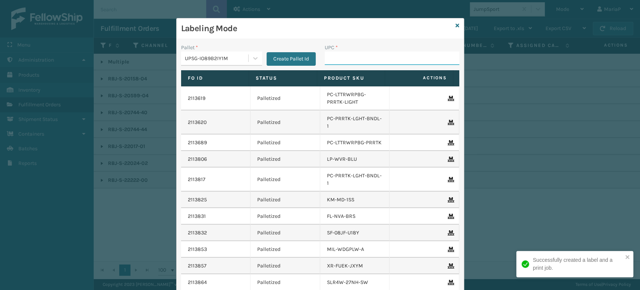
click at [338, 58] on input "UPC *" at bounding box center [392, 58] width 135 height 14
paste input "LP-HYDLFCHG-FOG"
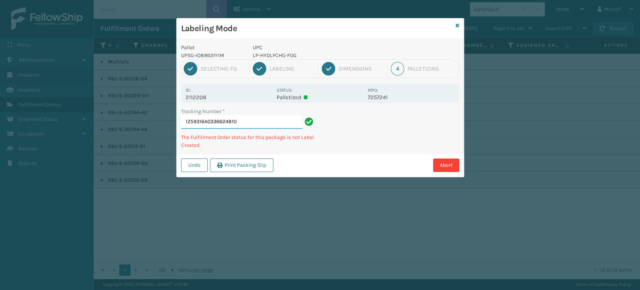
click at [294, 119] on input "1Z59316A0336624810" at bounding box center [241, 122] width 121 height 14
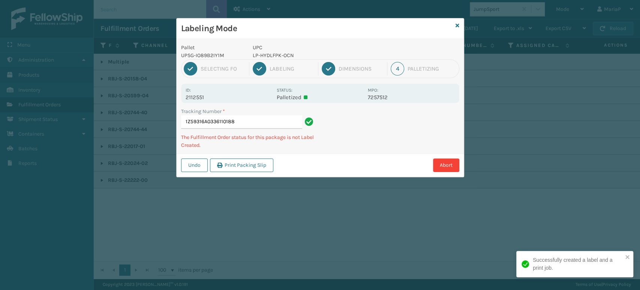
click at [267, 56] on p "LP-HYDLFPK-OCN" at bounding box center [308, 55] width 111 height 8
type input "1ZXH04530304046804LP-HYDLFPK-OCN"
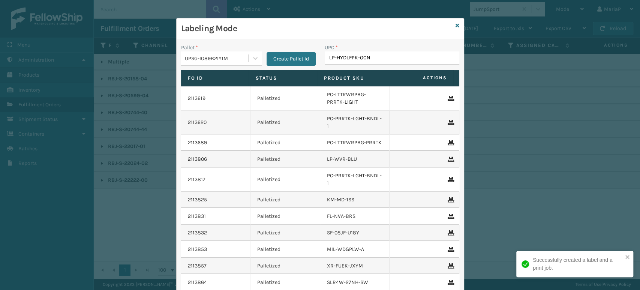
type input "LP-HYDLFPK-OCN"
click at [387, 60] on input "LP-HYDLFPK-OCN" at bounding box center [385, 58] width 121 height 14
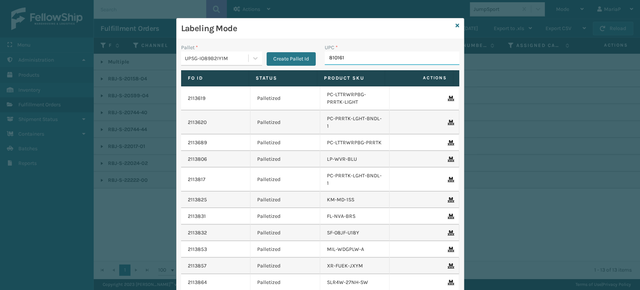
type input "8101613"
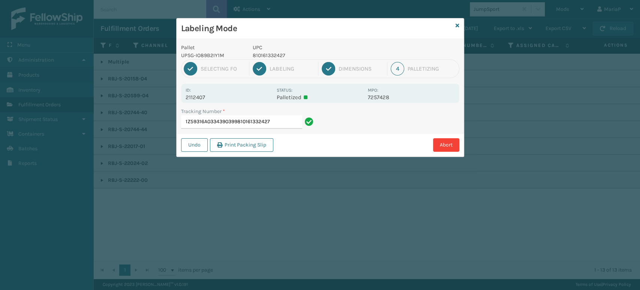
type input "1Z59316A0334390399810161332427"
type input "1Z59316A0325915017810161332427"
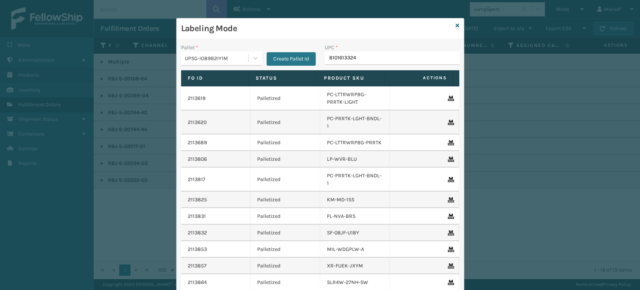
type input "81016133242"
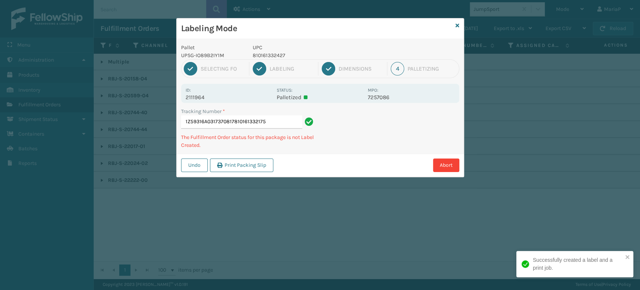
type input "1Z59316A0317370817810161332175"
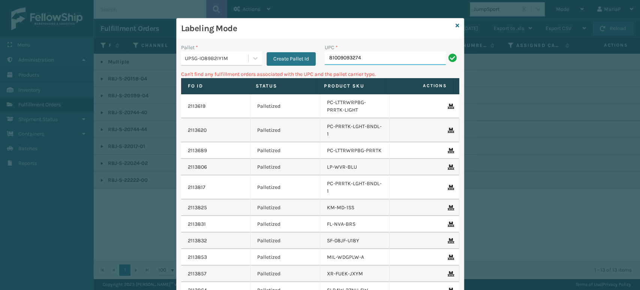
click at [399, 60] on input "81009093274" at bounding box center [385, 58] width 121 height 14
click at [399, 59] on input "81009093274" at bounding box center [385, 58] width 121 height 14
type input "LP-INFZMMAT-BLK"
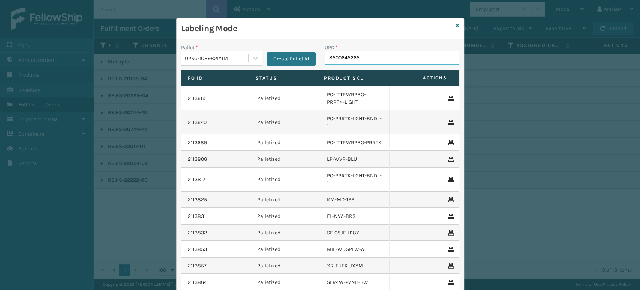
type input "85006452651"
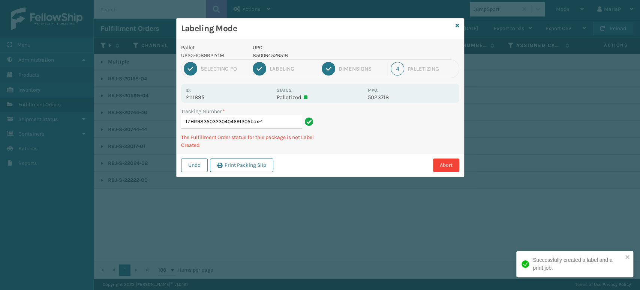
type input "1ZHR983503230404691305box-1"
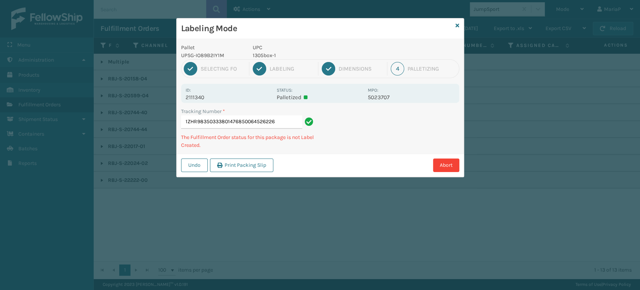
type input "1ZHR98350333801476850064526226"
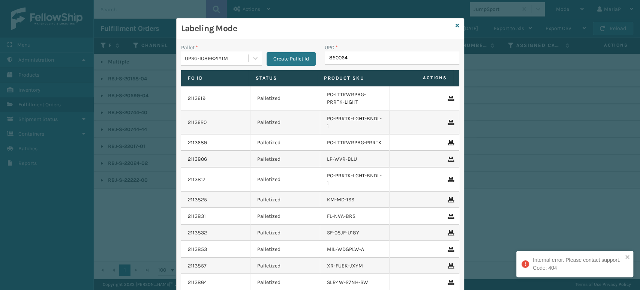
type input "8500645"
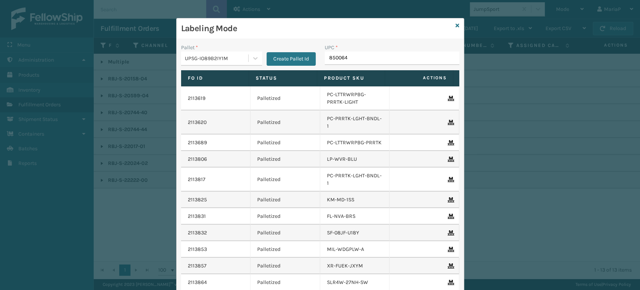
type input "8500645"
type input "85006452601"
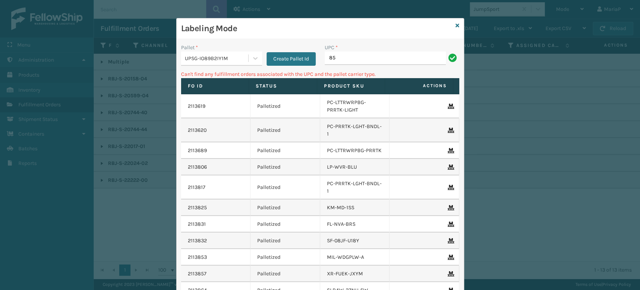
type input "8"
type input "OT-SLPD-BGE-TSV"
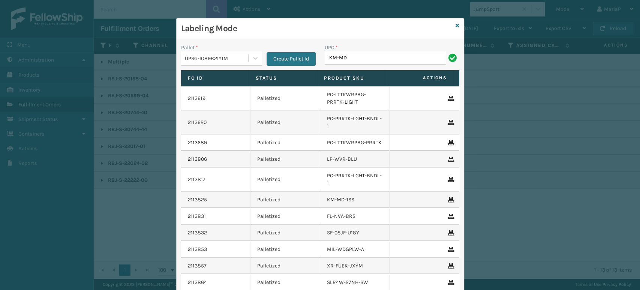
type input "KM-MD30-SS"
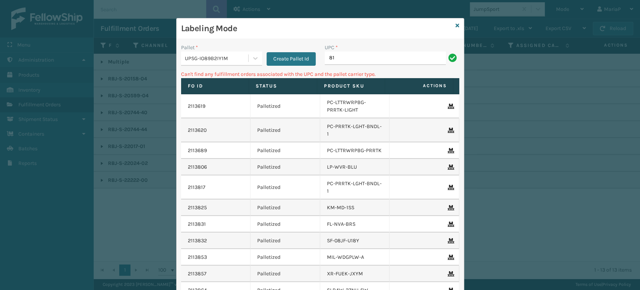
type input "8"
type input "LP-AGLDRD-BLK"
click at [369, 59] on input "LP-AGLDRD-BLK" at bounding box center [385, 58] width 121 height 14
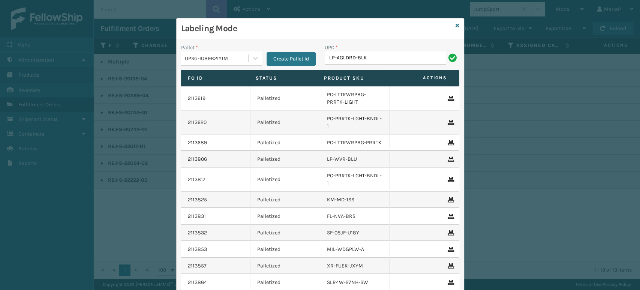
type input "LP-AGLDRD-BLK"
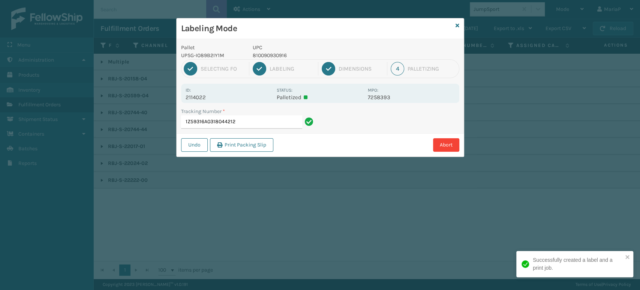
click at [276, 53] on p "810090930916" at bounding box center [308, 55] width 111 height 8
copy p "810090930916"
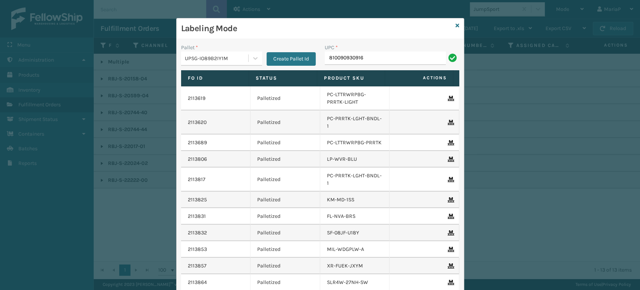
type input "810090930916"
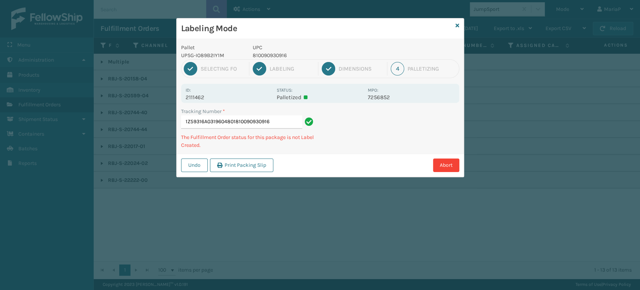
type input "1Z59316A0319604801810090930916"
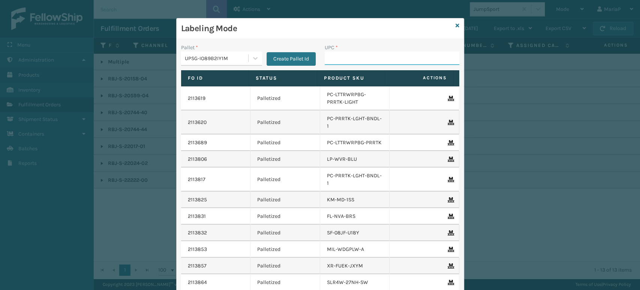
click at [336, 51] on input "UPC *" at bounding box center [392, 58] width 135 height 14
paste input "810090930916"
type input "810090930916"
type input "81009093093"
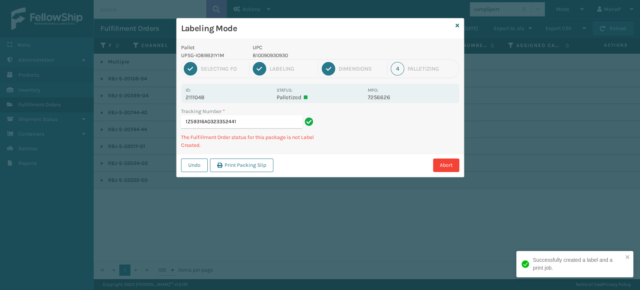
click at [273, 54] on p "810090930930" at bounding box center [308, 55] width 111 height 8
copy p "810090930930"
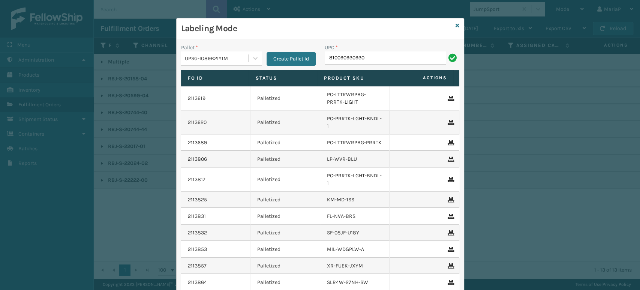
type input "810090930930"
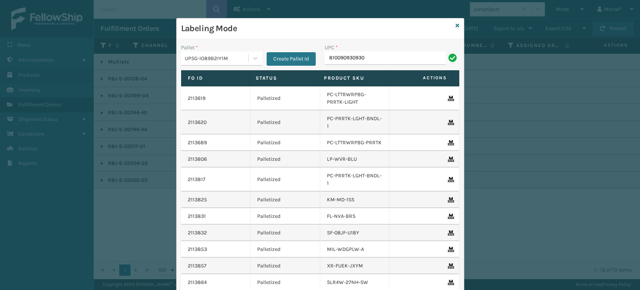
type input "810090930930"
type input "LP-AGLDRD-BLK"
click at [347, 53] on input "LP-AGLDRD-BLK" at bounding box center [385, 58] width 121 height 14
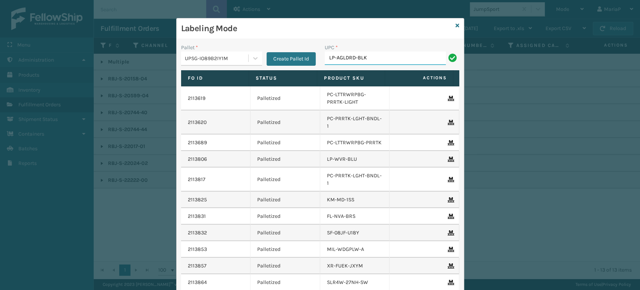
click at [347, 53] on input "LP-AGLDRD-BLK" at bounding box center [385, 58] width 121 height 14
type input "LP-AGLDRD-BLK"
click at [375, 56] on input "LP-AGLDRD-BLK" at bounding box center [385, 58] width 121 height 14
type input "LP-AGLDRD-BLK"
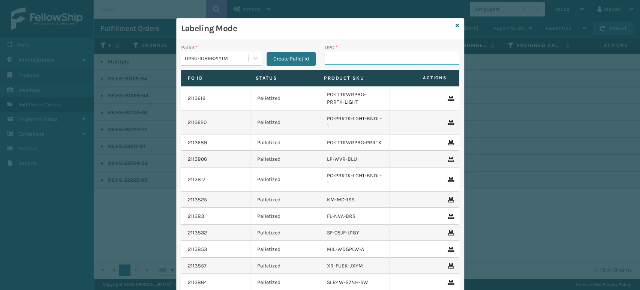
paste input "LP-AGLDRD-BLK"
type input "LP-AGLDRD-BLK"
type input "8100909"
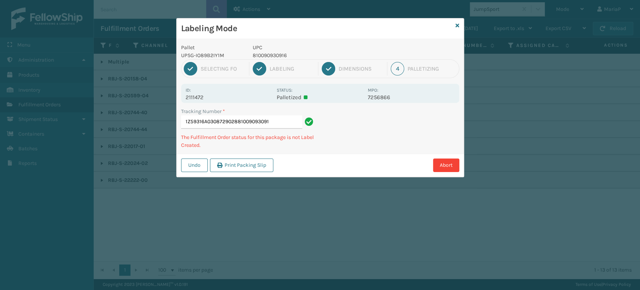
type input "1Z59316A0308729028810090930916"
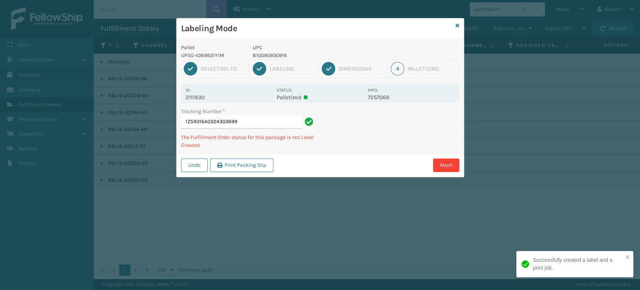
click at [272, 56] on p "810090930916" at bounding box center [308, 55] width 111 height 8
copy p "810090930916"
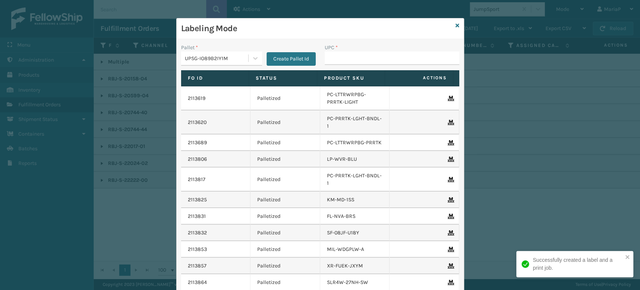
type input "810090930916"
paste input "810090930916"
type input "810090930916"
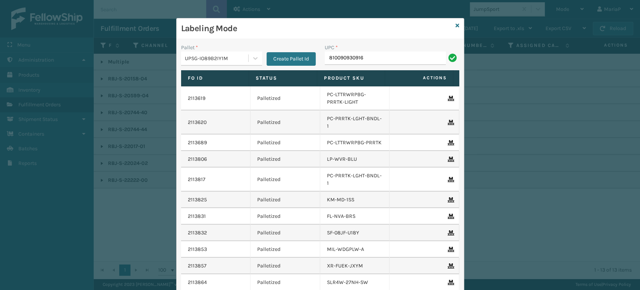
type input "810090930916"
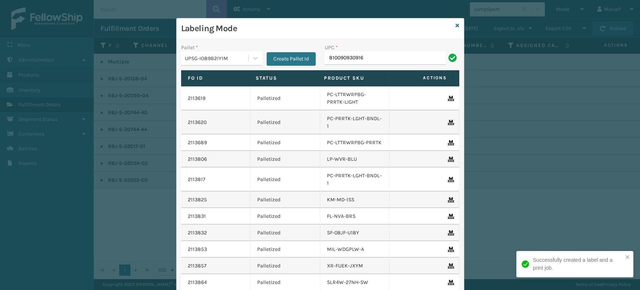
type input "810090930916810090930916"
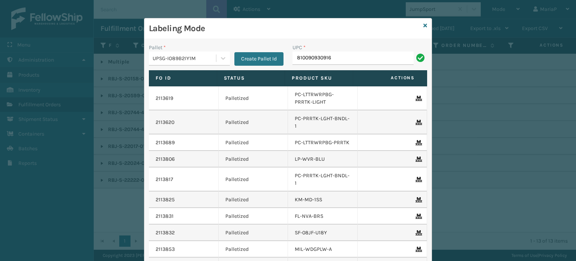
type input "810090930916"
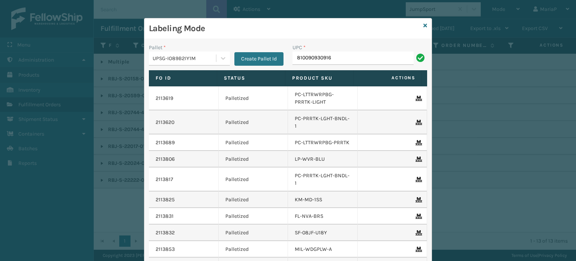
type input "810090930916"
click at [359, 51] on input "810090930916" at bounding box center [353, 58] width 121 height 14
type input "810090930916"
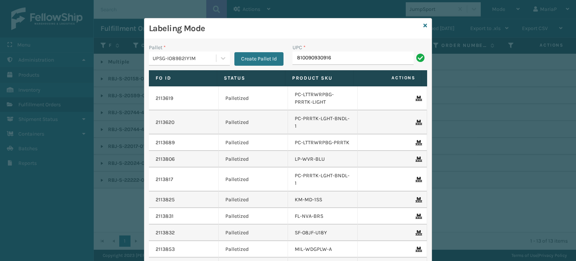
type input "810090930916"
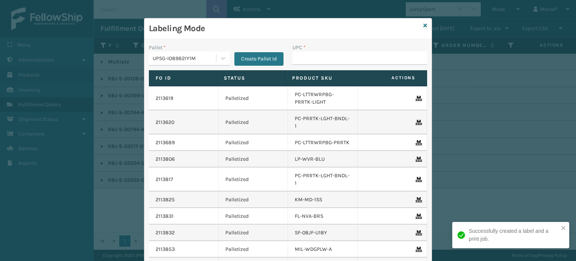
drag, startPoint x: 289, startPoint y: 217, endPoint x: 242, endPoint y: 186, distance: 56.5
click at [288, 216] on td "FL-NVA-BRS" at bounding box center [323, 216] width 70 height 17
click at [316, 55] on input "UPC *" at bounding box center [360, 58] width 135 height 14
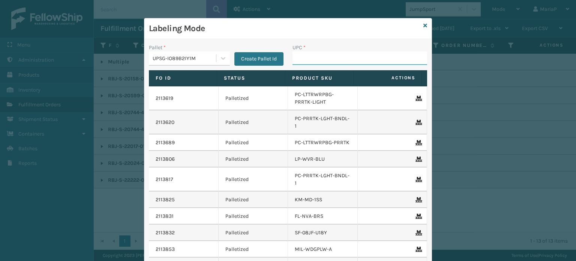
paste input "810090930916"
type input "810090930916"
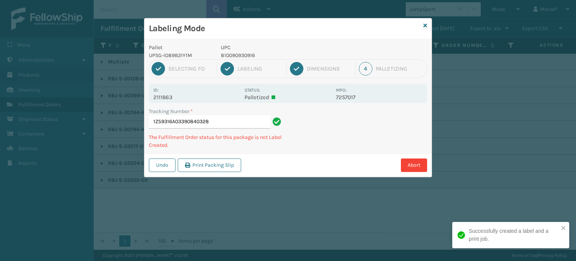
type input "1Z59316A03390840328"
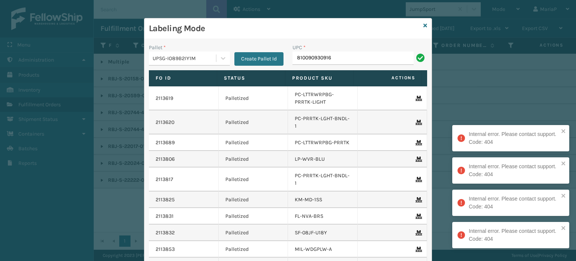
type input "810090930916"
drag, startPoint x: 316, startPoint y: 55, endPoint x: 321, endPoint y: 55, distance: 4.9
click at [316, 56] on input "810090930916" at bounding box center [353, 58] width 121 height 14
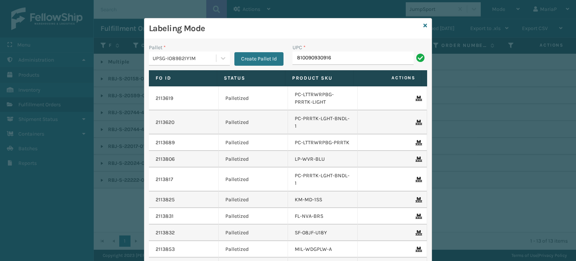
type input "810090930916"
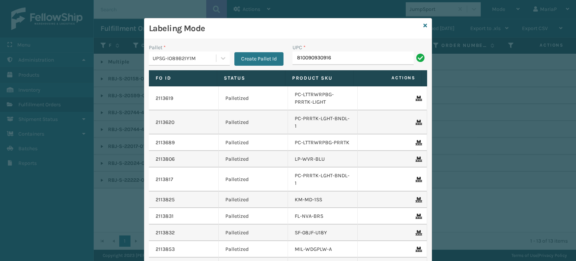
type input "810090930916"
click at [320, 54] on input "UPC *" at bounding box center [360, 58] width 135 height 14
click at [329, 59] on input "UPC *" at bounding box center [360, 58] width 135 height 14
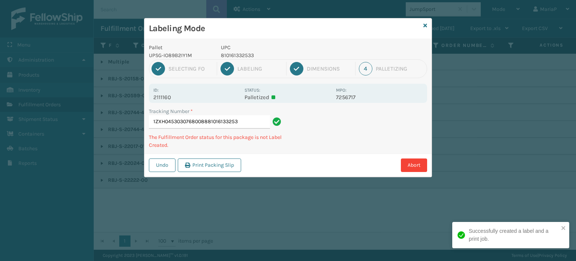
type input "1ZXH04530307680088810161332533"
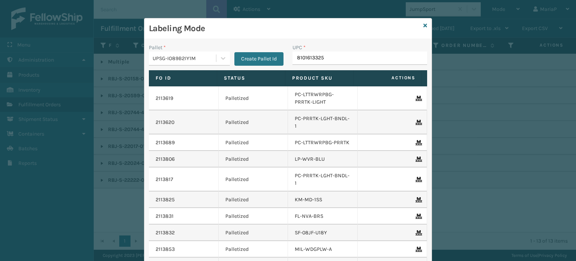
type input "81016133253"
type input "LP-STMRC-SLV"
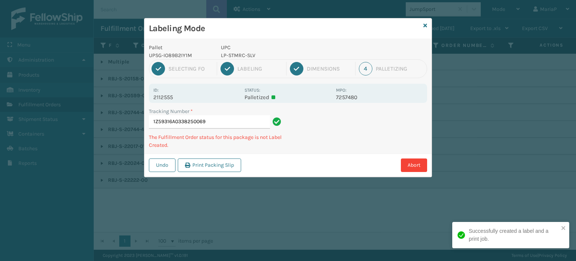
click at [250, 55] on p "LP-STMRC-SLV" at bounding box center [276, 55] width 111 height 8
copy p "LP-STMRC-SLV"
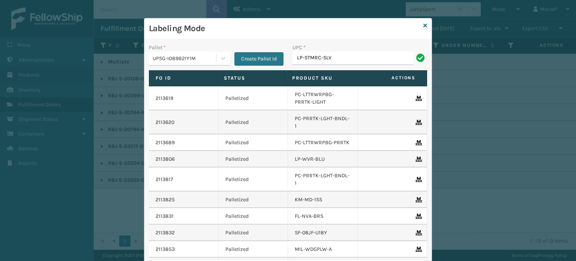
type input "LP-STMRC-SLV"
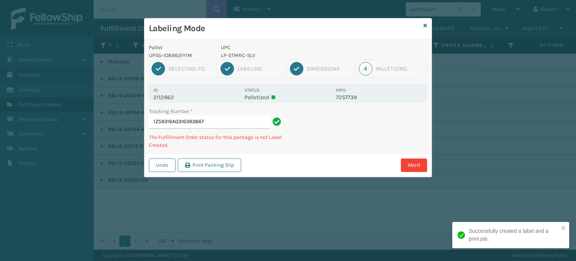
type input "1Z59316A0316393867LP-STMRC-SLV"
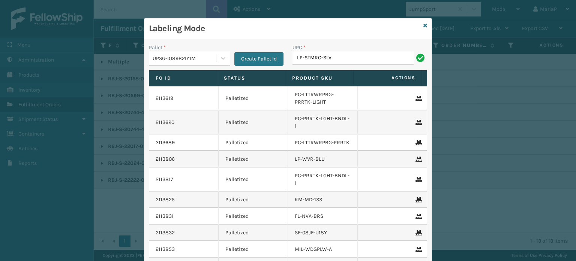
type input "LP-STMRC-SLV"
click at [424, 25] on icon at bounding box center [426, 25] width 4 height 5
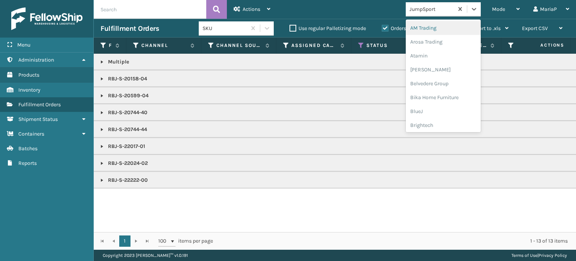
click at [430, 16] on div "JumpSport" at bounding box center [443, 9] width 75 height 14
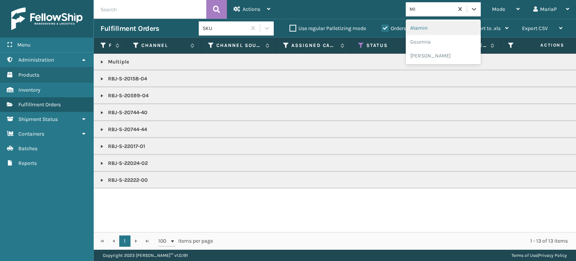
type input "MI"
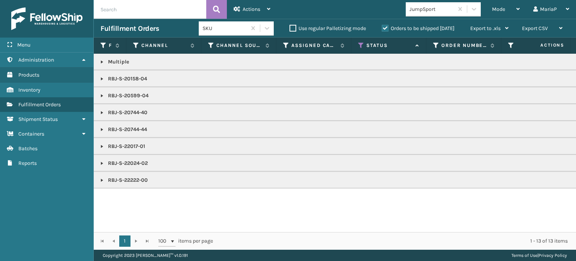
click at [444, 16] on div "JumpSport" at bounding box center [443, 9] width 75 height 14
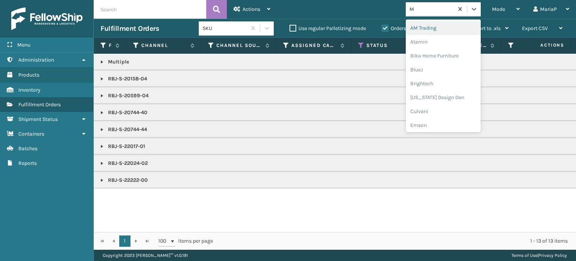
type input "MI"
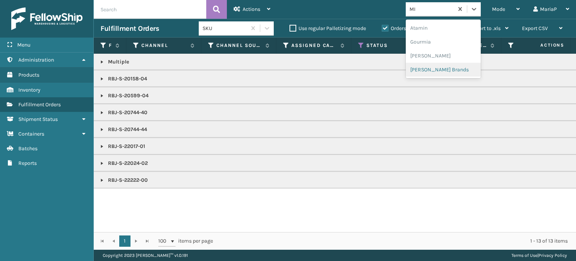
click at [435, 67] on div "[PERSON_NAME] Brands" at bounding box center [443, 70] width 75 height 14
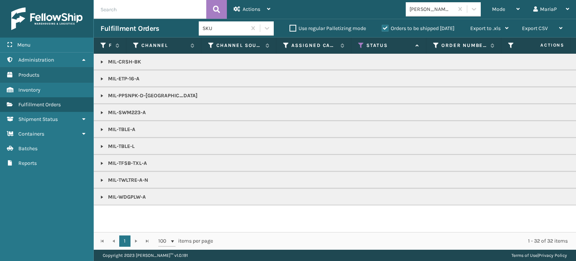
click at [103, 79] on link at bounding box center [102, 79] width 6 height 6
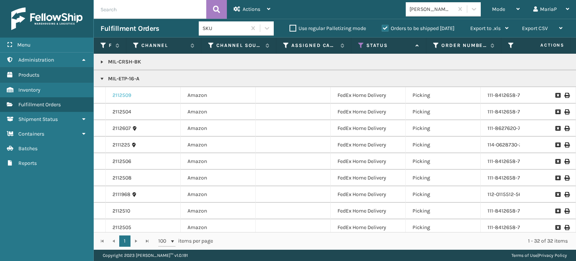
click at [120, 94] on link "2112509" at bounding box center [122, 96] width 19 height 8
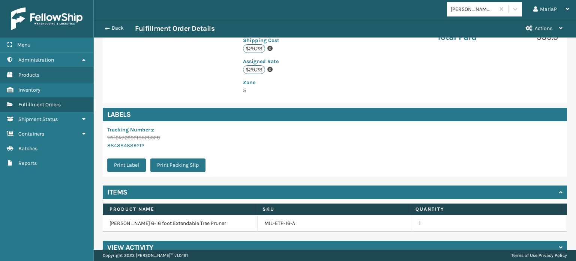
scroll to position [198, 0]
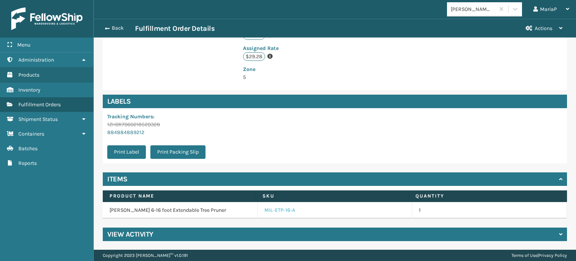
click at [277, 211] on link "MIL-ETP-16-A" at bounding box center [279, 210] width 31 height 8
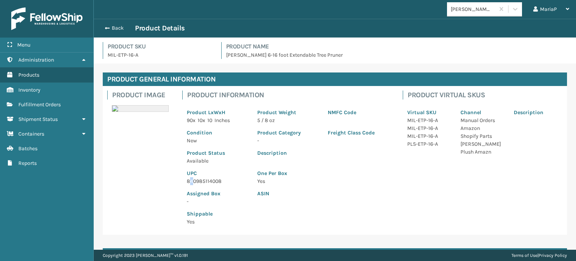
click at [192, 179] on p "840985114008" at bounding box center [218, 181] width 62 height 8
click at [107, 30] on span "button" at bounding box center [106, 28] width 5 height 5
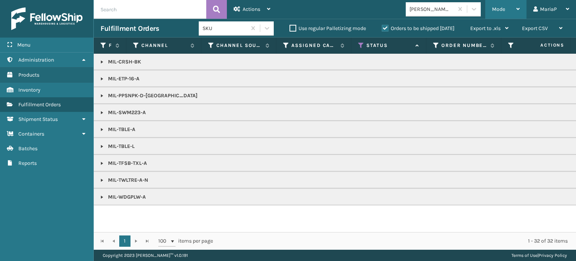
click at [496, 9] on span "Mode" at bounding box center [498, 9] width 13 height 6
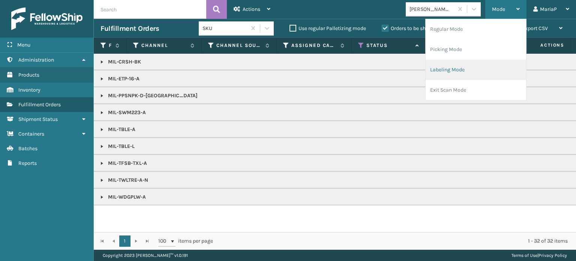
click at [439, 66] on li "Labeling Mode" at bounding box center [476, 70] width 101 height 20
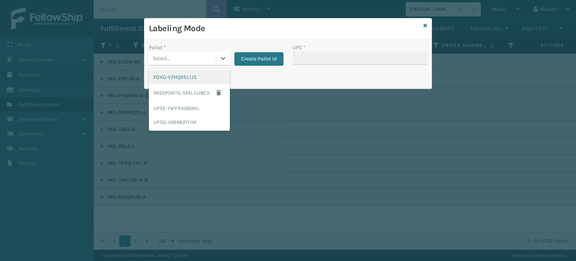
click at [192, 52] on div "Select..." at bounding box center [182, 58] width 67 height 12
click at [186, 76] on div "FDXG-V7HQREL1JS" at bounding box center [189, 77] width 81 height 14
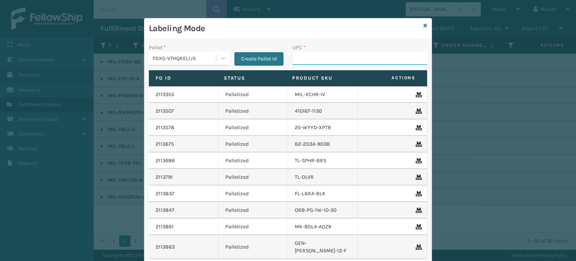
click at [327, 58] on input "UPC *" at bounding box center [360, 58] width 135 height 14
paste input "840985114008"
type input "840985114008"
click at [344, 60] on input "840985114008" at bounding box center [353, 58] width 121 height 14
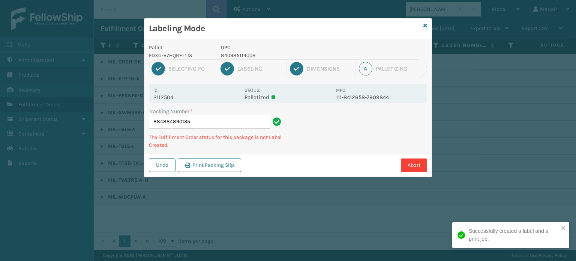
type input "884884890135840985114008"
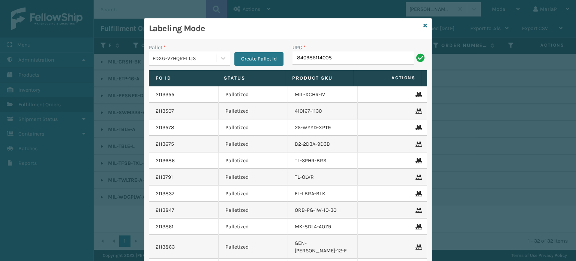
type input "840985114008"
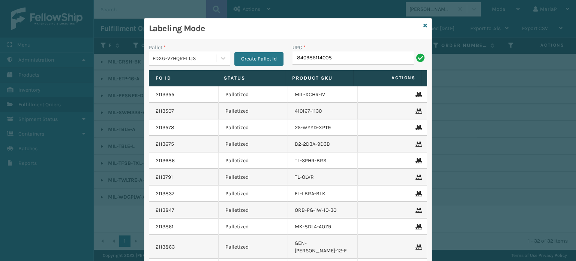
type input "840985114008"
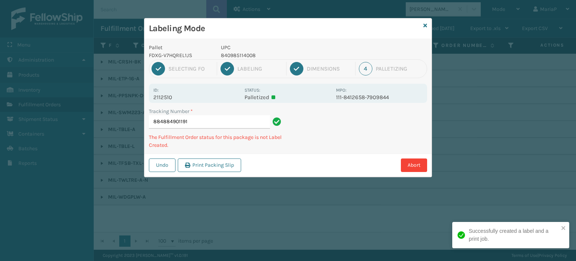
type input "884884901191840985114008"
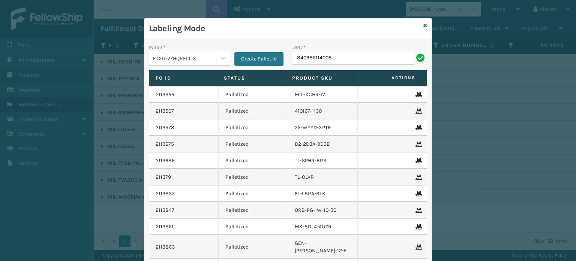
type input "840985114008"
paste input "FL-LNDRP-BRS"
type input "FL-LNDRP-BRS"
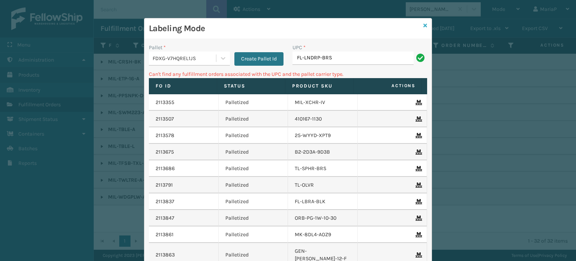
click at [424, 25] on icon at bounding box center [426, 25] width 4 height 5
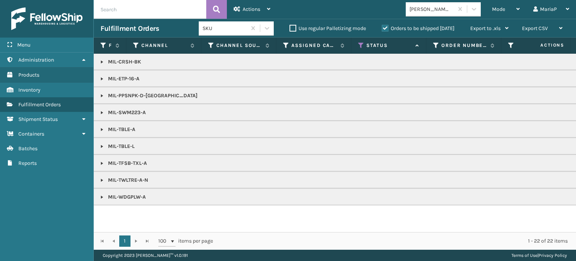
click at [101, 77] on link at bounding box center [102, 79] width 6 height 6
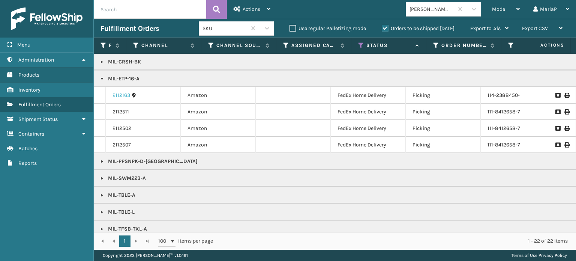
click at [123, 98] on link "2112163" at bounding box center [122, 96] width 18 height 8
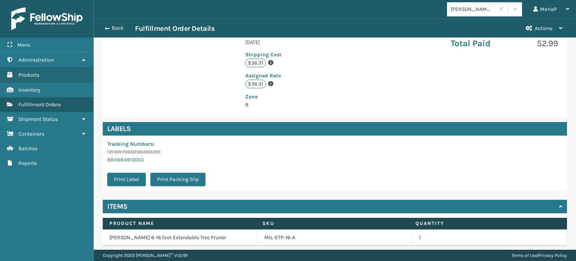
scroll to position [198, 0]
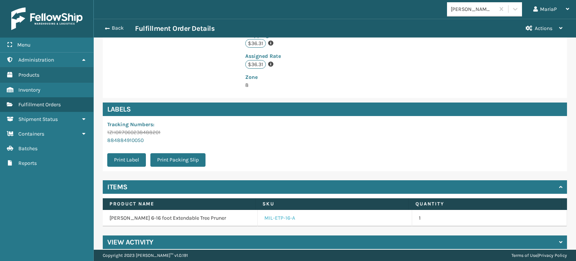
click at [276, 214] on link "MIL-ETP-16-A" at bounding box center [279, 218] width 31 height 8
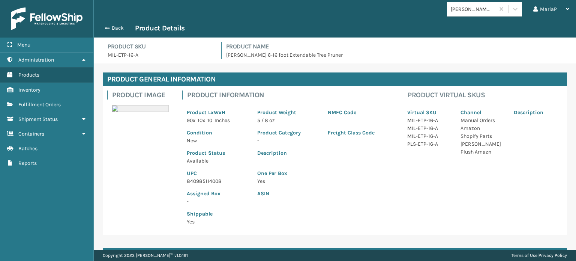
click at [197, 180] on p "840985114008" at bounding box center [218, 181] width 62 height 8
copy p "840985114008"
click at [117, 28] on button "Back" at bounding box center [118, 28] width 35 height 7
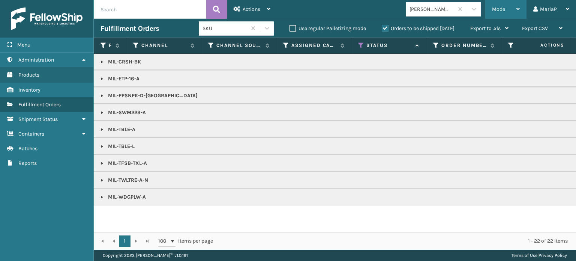
click at [505, 10] on span "Mode" at bounding box center [498, 9] width 13 height 6
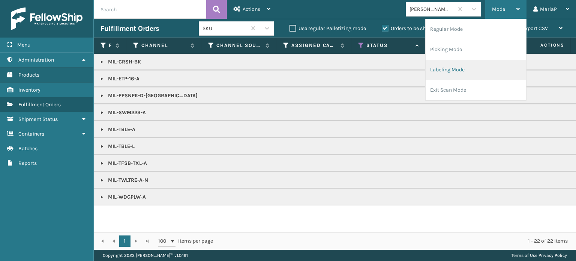
drag, startPoint x: 479, startPoint y: 68, endPoint x: 475, endPoint y: 66, distance: 5.2
click at [475, 66] on li "Labeling Mode" at bounding box center [476, 70] width 101 height 20
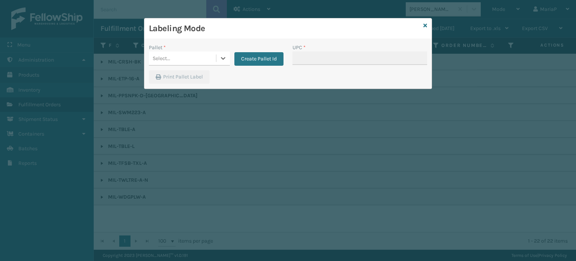
click at [202, 57] on div "Select..." at bounding box center [182, 58] width 67 height 12
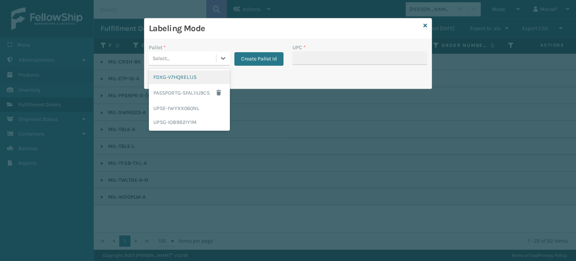
drag, startPoint x: 188, startPoint y: 77, endPoint x: 247, endPoint y: 69, distance: 59.8
click at [188, 77] on div "FDXG-V7HQREL1JS" at bounding box center [189, 77] width 81 height 14
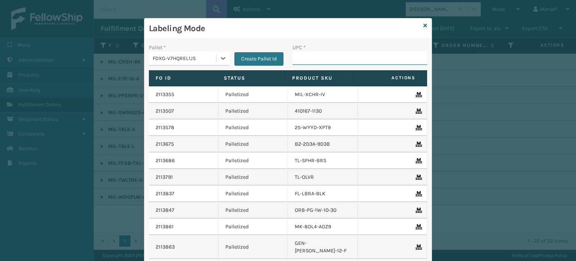
click at [304, 55] on input "UPC *" at bounding box center [360, 58] width 135 height 14
paste input "840985114008"
type input "840985114008"
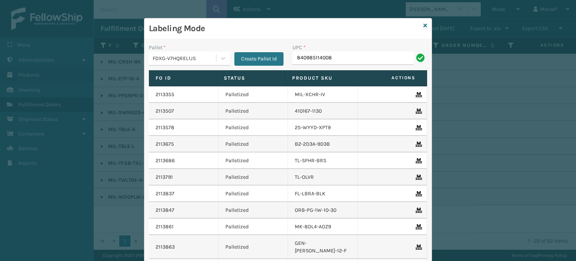
type input "840985114008"
click at [425, 24] on div "Labeling Mode" at bounding box center [287, 28] width 287 height 21
click at [424, 24] on icon at bounding box center [426, 25] width 4 height 5
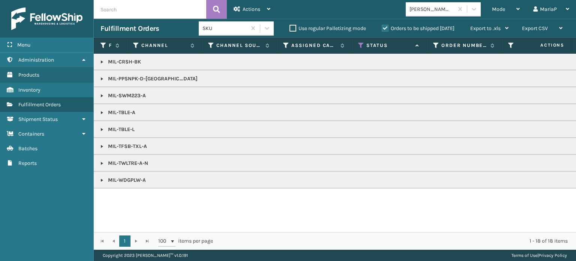
click at [162, 13] on input "text" at bounding box center [150, 9] width 113 height 19
click at [151, 8] on input "text" at bounding box center [150, 9] width 113 height 19
click at [153, 6] on input "text" at bounding box center [150, 9] width 113 height 19
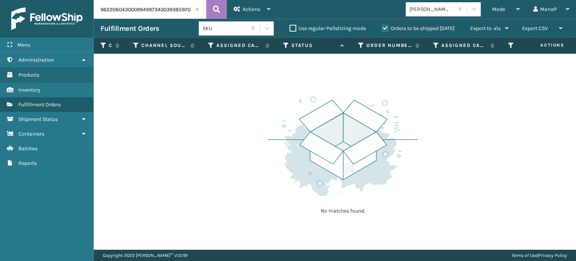
drag, startPoint x: 156, startPoint y: 10, endPoint x: 0, endPoint y: 19, distance: 155.9
click at [0, 0] on div "Menu Administration Products Inventory Fulfillment Orders Shipment Status Conta…" at bounding box center [288, 0] width 576 height 0
click at [152, 10] on input "393859705169" at bounding box center [150, 9] width 113 height 19
drag, startPoint x: 157, startPoint y: 11, endPoint x: 0, endPoint y: 33, distance: 158.8
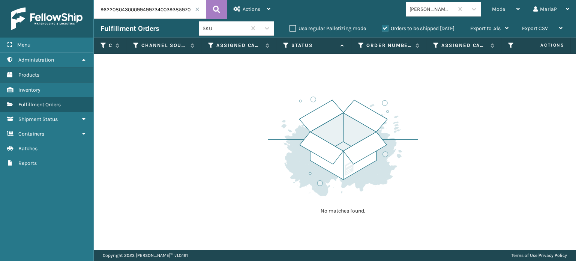
click at [0, 0] on div "Menu Administration Products Inventory Fulfillment Orders Shipment Status Conta…" at bounding box center [288, 0] width 576 height 0
click at [156, 9] on input "9622080430009949973400393859705169" at bounding box center [150, 9] width 113 height 19
drag, startPoint x: 158, startPoint y: 8, endPoint x: 0, endPoint y: 14, distance: 157.7
click at [0, 0] on div "Menu Administration Administration Administration Products Administration Inven…" at bounding box center [288, 0] width 576 height 0
click at [161, 12] on input "400393859705169" at bounding box center [150, 9] width 113 height 19
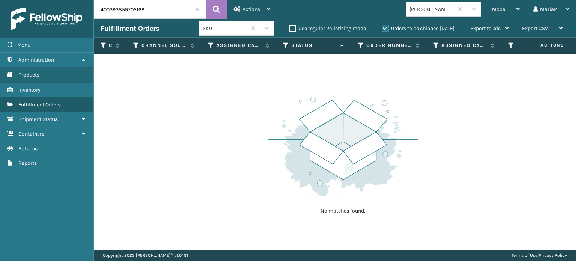
click at [384, 29] on label "Orders to be shipped [DATE]" at bounding box center [418, 28] width 73 height 6
click at [382, 29] on input "Orders to be shipped [DATE]" at bounding box center [382, 26] width 0 height 5
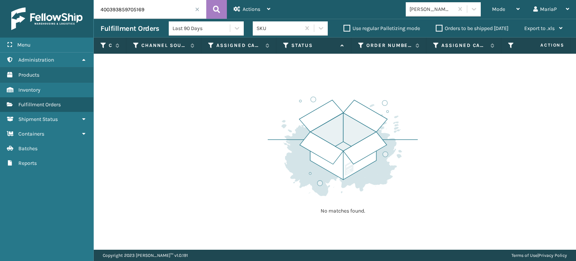
drag, startPoint x: 109, startPoint y: 9, endPoint x: 9, endPoint y: 26, distance: 100.7
click at [9, 0] on div "Menu Administration Administration Administration Products Administration Inven…" at bounding box center [288, 0] width 576 height 0
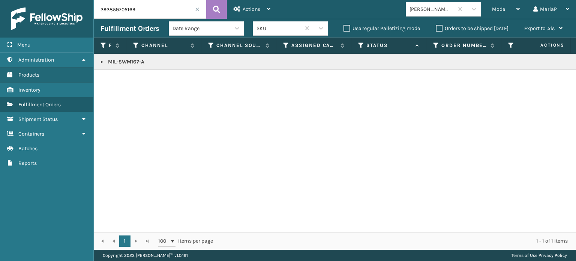
click at [104, 63] on link at bounding box center [102, 62] width 6 height 6
click at [565, 78] on icon at bounding box center [567, 78] width 5 height 5
click at [142, 12] on input "393859705169" at bounding box center [150, 9] width 113 height 19
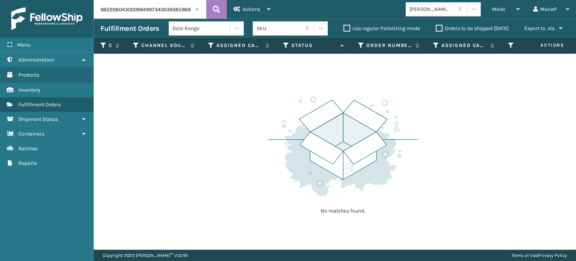
drag, startPoint x: 156, startPoint y: 13, endPoint x: 16, endPoint y: 19, distance: 140.0
click at [16, 0] on div "Menu Containers Administration Containers Products Containers Inventory Contain…" at bounding box center [288, 0] width 576 height 0
type input "393859697991"
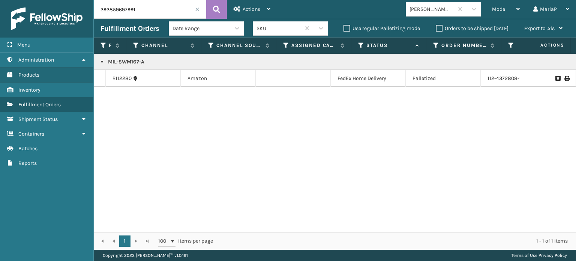
click at [564, 79] on td at bounding box center [548, 78] width 56 height 17
click at [565, 78] on icon at bounding box center [567, 78] width 5 height 5
click at [504, 13] on div "Mode" at bounding box center [506, 9] width 28 height 19
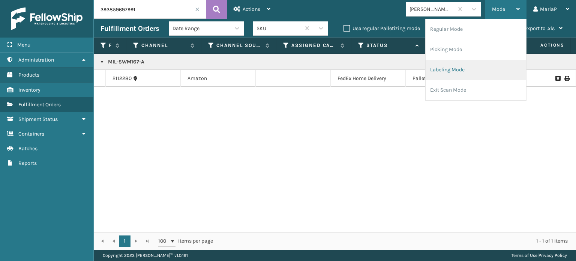
click at [474, 71] on li "Labeling Mode" at bounding box center [476, 70] width 101 height 20
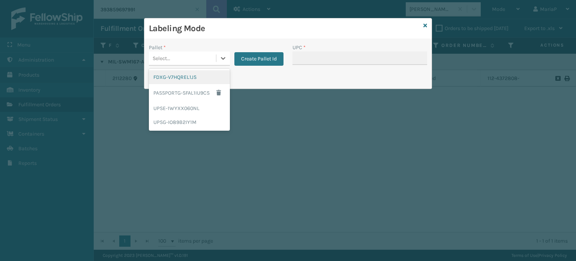
drag, startPoint x: 180, startPoint y: 55, endPoint x: 186, endPoint y: 55, distance: 5.3
click at [182, 55] on div "Select..." at bounding box center [182, 58] width 67 height 12
click at [192, 125] on div "UPSG-IO89B2IY1M" at bounding box center [189, 122] width 81 height 14
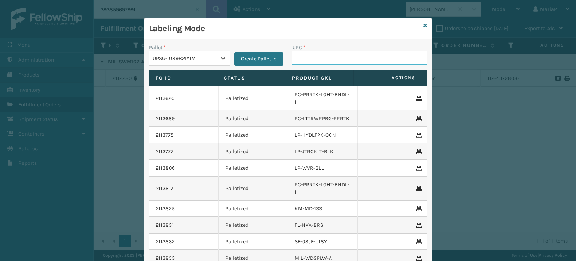
click at [302, 59] on input "UPC *" at bounding box center [360, 58] width 135 height 14
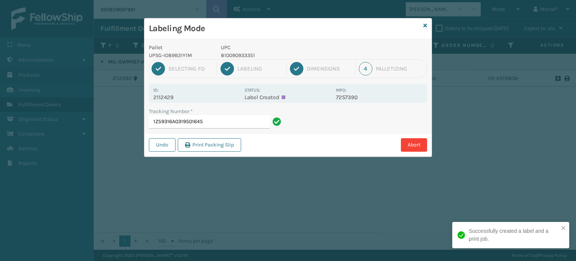
click at [249, 56] on p "810090933351" at bounding box center [276, 55] width 111 height 8
click at [249, 55] on p "810090933351" at bounding box center [276, 55] width 111 height 8
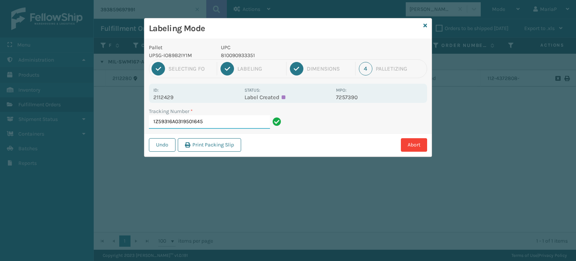
click at [229, 127] on input "1Z59316A0319501645" at bounding box center [209, 122] width 121 height 14
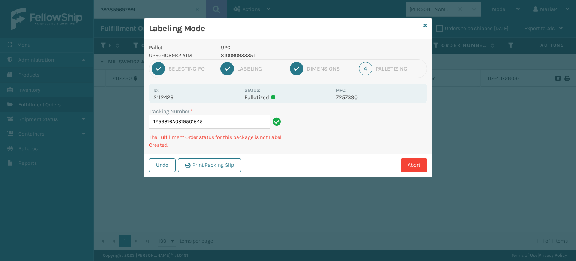
click at [239, 55] on p "810090933351" at bounding box center [276, 55] width 111 height 8
copy p "810090933351"
click at [234, 123] on input "1Z59316A0319501645" at bounding box center [209, 122] width 121 height 14
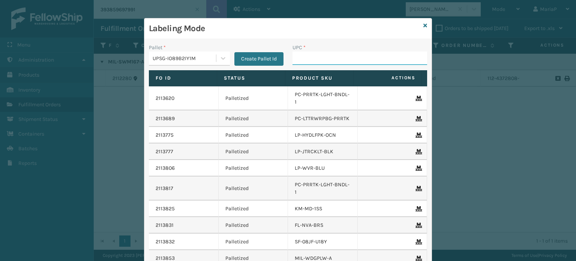
click at [326, 58] on input "UPC *" at bounding box center [360, 58] width 135 height 14
paste input "810090933351"
type input "810090933351"
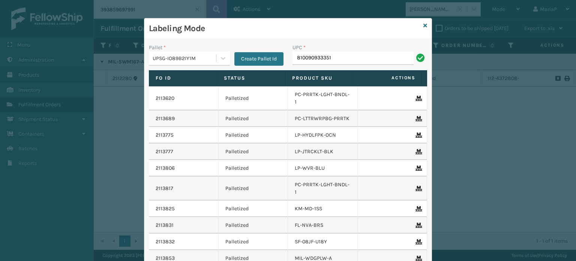
type input "810090933351"
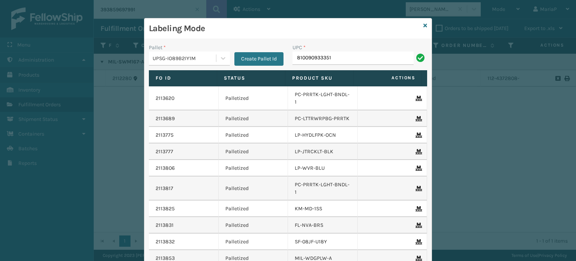
type input "810090933351"
click at [424, 25] on icon at bounding box center [426, 25] width 4 height 5
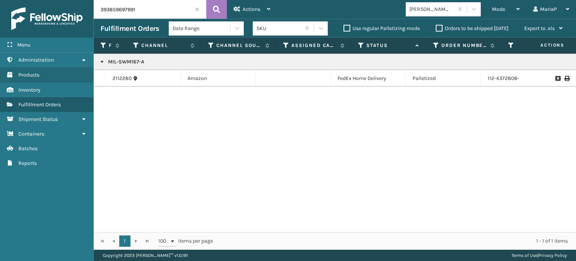
click at [142, 11] on input "393859697991" at bounding box center [150, 9] width 113 height 19
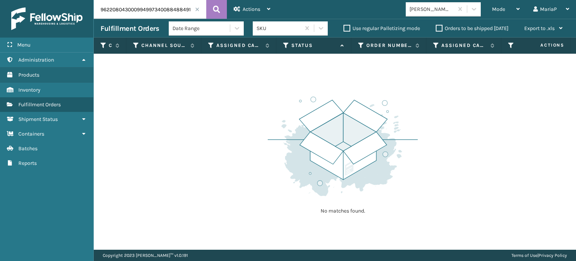
drag, startPoint x: 157, startPoint y: 11, endPoint x: 0, endPoint y: 26, distance: 157.9
click at [0, 0] on div "Menu Containers Administration Containers Products Containers Inventory Contain…" at bounding box center [288, 0] width 576 height 0
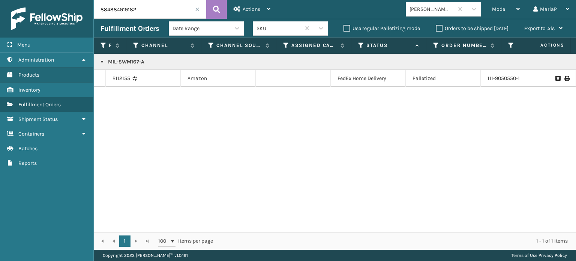
click at [565, 76] on icon at bounding box center [567, 78] width 5 height 5
click at [149, 13] on input "884884919182" at bounding box center [150, 9] width 113 height 19
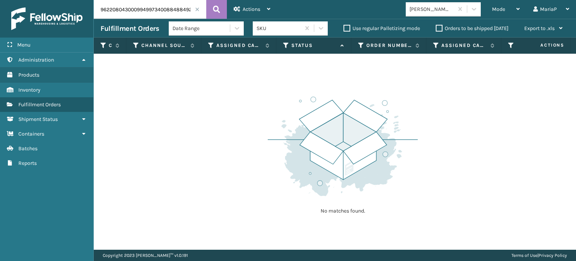
drag, startPoint x: 155, startPoint y: 8, endPoint x: 0, endPoint y: -2, distance: 154.9
click at [0, 0] on html "Menu Containers Administration Containers Products Containers Inventory Contain…" at bounding box center [288, 130] width 576 height 261
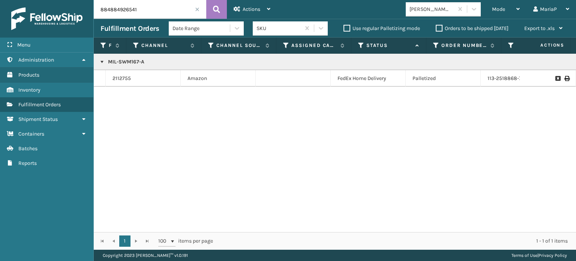
click at [565, 77] on icon at bounding box center [567, 78] width 5 height 5
click at [162, 14] on input "884884926541" at bounding box center [150, 9] width 113 height 19
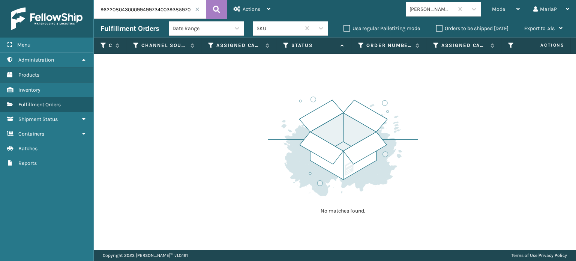
drag, startPoint x: 155, startPoint y: 10, endPoint x: 0, endPoint y: 29, distance: 156.4
click at [0, 0] on div "Menu Containers Administration Containers Products Containers Inventory Contain…" at bounding box center [288, 0] width 576 height 0
type input "393859709337"
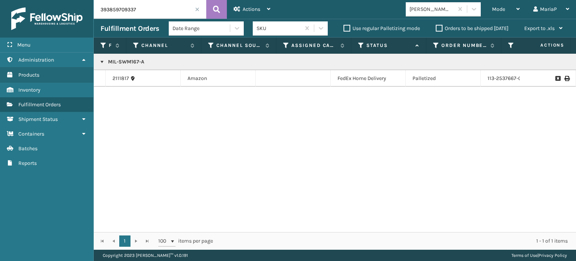
click at [565, 78] on icon at bounding box center [567, 78] width 5 height 5
click at [415, 31] on div "Date Range SKU Use regular Palletizing mode Orders to be shipped [DATE] Export …" at bounding box center [369, 28] width 401 height 19
click at [502, 11] on span "Mode" at bounding box center [498, 9] width 13 height 6
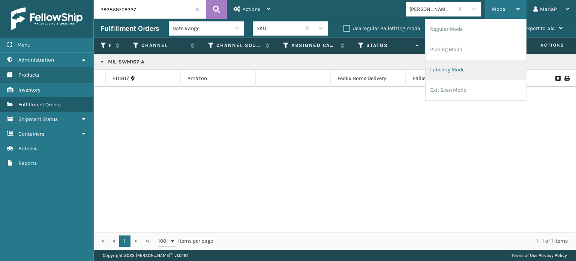
click at [472, 71] on li "Labeling Mode" at bounding box center [476, 70] width 101 height 20
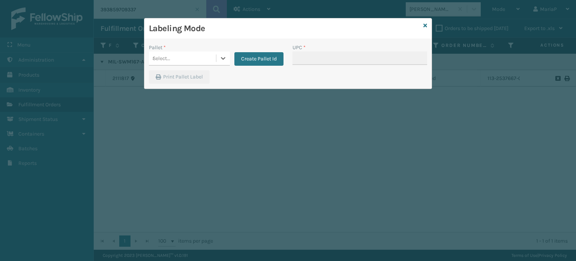
type input "810161332762"
click at [307, 49] on div "UPC *" at bounding box center [360, 48] width 135 height 8
drag, startPoint x: 293, startPoint y: 46, endPoint x: 309, endPoint y: 52, distance: 17.6
click at [302, 48] on label "UPC *" at bounding box center [299, 48] width 13 height 8
click at [179, 65] on div "Pallet * Select... Create Pallet Id" at bounding box center [216, 57] width 144 height 27
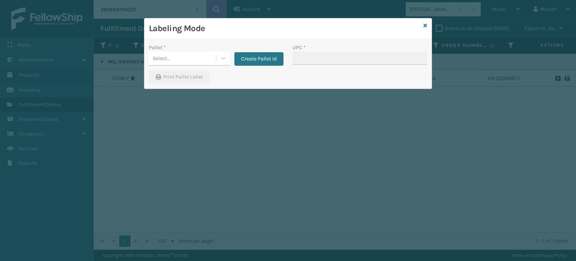
click at [186, 61] on div "Select..." at bounding box center [182, 58] width 67 height 12
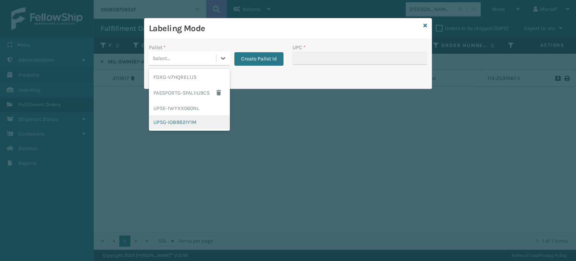
click at [185, 120] on div "UPSG-IO89B2IY1M" at bounding box center [189, 122] width 81 height 14
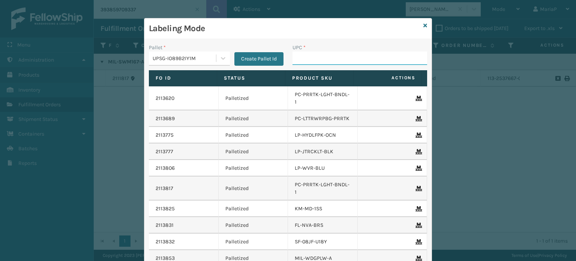
click at [313, 61] on input "UPC *" at bounding box center [360, 58] width 135 height 14
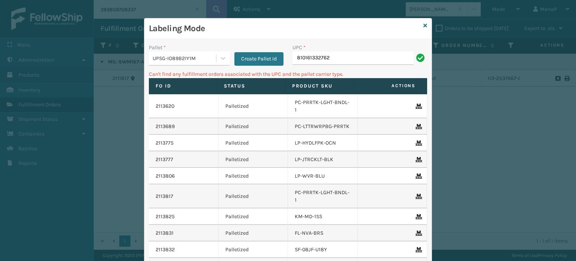
click at [341, 60] on input "810161332762" at bounding box center [353, 58] width 121 height 14
type input "LP-VBRN-BLK"
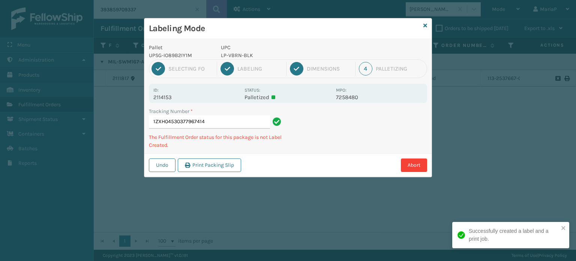
click at [238, 53] on p "LP-VBRN-BLK" at bounding box center [276, 55] width 111 height 8
copy p "LP-VBRN-BLK"
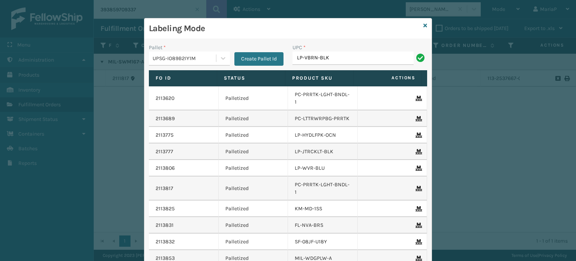
type input "LP-VBRN-BLK"
click at [302, 60] on input "UPC *" at bounding box center [360, 58] width 135 height 14
paste input "LP-VBRN-BLK"
type input "LP-VBRN-BLK"
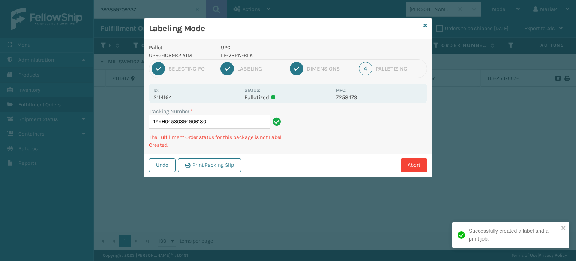
type input "1ZXH04530394906180LP-VBRN-BLK"
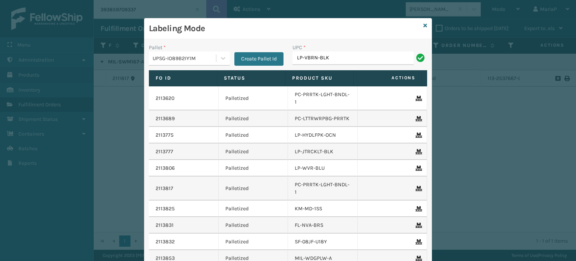
type input "LP-VBRN-BLK"
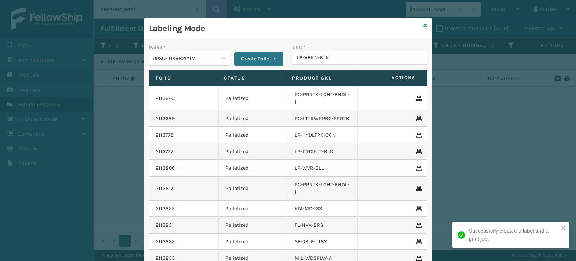
type input "LP-VBRN-BLK"
click at [302, 60] on input "LP-VBRN-BLK" at bounding box center [353, 58] width 121 height 14
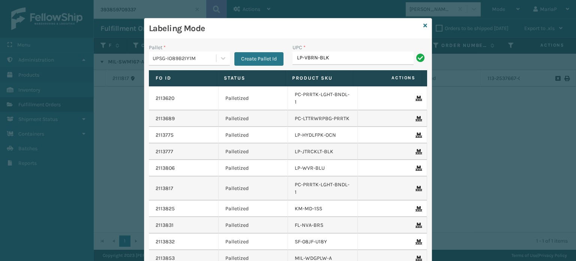
type input "LP-VBRN-BLK"
click at [303, 60] on input "LP-VBRN-BLK" at bounding box center [353, 58] width 121 height 14
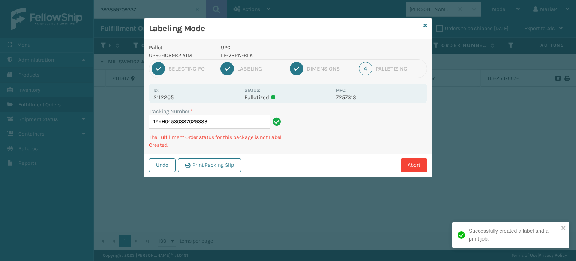
type input "1ZXH04530387029383LP-VBRN-BLK"
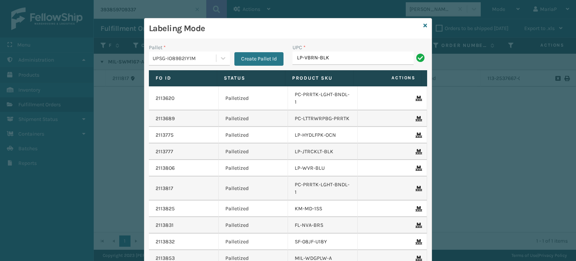
type input "LP-VBRN-BLK"
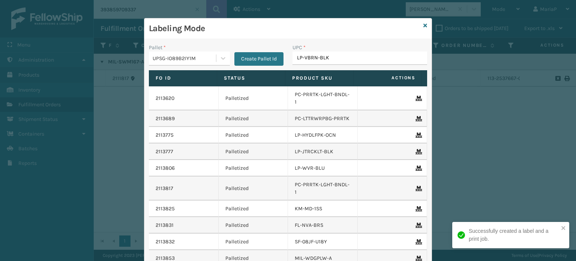
type input "LP-VBRN-BLK"
click at [308, 60] on input "LP-VBRN-BLK" at bounding box center [353, 58] width 121 height 14
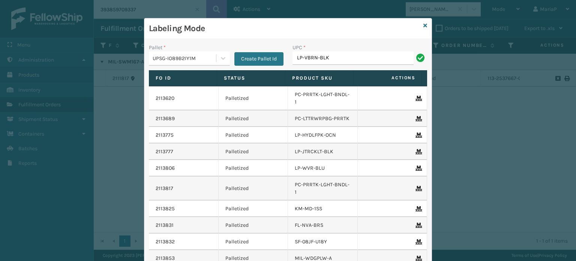
type input "LP-VBRN-BLK"
type input "KM-MD-1SS"
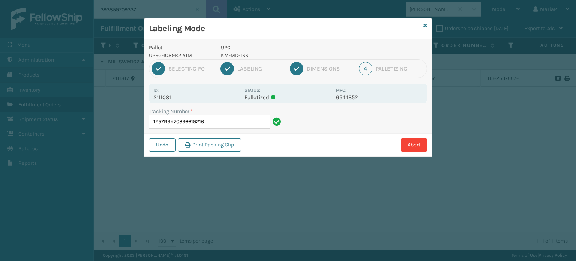
click at [228, 60] on div "1 Selecting FO 2 Labeling 3 Dimensions 4 Palletizing" at bounding box center [288, 68] width 278 height 19
click at [227, 56] on p "KM-MD-1SS" at bounding box center [276, 55] width 111 height 8
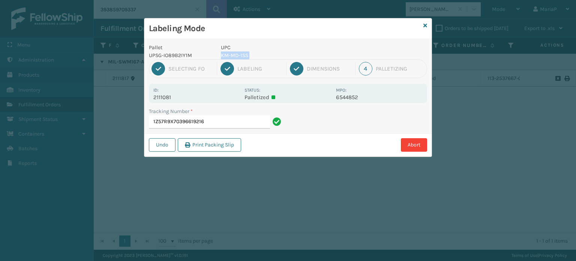
copy p "KM-MD-1SS"
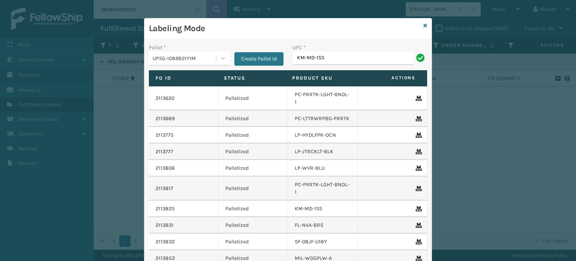
type input "KM-MD-1SS"
type input "KM-CTCO-15"
type input "KM-MOT-OP1SS"
type input "KM-CR-CASTERS"
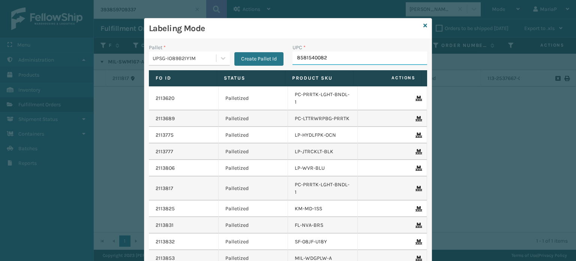
type input "85815400823"
type input "KM-BIR5C-SS"
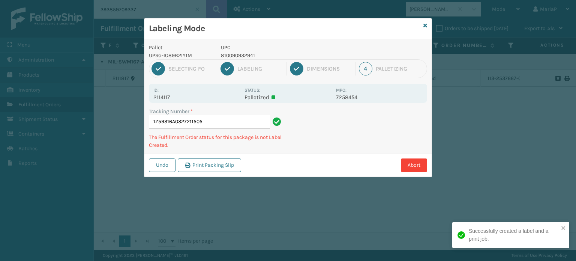
click at [243, 54] on p "810090932941" at bounding box center [276, 55] width 111 height 8
copy p "810090932941"
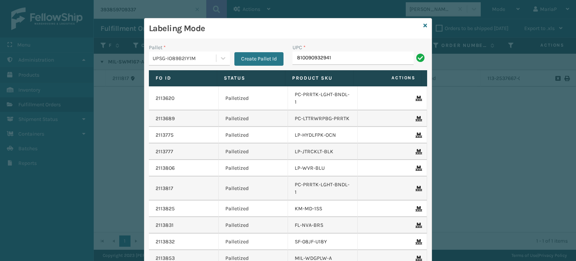
type input "810090932941"
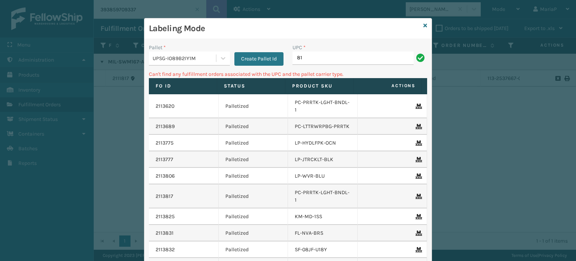
type input "8"
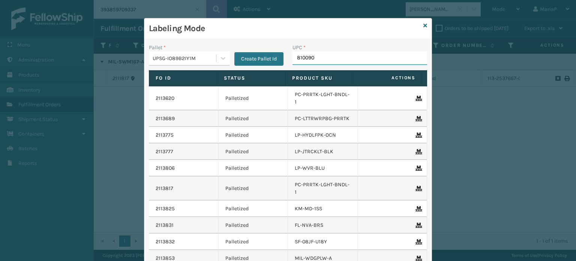
type input "8100909"
type input "68888027106"
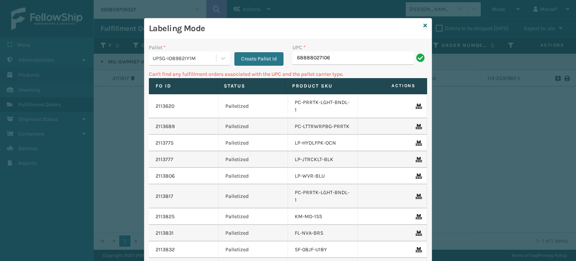
click at [188, 59] on div "UPSG-IO89B2IY1M" at bounding box center [185, 58] width 64 height 8
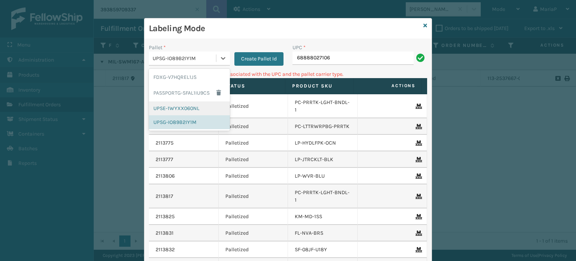
click at [183, 108] on div "UPSE-1WYXX060NL" at bounding box center [189, 108] width 81 height 14
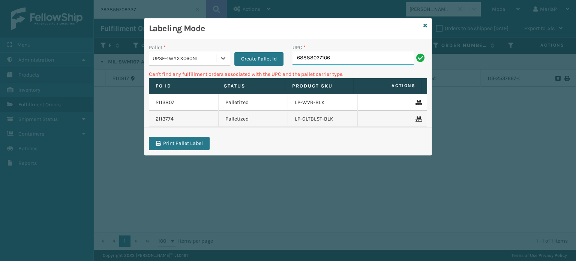
click at [352, 61] on input "68888027106" at bounding box center [353, 58] width 121 height 14
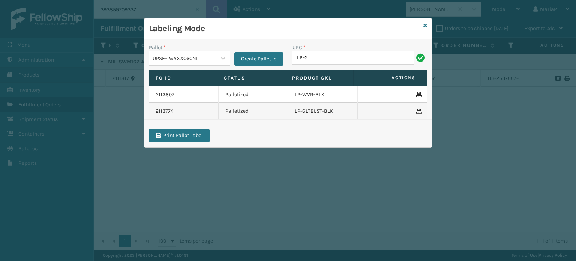
type input "LP-GLTBLST-BLK"
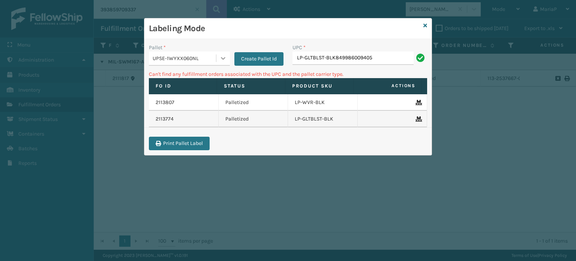
drag, startPoint x: 336, startPoint y: 57, endPoint x: 222, endPoint y: 59, distance: 114.1
click at [223, 59] on div "Pallet * UPSE-1WYXX060NL Create Pallet Id UPC * LP-GLTBLST-BLK849986009405" at bounding box center [287, 57] width 287 height 27
type input "849986009405"
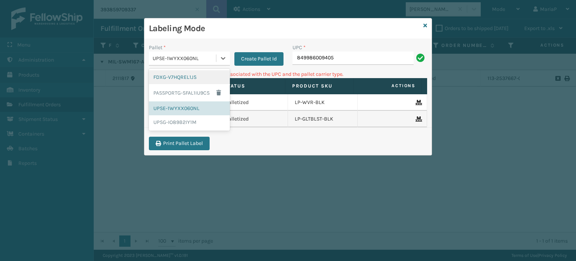
click at [209, 57] on div "UPSE-1WYXX060NL" at bounding box center [185, 58] width 64 height 8
drag, startPoint x: 162, startPoint y: 118, endPoint x: 324, endPoint y: 62, distance: 171.4
click at [163, 117] on div "UPSG-IO89B2IY1M" at bounding box center [189, 122] width 81 height 14
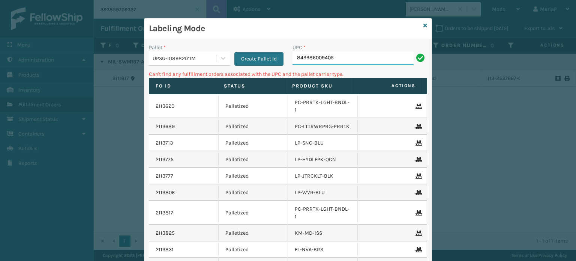
click at [332, 58] on input "849986009405" at bounding box center [353, 58] width 121 height 14
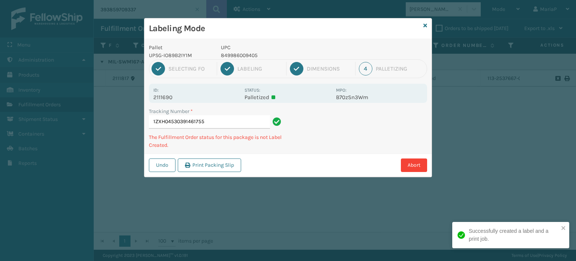
click at [242, 55] on p "849986009405" at bounding box center [276, 55] width 111 height 8
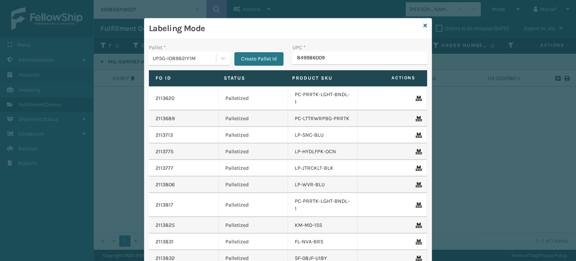
type input "8499860094"
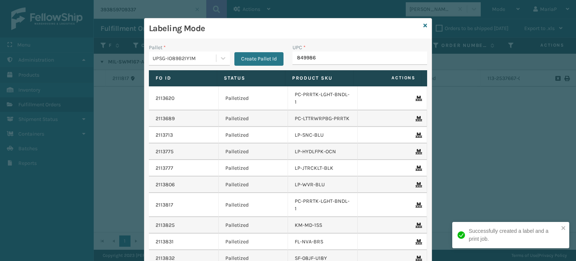
type input "8499860"
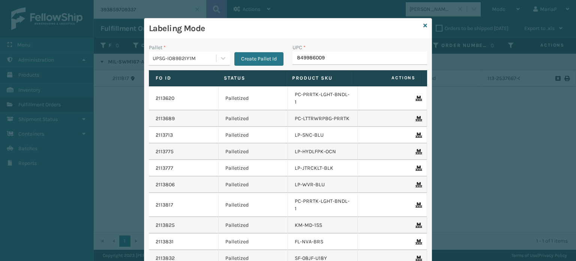
type input "8499860094"
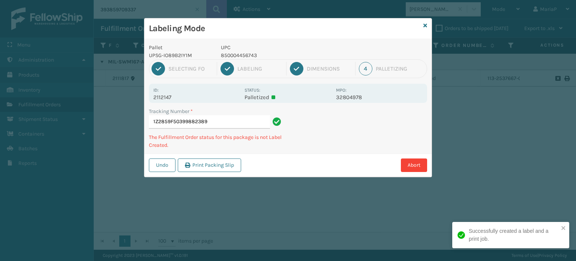
click at [225, 57] on p "850004456743" at bounding box center [276, 55] width 111 height 8
copy p "850004456743"
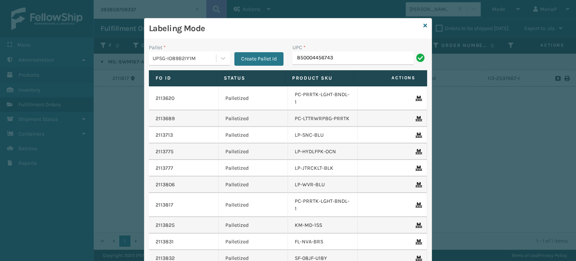
type input "850004456743"
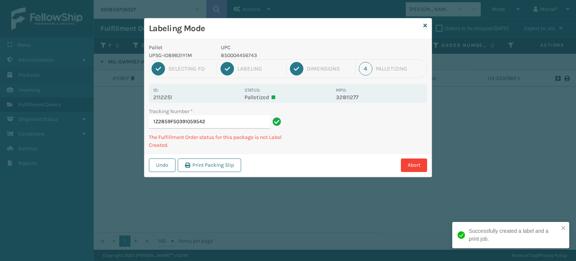
type input "1Z2859F50391059542850004456743"
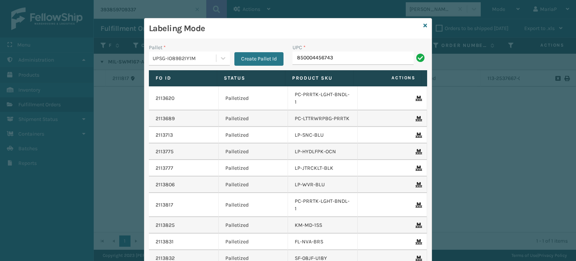
type input "850004456743"
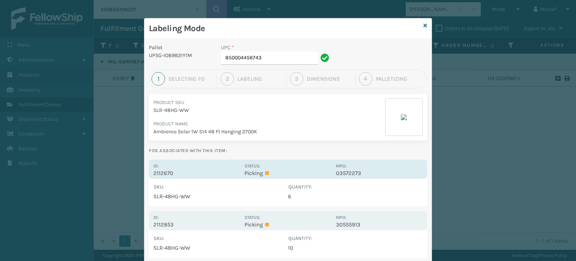
click at [170, 170] on p "2112670" at bounding box center [196, 173] width 87 height 7
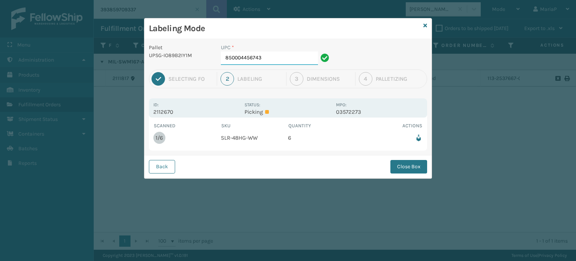
click at [286, 61] on input "850004456743" at bounding box center [269, 58] width 97 height 14
click at [401, 165] on button "Close Box" at bounding box center [408, 167] width 37 height 14
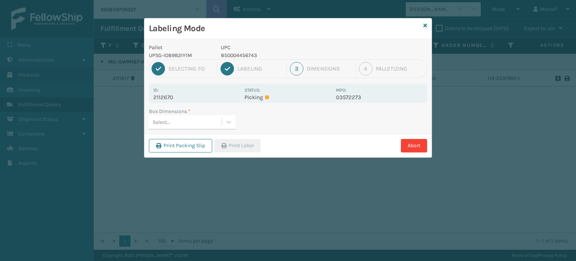
click at [213, 121] on div "Select..." at bounding box center [185, 122] width 73 height 12
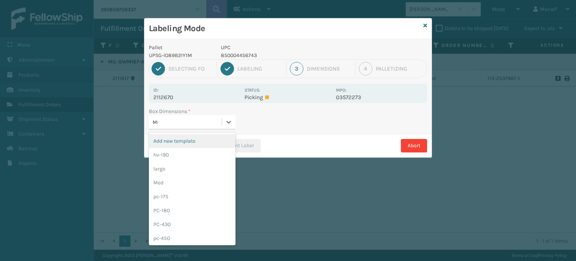
type input "MED"
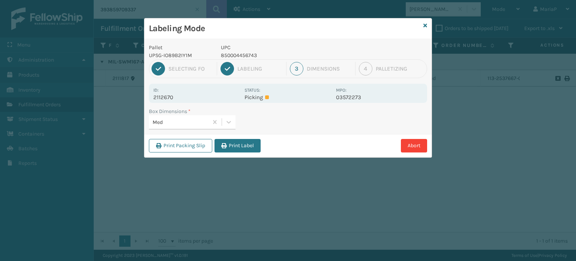
click at [245, 145] on button "Print Label" at bounding box center [238, 146] width 46 height 14
click at [245, 145] on div "Labeling Mode Pallet UPSG-IO89B2IY1M UPC 850004456743 1 Selecting FO 2 Labeling…" at bounding box center [288, 130] width 576 height 261
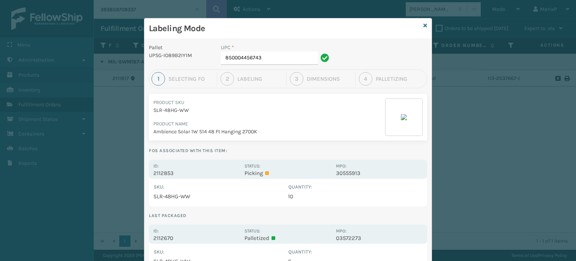
drag, startPoint x: 157, startPoint y: 195, endPoint x: 160, endPoint y: 192, distance: 4.2
click at [157, 195] on td "SLR-48HG-WW" at bounding box center [220, 196] width 135 height 11
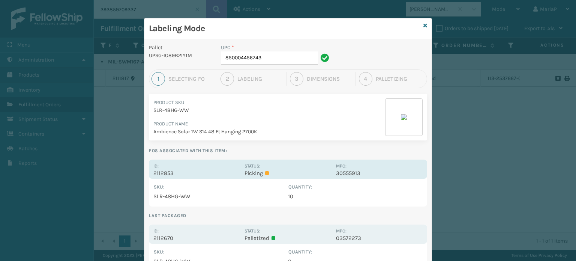
click at [162, 172] on p "2112853" at bounding box center [196, 173] width 87 height 7
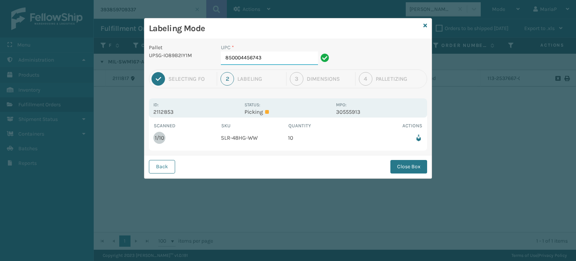
click at [272, 62] on input "850004456743" at bounding box center [269, 58] width 97 height 14
click at [168, 170] on button "Back" at bounding box center [162, 167] width 26 height 14
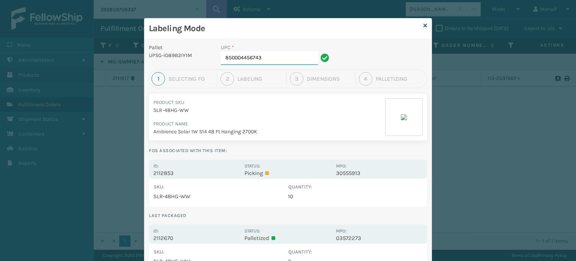
click at [269, 54] on input "850004456743" at bounding box center [269, 58] width 97 height 14
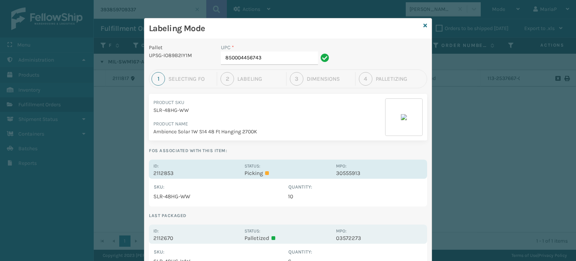
click at [164, 171] on p "2112853" at bounding box center [196, 173] width 87 height 7
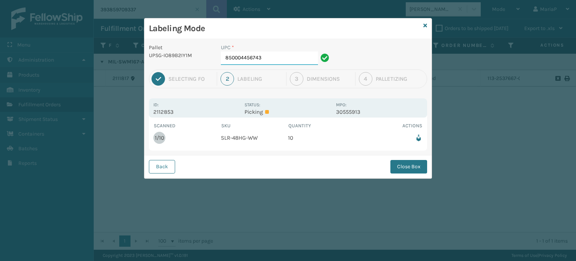
click at [264, 55] on input "850004456743" at bounding box center [269, 58] width 97 height 14
click at [407, 165] on button "Close Box" at bounding box center [408, 167] width 37 height 14
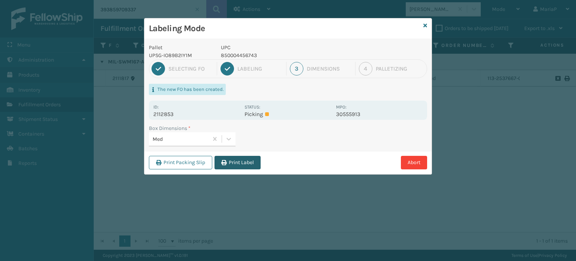
click at [247, 158] on button "Print Label" at bounding box center [238, 163] width 46 height 14
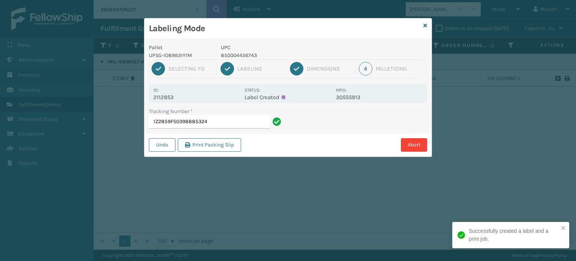
click at [259, 121] on input "1Z2859F50398885324" at bounding box center [209, 122] width 121 height 14
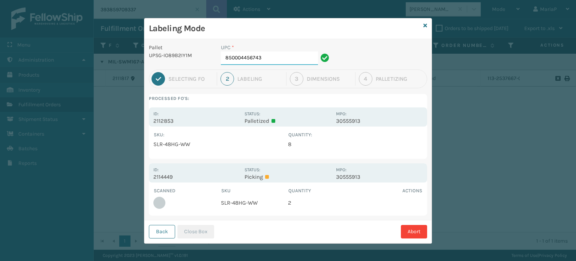
click at [287, 60] on input "850004456743" at bounding box center [269, 58] width 97 height 14
click at [182, 233] on button "Close Box" at bounding box center [195, 232] width 37 height 14
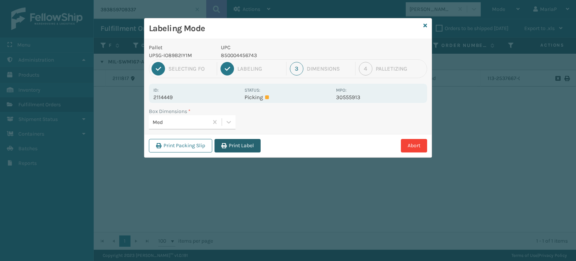
click at [234, 151] on button "Print Label" at bounding box center [238, 146] width 46 height 14
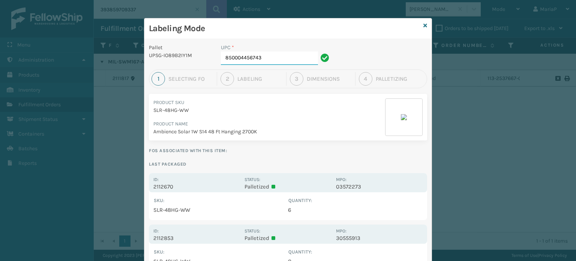
click at [300, 56] on input "850004456743" at bounding box center [269, 58] width 97 height 14
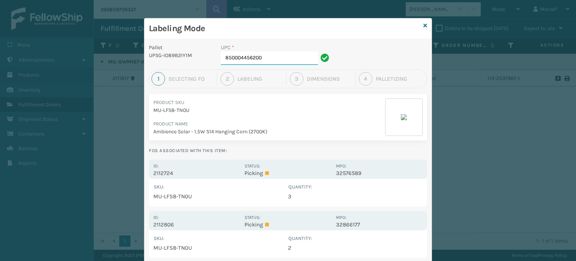
click at [267, 60] on input "850004456200" at bounding box center [269, 58] width 97 height 14
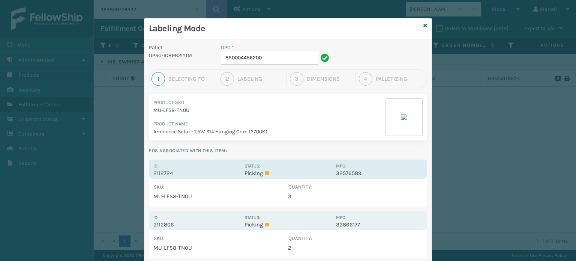
click at [160, 172] on p "2112724" at bounding box center [196, 173] width 87 height 7
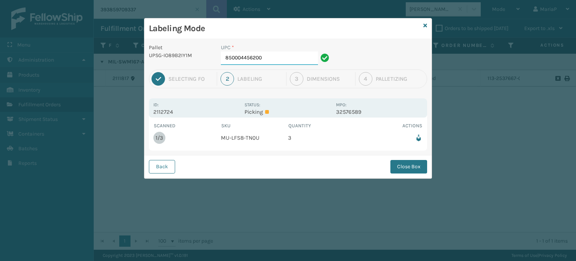
click at [269, 53] on input "850004456200" at bounding box center [269, 58] width 97 height 14
click at [412, 163] on button "Close Box" at bounding box center [408, 167] width 37 height 14
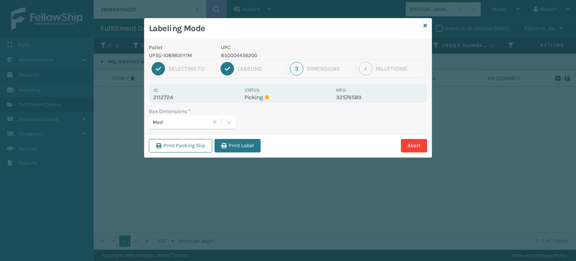
click at [222, 134] on div "Print Packing Slip Print Label Abort" at bounding box center [287, 145] width 287 height 23
click at [230, 154] on div "Print Packing Slip Print Label Abort" at bounding box center [287, 145] width 287 height 23
click at [236, 148] on button "Print Label" at bounding box center [238, 146] width 46 height 14
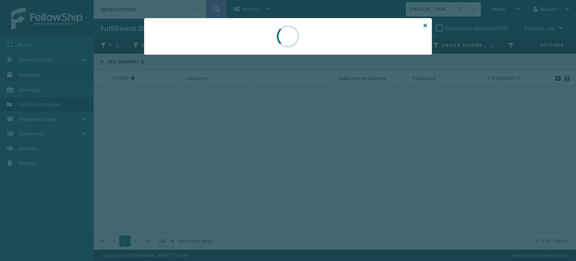
click at [236, 148] on div at bounding box center [288, 130] width 576 height 261
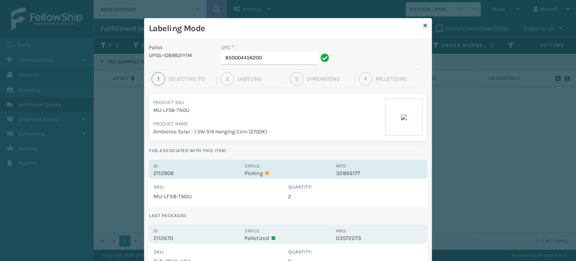
click at [165, 172] on p "2112806" at bounding box center [196, 173] width 87 height 7
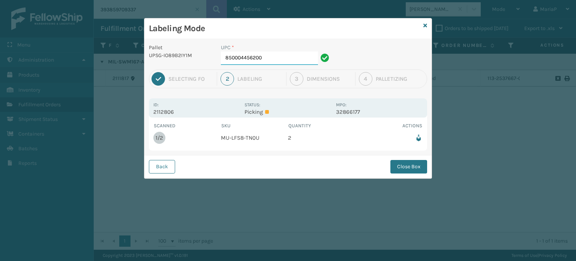
click at [283, 58] on input "850004456200" at bounding box center [269, 58] width 97 height 14
click at [399, 161] on button "Close Box" at bounding box center [408, 167] width 37 height 14
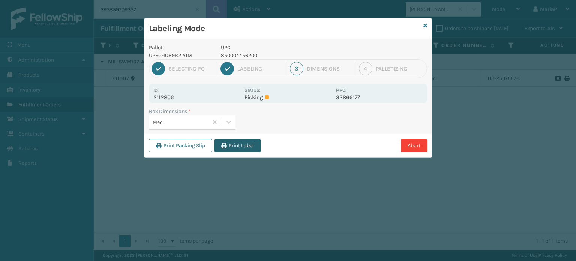
click at [231, 142] on button "Print Label" at bounding box center [238, 146] width 46 height 14
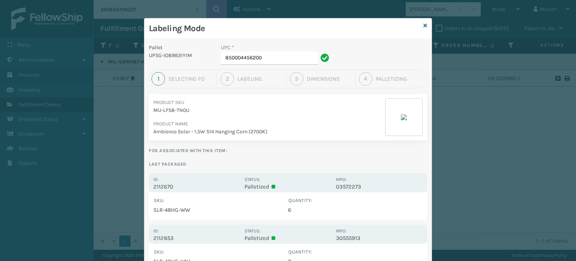
click at [281, 50] on div "UPC *" at bounding box center [276, 48] width 111 height 8
click at [275, 53] on input "850004456200" at bounding box center [269, 58] width 97 height 14
click at [275, 54] on input "850004456200" at bounding box center [269, 58] width 97 height 14
type input "8500406"
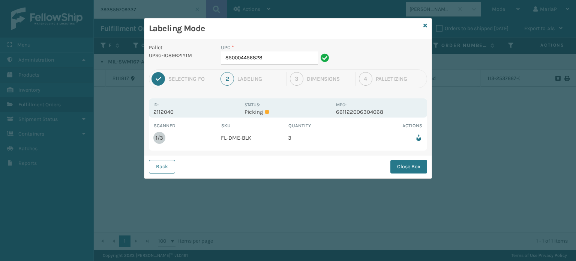
click at [401, 164] on button "Close Box" at bounding box center [408, 167] width 37 height 14
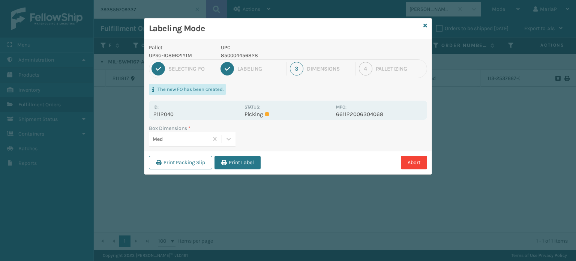
click at [239, 165] on button "Print Label" at bounding box center [238, 163] width 46 height 14
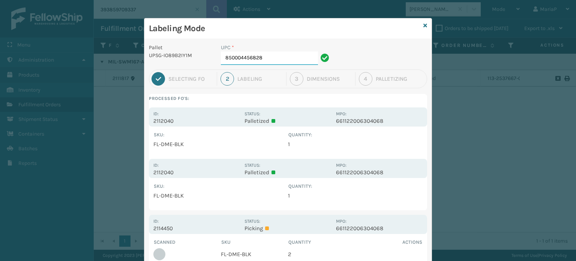
click at [275, 58] on input "850004456828" at bounding box center [269, 58] width 97 height 14
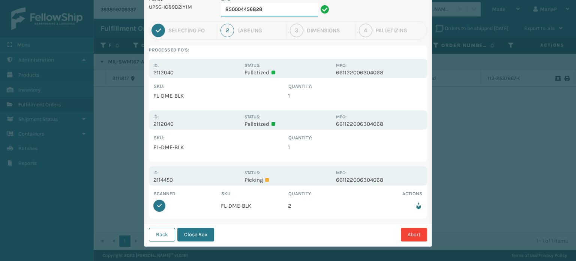
scroll to position [51, 0]
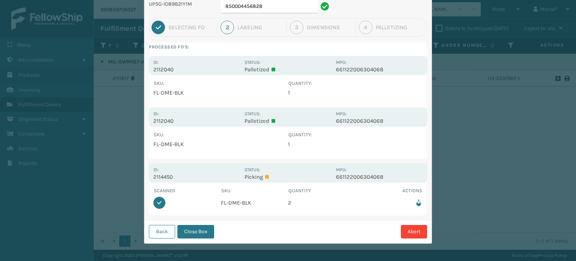
drag, startPoint x: 201, startPoint y: 231, endPoint x: 201, endPoint y: 225, distance: 5.3
click at [201, 231] on button "Close Box" at bounding box center [195, 232] width 37 height 14
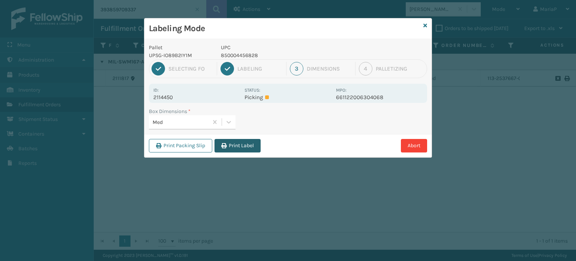
click at [251, 141] on button "Print Label" at bounding box center [238, 146] width 46 height 14
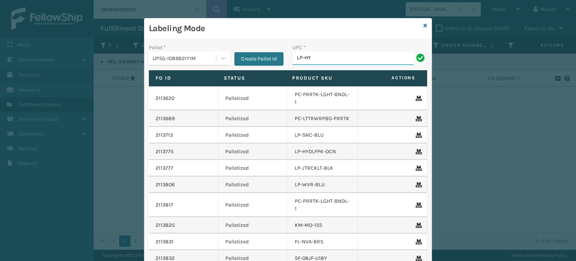
type input "LP-HYDLFPLS-GRPT"
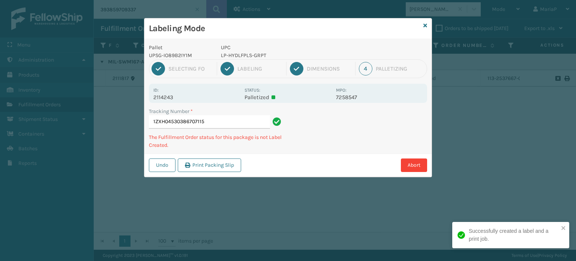
click at [232, 48] on p "UPC" at bounding box center [276, 48] width 111 height 8
click at [231, 57] on p "LP-HYDLFPLS-GRPT" at bounding box center [276, 55] width 111 height 8
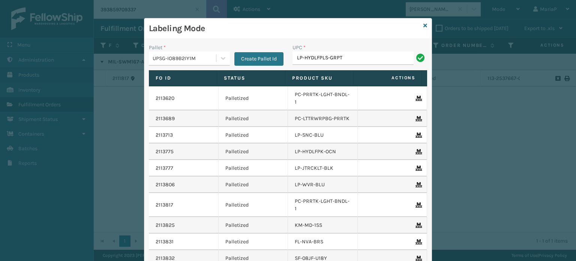
type input "LP-HYDLFPLS-GRPT"
type input "8500683"
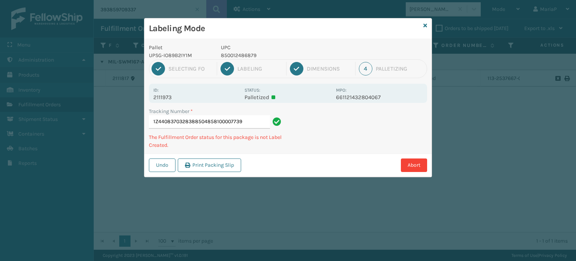
type input "1Z4408370328388504858100007739"
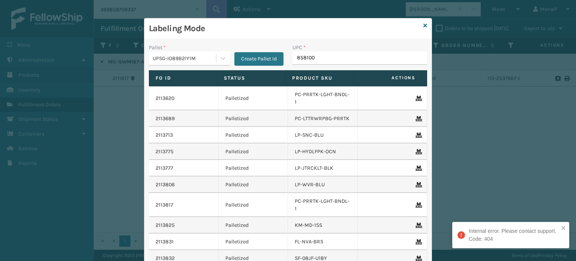
type input "8581000"
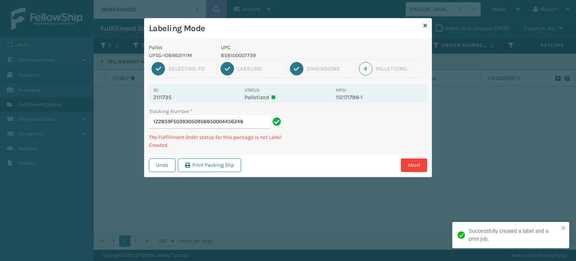
type input "1Z2859F50393050958850004456248"
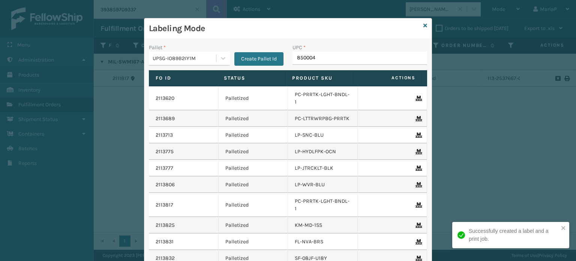
type input "8500044"
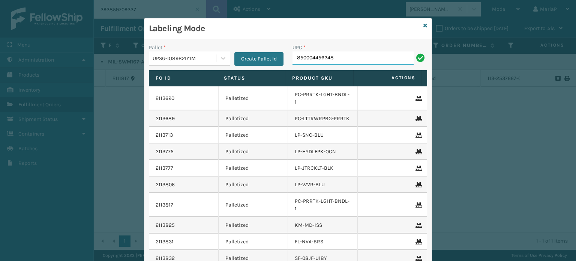
type input "850004456248"
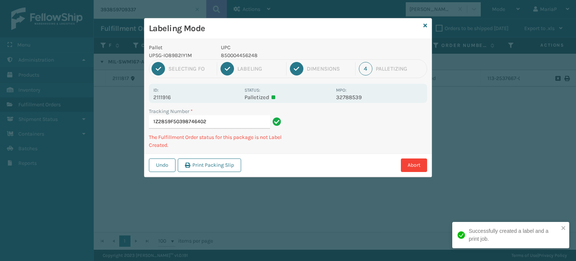
click at [242, 50] on p "UPC" at bounding box center [276, 48] width 111 height 8
click at [242, 52] on p "850004456248" at bounding box center [276, 55] width 111 height 8
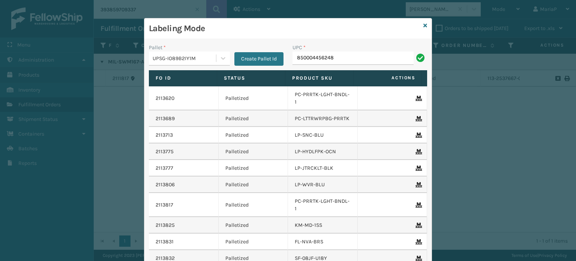
type input "850004456248"
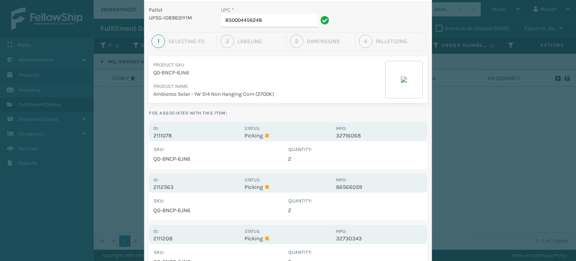
scroll to position [75, 0]
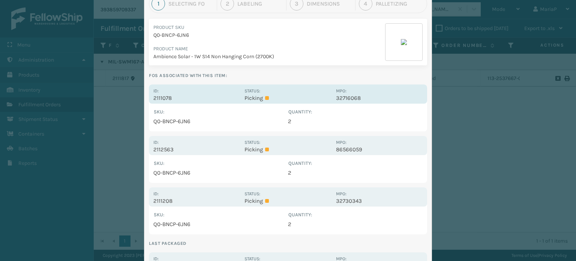
click at [163, 97] on p "2111078" at bounding box center [196, 98] width 87 height 7
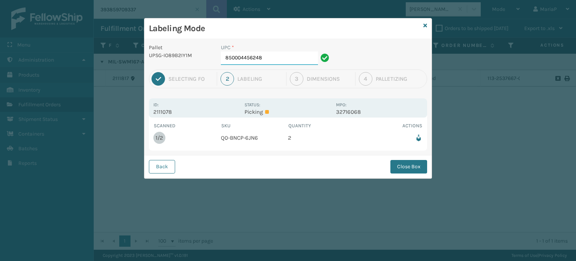
scroll to position [0, 0]
click at [266, 55] on input "850004456248" at bounding box center [269, 58] width 97 height 14
click at [400, 160] on button "Close Box" at bounding box center [408, 167] width 37 height 14
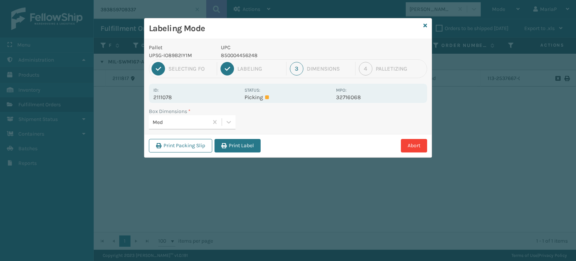
click at [231, 145] on button "Print Label" at bounding box center [238, 146] width 46 height 14
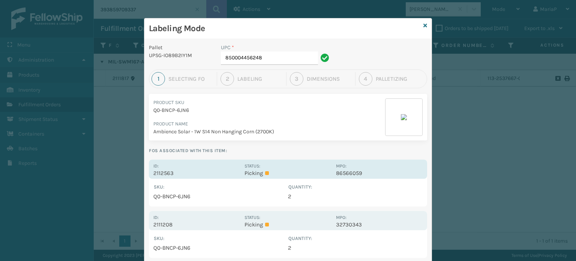
click at [171, 170] on p "2112563" at bounding box center [196, 173] width 87 height 7
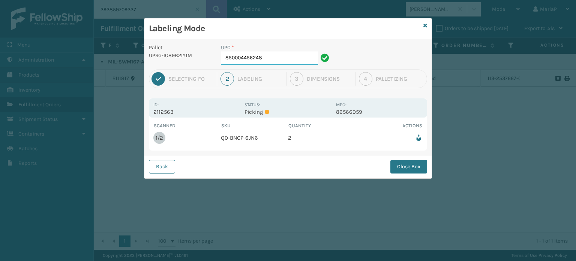
click at [270, 61] on input "850004456248" at bounding box center [269, 58] width 97 height 14
click at [406, 172] on button "Close Box" at bounding box center [408, 167] width 37 height 14
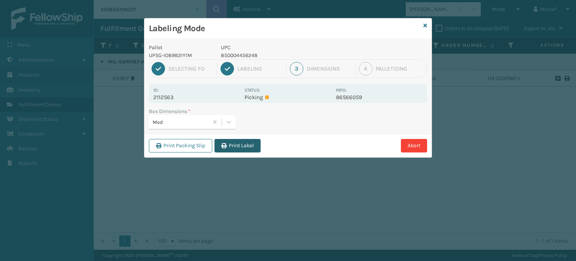
click at [226, 148] on button "Print Label" at bounding box center [238, 146] width 46 height 14
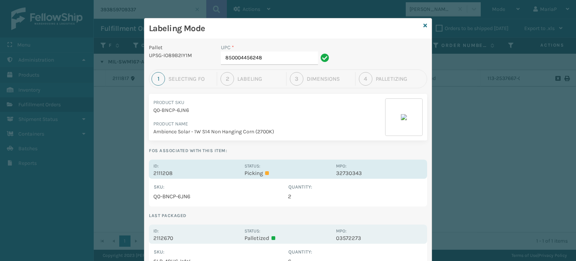
click at [165, 172] on p "2111208" at bounding box center [196, 173] width 87 height 7
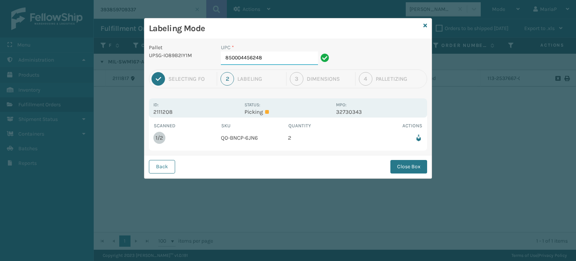
click at [261, 61] on input "850004456248" at bounding box center [269, 58] width 97 height 14
click at [412, 162] on button "Close Box" at bounding box center [408, 167] width 37 height 14
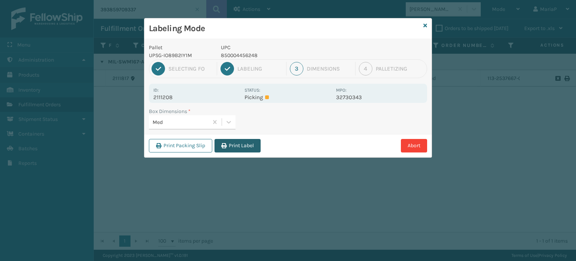
click at [237, 143] on button "Print Label" at bounding box center [238, 146] width 46 height 14
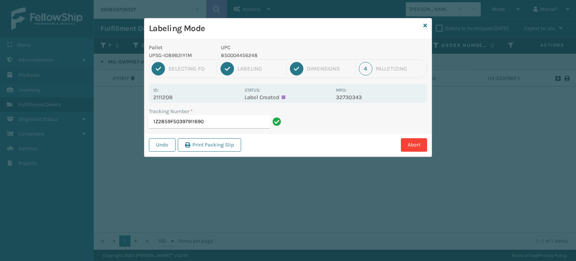
click at [237, 143] on button "Print Packing Slip" at bounding box center [209, 145] width 63 height 14
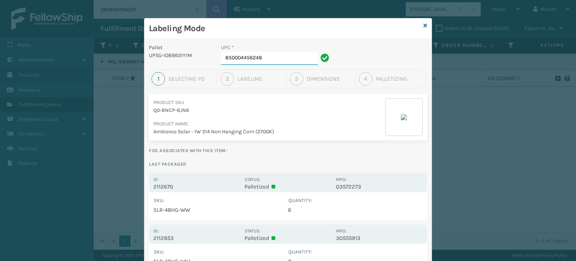
click at [277, 63] on input "850004456248" at bounding box center [269, 58] width 97 height 14
type input "LP-STMRC-SLV"
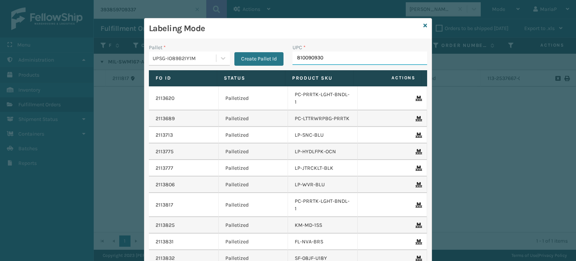
type input "8100909309"
type input "81009093093"
type input "LP-HYDLFPLS-GRPT"
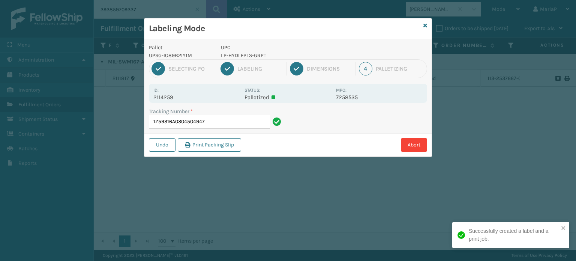
click at [243, 54] on p "LP-HYDLFPLS-GRPT" at bounding box center [276, 55] width 111 height 8
click at [243, 53] on p "LP-HYDLFPLS-GRPT" at bounding box center [276, 55] width 111 height 8
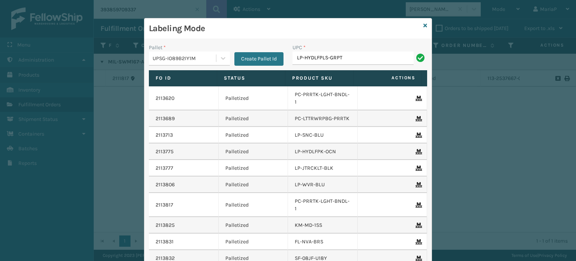
type input "LP-HYDLFPLS-GRPT"
click at [424, 24] on icon at bounding box center [426, 25] width 4 height 5
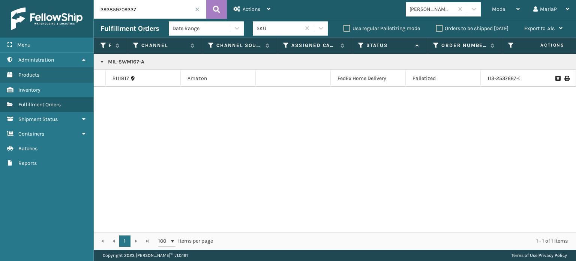
click at [196, 8] on span at bounding box center [197, 9] width 5 height 5
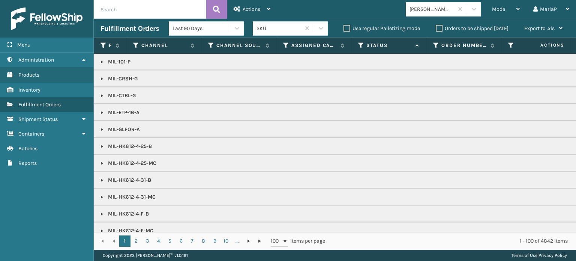
click at [360, 46] on icon at bounding box center [361, 45] width 6 height 7
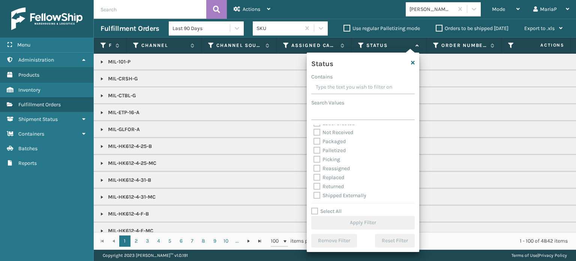
scroll to position [42, 0]
click at [318, 156] on label "Picking" at bounding box center [327, 159] width 27 height 6
click at [314, 156] on input "Picking" at bounding box center [314, 157] width 0 height 5
checkbox input "true"
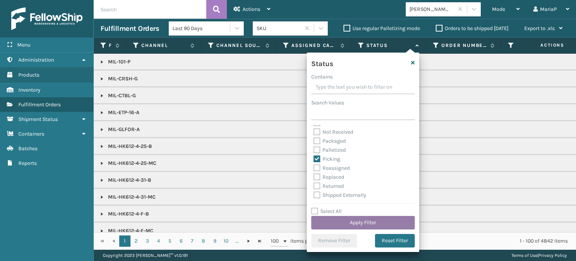
click at [383, 218] on button "Apply Filter" at bounding box center [363, 223] width 104 height 14
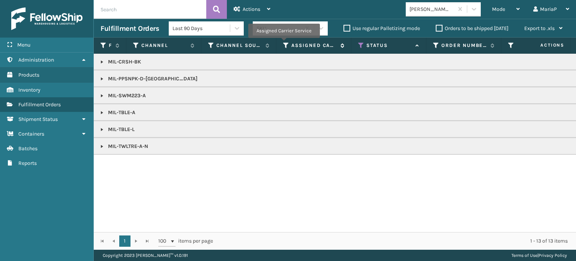
click at [284, 43] on icon at bounding box center [286, 45] width 6 height 7
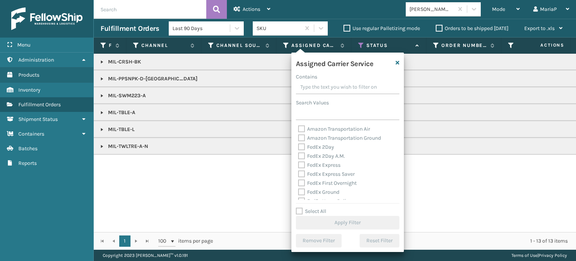
click at [299, 213] on label "Select All" at bounding box center [311, 211] width 30 height 6
click at [299, 207] on input "Select All" at bounding box center [352, 207] width 113 height 1
checkbox input "true"
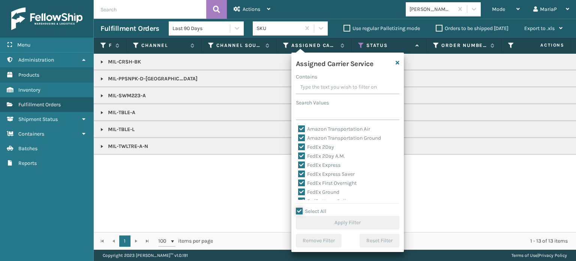
checkbox input "true"
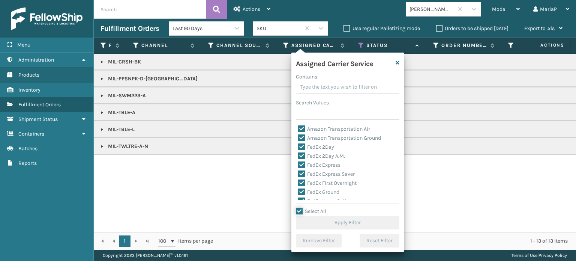
checkbox input "true"
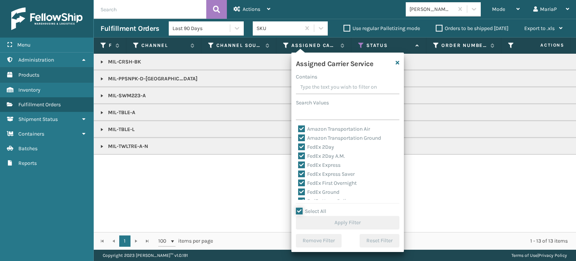
checkbox input "true"
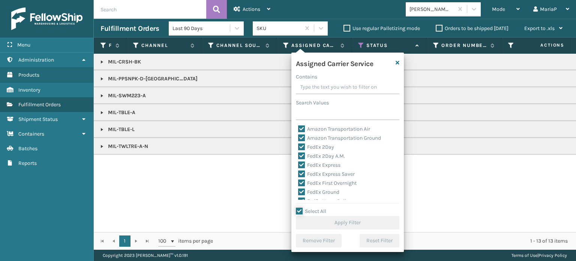
checkbox input "true"
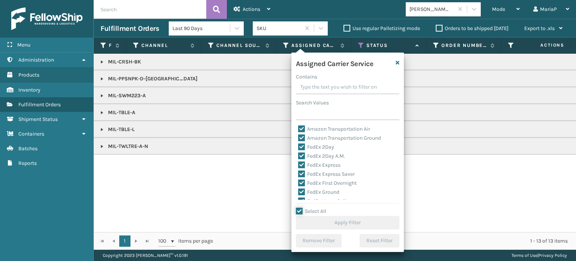
checkbox input "true"
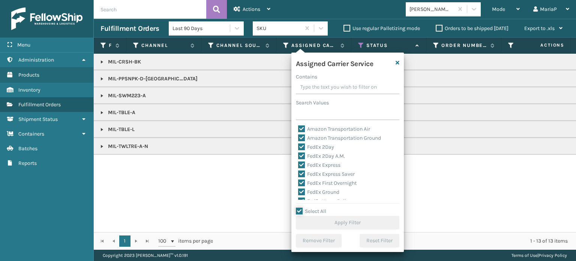
checkbox input "true"
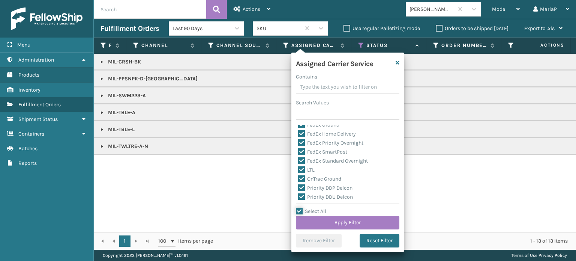
scroll to position [113, 0]
click at [300, 126] on label "LTL" at bounding box center [306, 124] width 17 height 6
click at [299, 125] on input "LTL" at bounding box center [298, 122] width 0 height 5
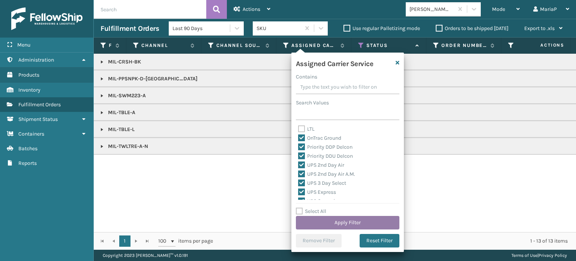
click at [344, 218] on button "Apply Filter" at bounding box center [348, 223] width 104 height 14
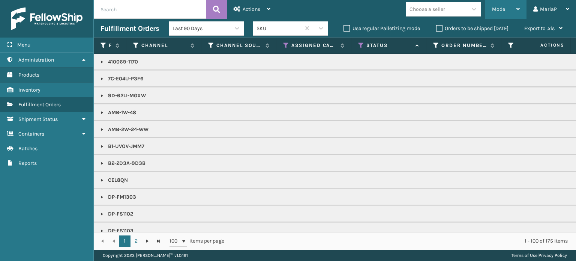
drag, startPoint x: 491, startPoint y: 9, endPoint x: 497, endPoint y: 45, distance: 36.9
click at [492, 9] on div "Mode Regular Mode Picking Mode Labeling Mode Exit Scan Mode" at bounding box center [505, 9] width 41 height 19
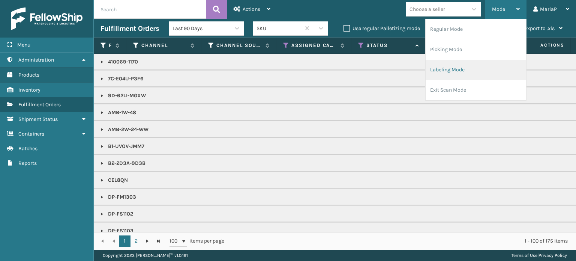
click at [462, 69] on li "Labeling Mode" at bounding box center [476, 70] width 101 height 20
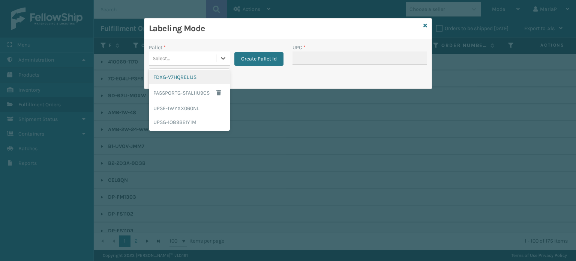
click at [209, 56] on div "Select..." at bounding box center [182, 58] width 67 height 12
click at [197, 120] on div "UPSG-IO89B2IY1M" at bounding box center [189, 122] width 81 height 14
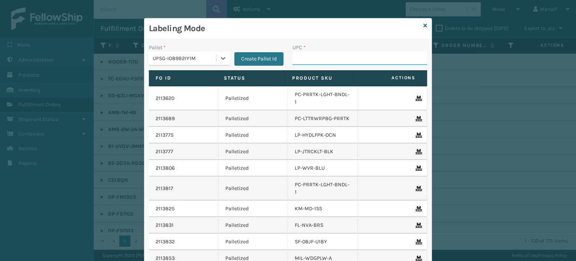
click at [332, 57] on input "UPC *" at bounding box center [360, 58] width 135 height 14
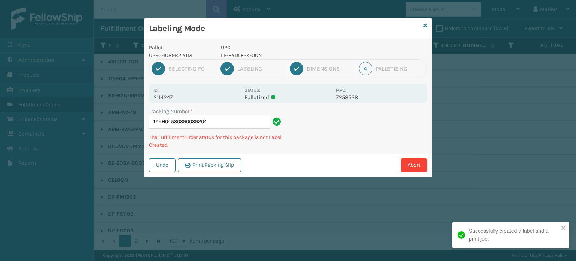
click at [242, 54] on p "LP-HYDLFPK-OCN" at bounding box center [276, 55] width 111 height 8
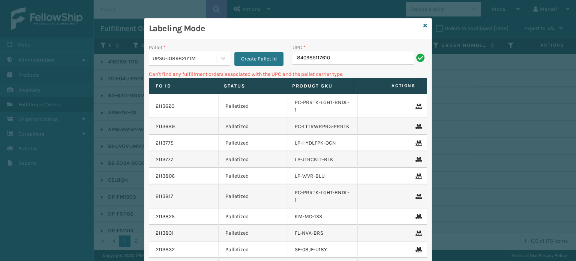
drag, startPoint x: 183, startPoint y: 50, endPoint x: 191, endPoint y: 57, distance: 11.2
click at [183, 50] on div "Pallet *" at bounding box center [189, 48] width 81 height 8
click at [191, 57] on div "UPSG-IO89B2IY1M" at bounding box center [185, 58] width 64 height 8
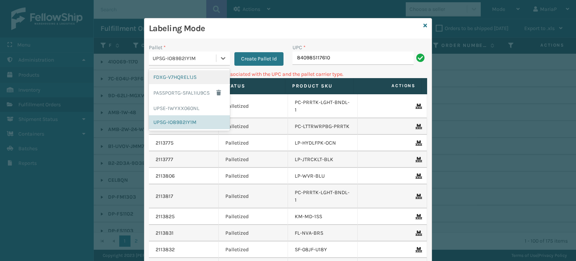
drag, startPoint x: 175, startPoint y: 77, endPoint x: 249, endPoint y: 53, distance: 77.3
click at [176, 76] on div "FDXG-V7HQREL1JS" at bounding box center [189, 77] width 81 height 14
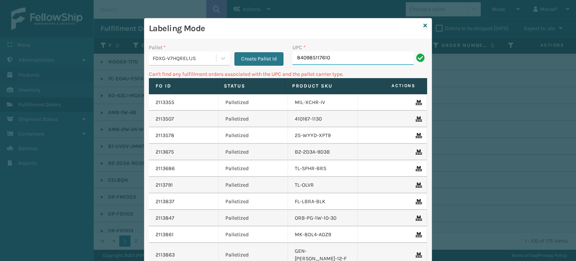
click at [315, 58] on input "840985117610" at bounding box center [353, 58] width 121 height 14
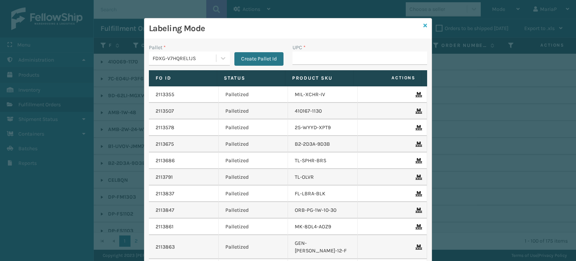
click at [424, 27] on icon at bounding box center [426, 25] width 4 height 5
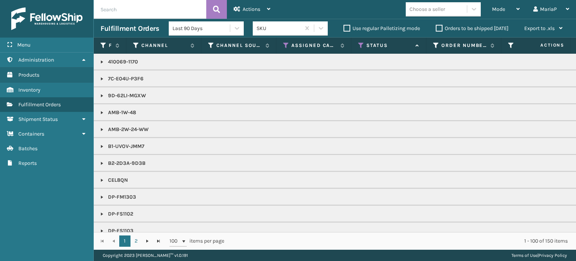
click at [418, 13] on div "Choose a seller" at bounding box center [436, 9] width 61 height 12
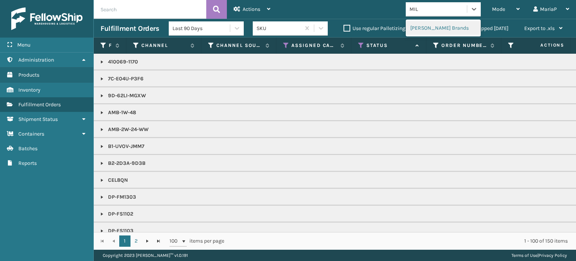
click at [420, 22] on div "[PERSON_NAME] Brands" at bounding box center [443, 28] width 75 height 14
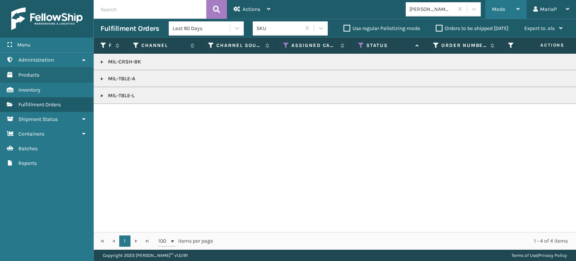
click at [497, 10] on span "Mode" at bounding box center [498, 9] width 13 height 6
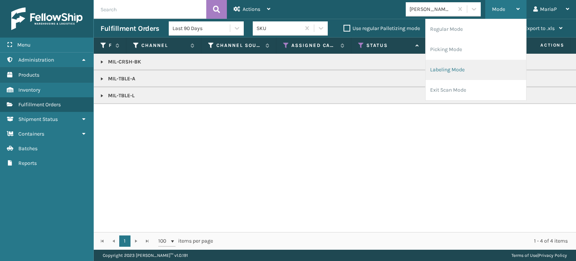
click at [473, 67] on li "Labeling Mode" at bounding box center [476, 70] width 101 height 20
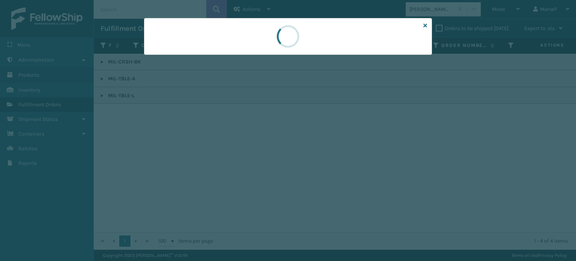
click at [199, 54] on div at bounding box center [288, 36] width 288 height 37
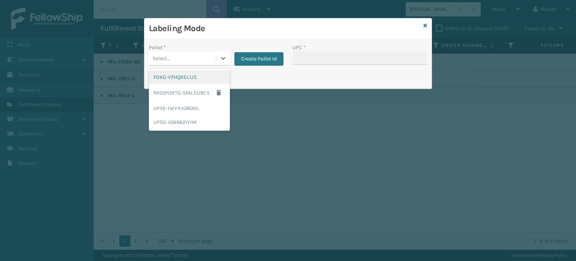
click at [199, 54] on div "Select..." at bounding box center [182, 58] width 67 height 12
click at [190, 75] on div "FDXG-V7HQREL1JS" at bounding box center [189, 77] width 81 height 14
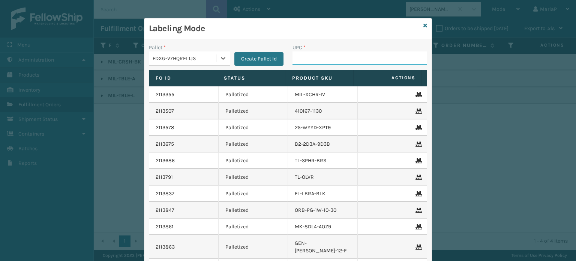
click at [320, 58] on input "UPC *" at bounding box center [360, 58] width 135 height 14
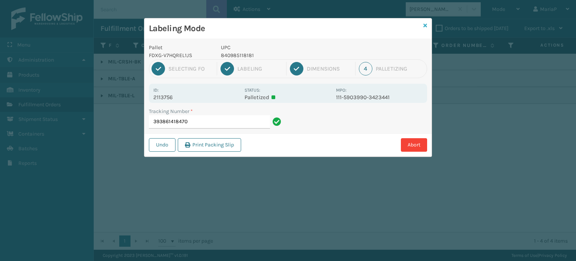
click at [424, 25] on icon at bounding box center [426, 25] width 4 height 5
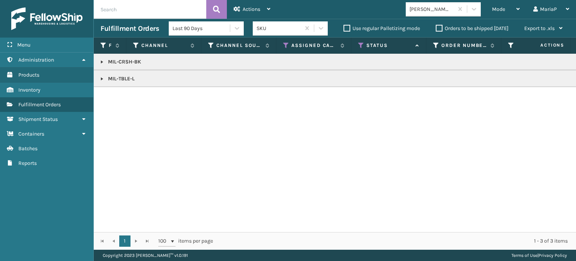
click at [104, 78] on link at bounding box center [102, 79] width 6 height 6
click at [121, 88] on td "2111826" at bounding box center [143, 95] width 75 height 17
click at [121, 91] on td "2111826" at bounding box center [143, 95] width 75 height 17
click at [122, 96] on link "2111826" at bounding box center [122, 96] width 18 height 8
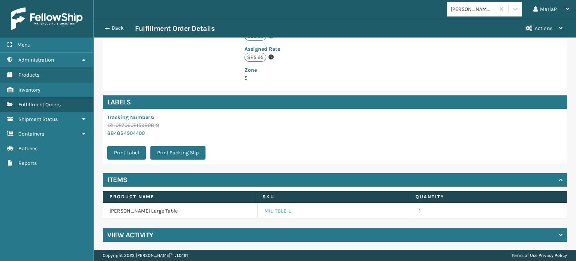
scroll to position [198, 0]
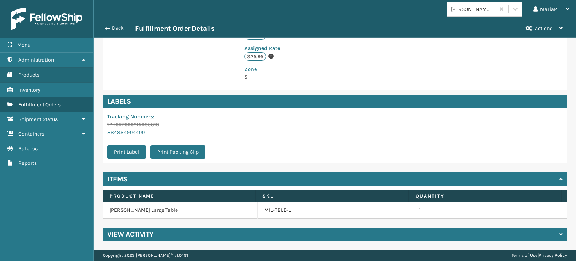
click at [273, 204] on td "MIL-TBLE-L" at bounding box center [335, 210] width 155 height 17
click at [267, 211] on link "MIL-TBLE-L" at bounding box center [277, 210] width 27 height 8
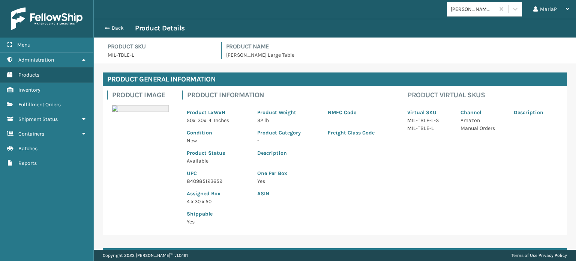
click at [198, 182] on p "840985123659" at bounding box center [218, 181] width 62 height 8
click at [112, 27] on button "Back" at bounding box center [118, 28] width 35 height 7
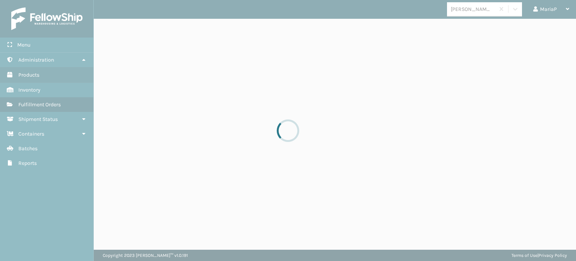
click at [112, 27] on div at bounding box center [288, 130] width 576 height 261
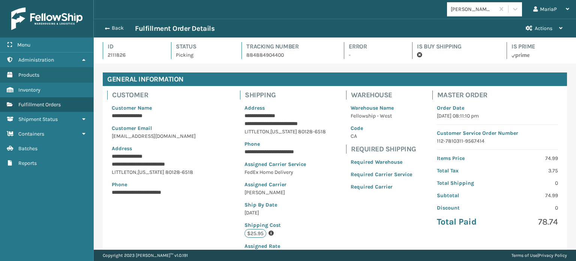
scroll to position [18, 482]
click at [117, 31] on button "Back" at bounding box center [118, 28] width 35 height 7
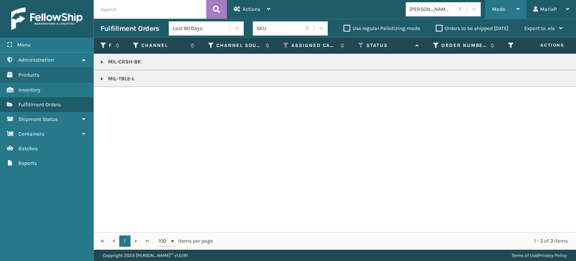
click at [506, 13] on div "Mode" at bounding box center [506, 9] width 28 height 19
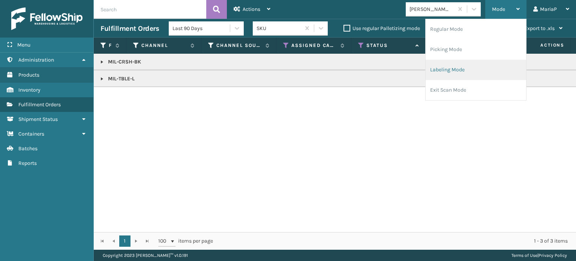
drag, startPoint x: 481, startPoint y: 74, endPoint x: 472, endPoint y: 72, distance: 8.6
click at [472, 72] on li "Labeling Mode" at bounding box center [476, 70] width 101 height 20
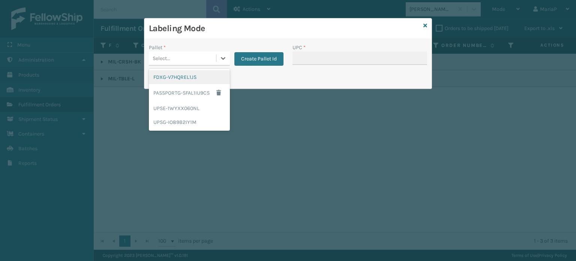
click at [192, 59] on div "Select..." at bounding box center [182, 58] width 67 height 12
click at [179, 79] on div "FDXG-V7HQREL1JS" at bounding box center [189, 77] width 81 height 14
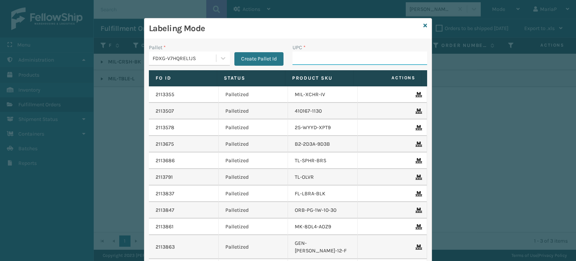
click at [320, 58] on input "UPC *" at bounding box center [360, 58] width 135 height 14
paste input "840985123659"
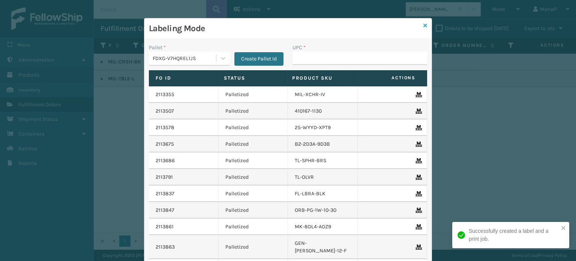
click at [424, 24] on icon at bounding box center [426, 25] width 4 height 5
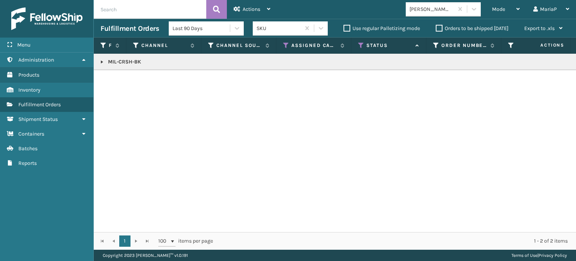
click at [159, 12] on input "text" at bounding box center [150, 9] width 113 height 19
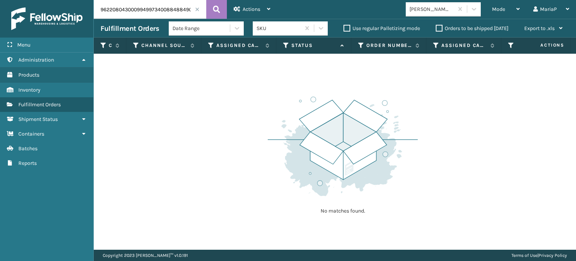
drag, startPoint x: 155, startPoint y: 8, endPoint x: 0, endPoint y: 34, distance: 156.6
click at [0, 0] on div "Menu Administration Products Inventory Fulfillment Orders Shipment Status Conta…" at bounding box center [288, 0] width 576 height 0
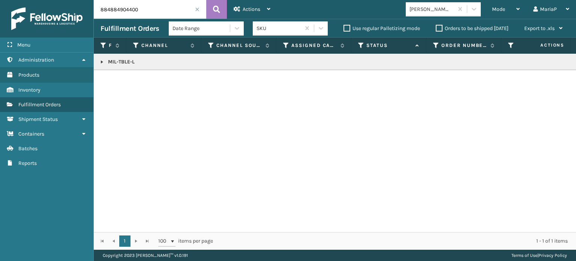
click at [196, 9] on span at bounding box center [197, 9] width 5 height 5
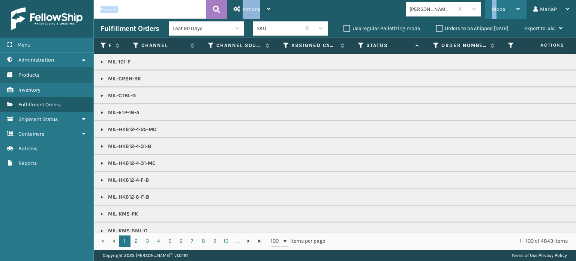
click at [499, 12] on span "Mode" at bounding box center [498, 9] width 13 height 6
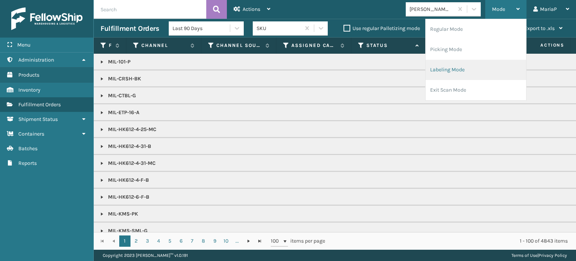
drag, startPoint x: 456, startPoint y: 69, endPoint x: 450, endPoint y: 67, distance: 5.9
click at [450, 67] on li "Labeling Mode" at bounding box center [476, 70] width 101 height 20
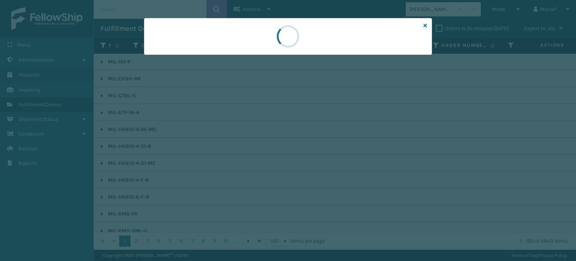
click at [176, 54] on div at bounding box center [288, 36] width 288 height 37
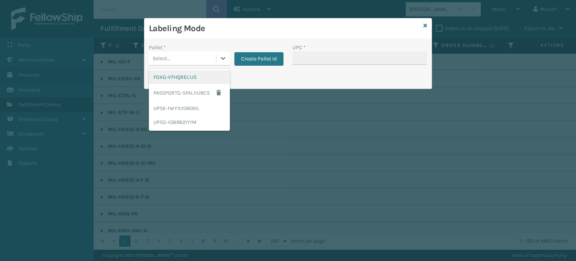
click at [187, 82] on div "FDXG-V7HQREL1JS" at bounding box center [189, 77] width 81 height 14
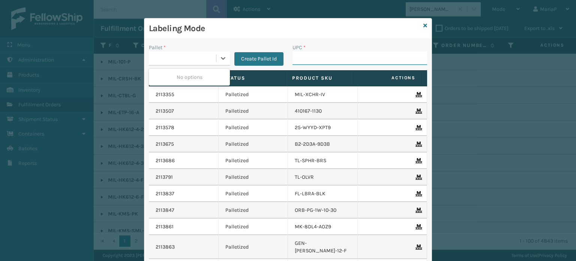
click at [296, 57] on input "UPC *" at bounding box center [360, 58] width 135 height 14
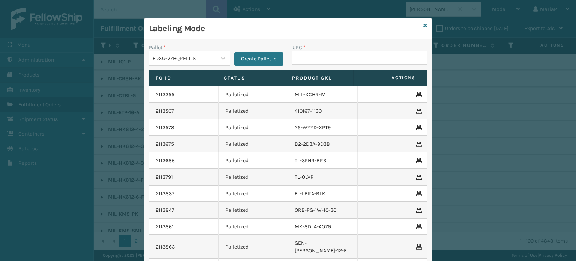
click at [425, 24] on div "Labeling Mode" at bounding box center [287, 28] width 287 height 21
click at [424, 24] on icon at bounding box center [426, 25] width 4 height 5
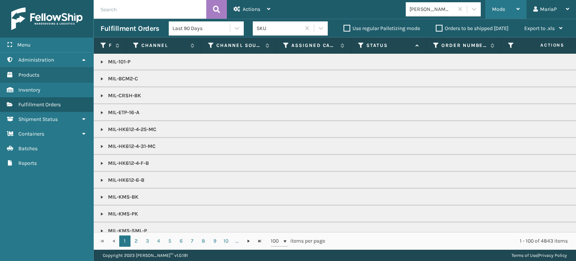
click at [501, 11] on span "Mode" at bounding box center [498, 9] width 13 height 6
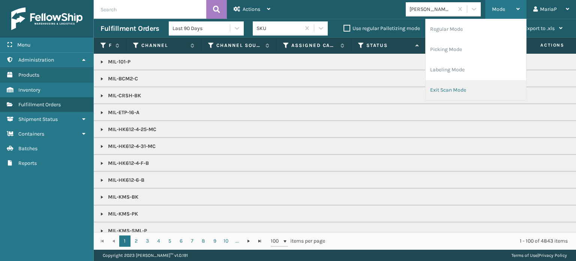
click at [450, 94] on li "Exit Scan Mode" at bounding box center [476, 90] width 101 height 20
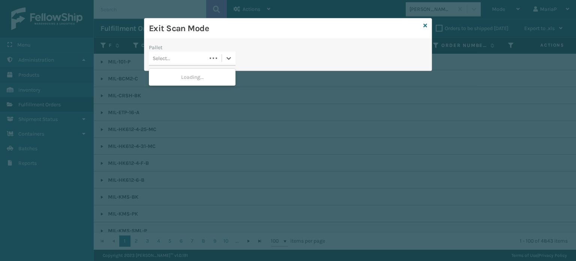
click at [177, 57] on div "Select..." at bounding box center [178, 58] width 58 height 12
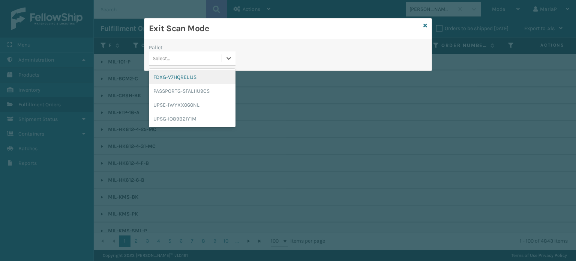
click at [189, 76] on div "FDXG-V7HQREL1JS" at bounding box center [192, 77] width 87 height 14
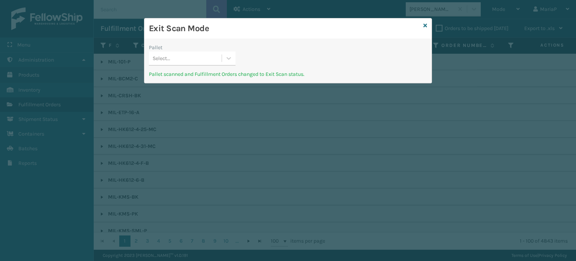
click at [424, 23] on icon at bounding box center [426, 25] width 4 height 5
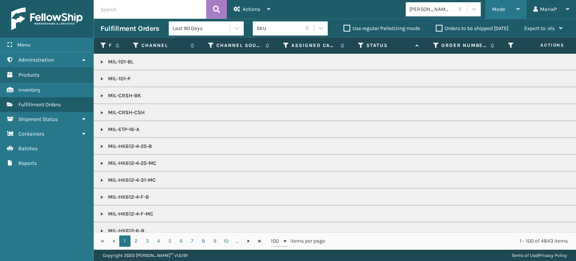
click at [511, 8] on div "Mode" at bounding box center [506, 9] width 28 height 19
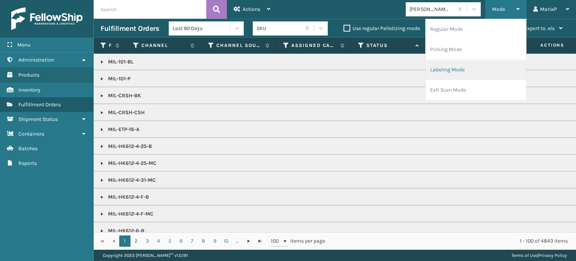
click at [453, 69] on li "Labeling Mode" at bounding box center [476, 70] width 101 height 20
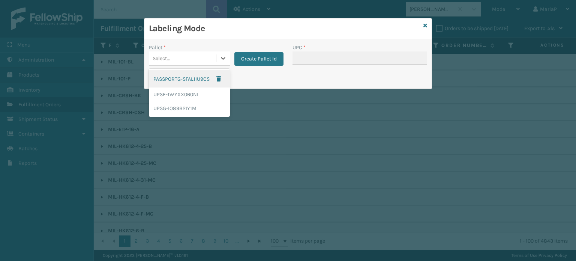
click at [194, 55] on div "Select..." at bounding box center [182, 58] width 67 height 12
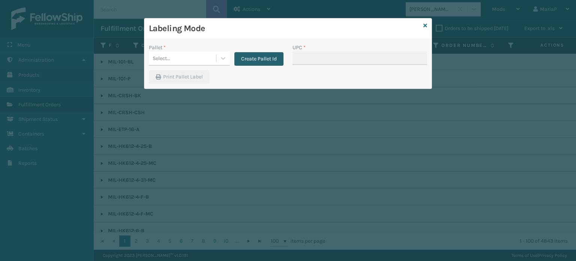
click at [259, 65] on button "Create Pallet Id" at bounding box center [258, 59] width 49 height 14
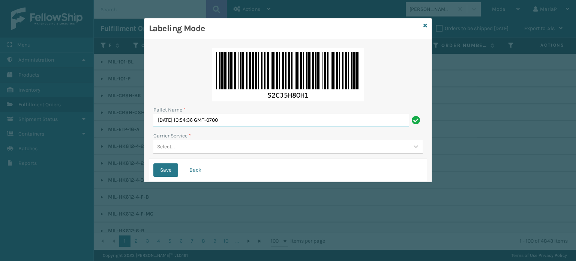
click at [250, 121] on input "[DATE] 10:54:36 GMT-0700" at bounding box center [281, 121] width 256 height 14
click at [186, 124] on input "FEDZ571851" at bounding box center [281, 121] width 256 height 14
click at [188, 123] on input "FEDZ571851" at bounding box center [281, 121] width 256 height 14
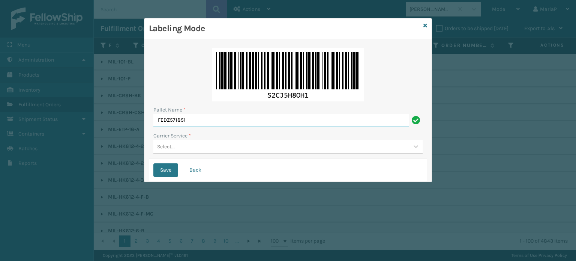
click at [188, 123] on input "FEDZ571851" at bounding box center [281, 121] width 256 height 14
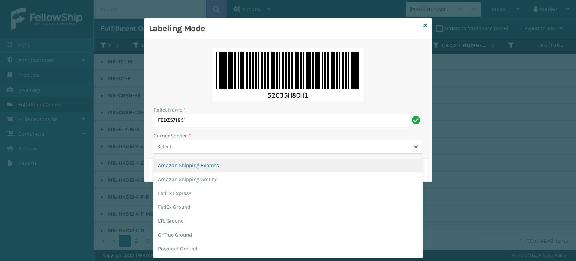
click at [177, 147] on div "Select..." at bounding box center [280, 146] width 255 height 12
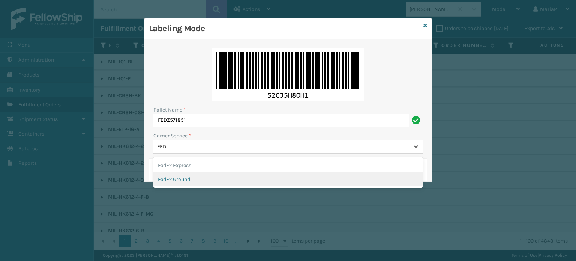
drag, startPoint x: 203, startPoint y: 185, endPoint x: 161, endPoint y: 182, distance: 42.2
click at [201, 184] on div "FedEx Ground" at bounding box center [287, 179] width 269 height 14
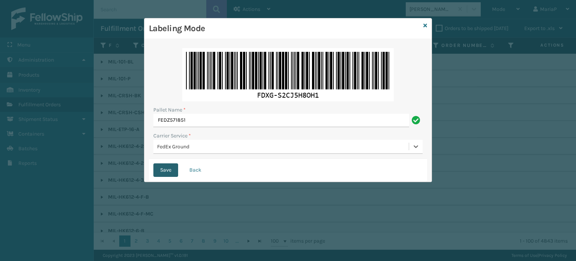
click at [159, 169] on button "Save" at bounding box center [165, 170] width 25 height 14
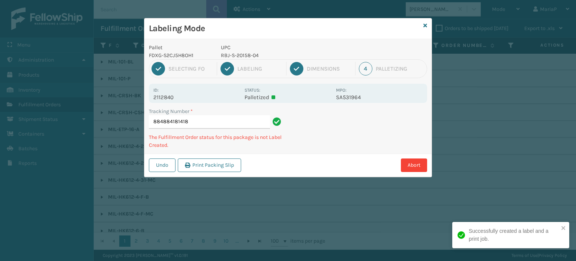
click at [254, 51] on p "RBJ-S-20158-04" at bounding box center [276, 55] width 111 height 8
click at [247, 58] on p "RBJ-S-20744-40" at bounding box center [276, 55] width 111 height 8
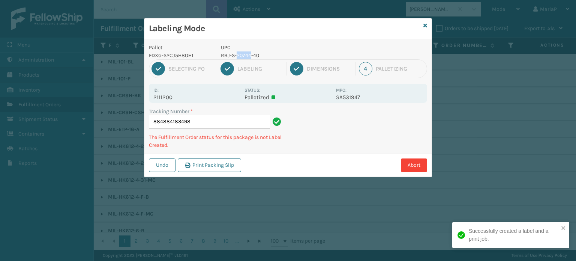
click at [247, 58] on p "RBJ-S-20744-40" at bounding box center [276, 55] width 111 height 8
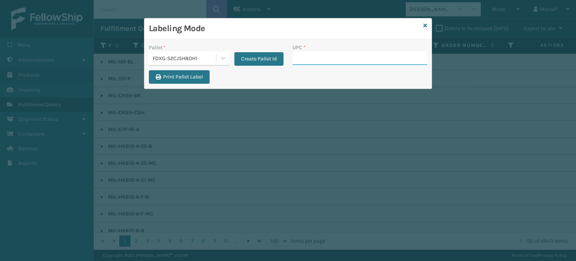
click at [318, 63] on input "UPC *" at bounding box center [360, 58] width 135 height 14
click at [343, 56] on input "RBJ-S-20744-4" at bounding box center [353, 58] width 121 height 14
click at [345, 57] on input "RBJ-S-20744-4" at bounding box center [353, 58] width 121 height 14
click at [345, 61] on input "RBJ-S-20599" at bounding box center [353, 58] width 121 height 14
click at [427, 26] on icon at bounding box center [426, 25] width 4 height 5
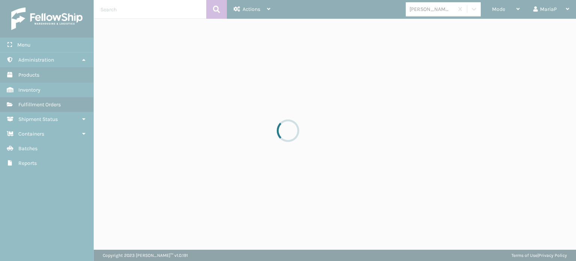
click at [436, 12] on div at bounding box center [288, 130] width 576 height 261
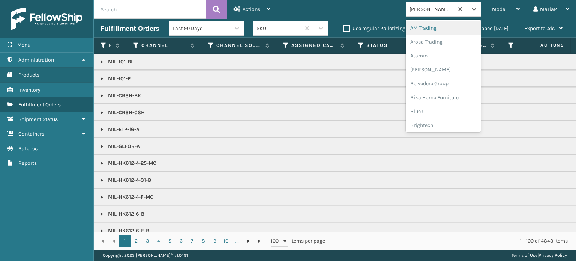
click at [436, 12] on div "[PERSON_NAME] Brands" at bounding box center [432, 9] width 45 height 8
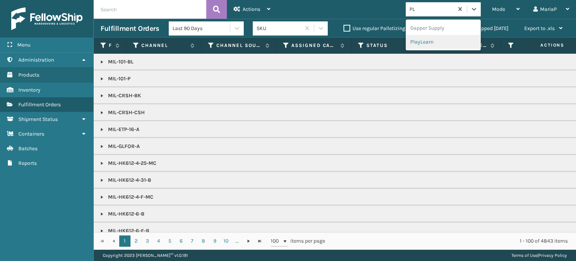
click at [438, 43] on div "PlayLearn" at bounding box center [443, 42] width 75 height 14
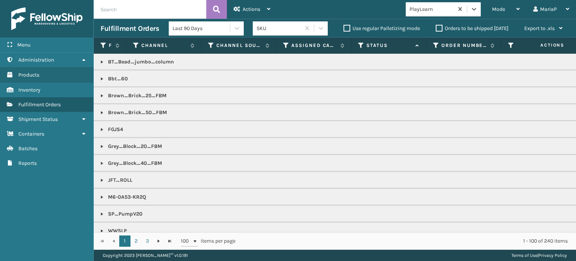
click at [361, 48] on icon at bounding box center [361, 45] width 6 height 7
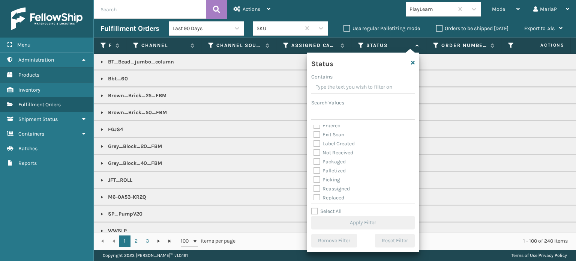
scroll to position [42, 0]
click at [320, 159] on label "Picking" at bounding box center [327, 159] width 27 height 6
click at [314, 159] on input "Picking" at bounding box center [314, 157] width 0 height 5
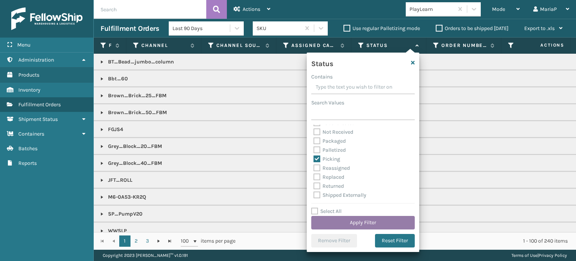
click at [369, 221] on button "Apply Filter" at bounding box center [363, 223] width 104 height 14
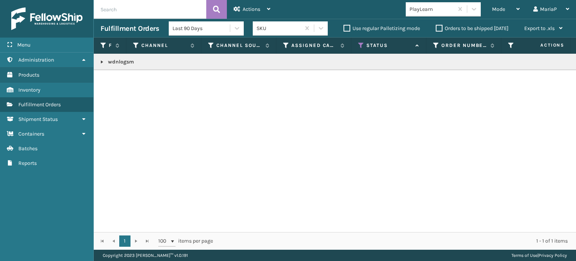
click at [505, 9] on span "Mode" at bounding box center [498, 9] width 13 height 6
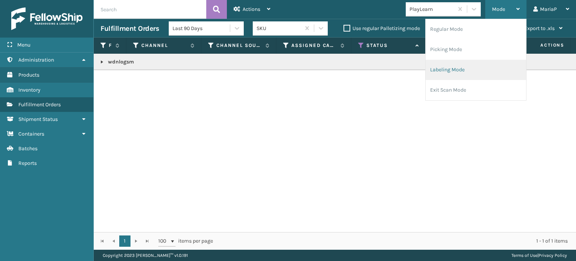
click at [463, 68] on li "Labeling Mode" at bounding box center [476, 70] width 101 height 20
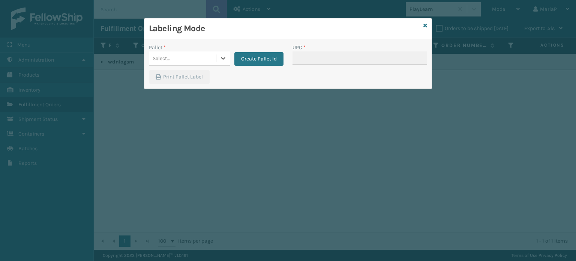
drag, startPoint x: 189, startPoint y: 55, endPoint x: 191, endPoint y: 59, distance: 4.9
click at [190, 54] on div "Select..." at bounding box center [182, 58] width 67 height 12
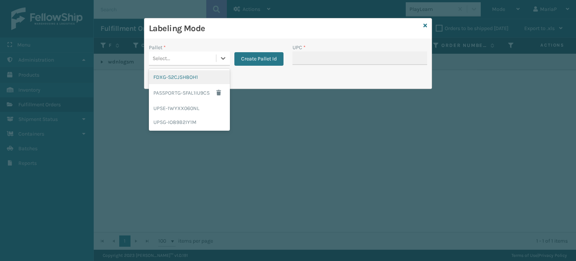
drag, startPoint x: 193, startPoint y: 74, endPoint x: 303, endPoint y: 66, distance: 110.2
click at [194, 74] on div "FDXG-S2CJ5H8OH1" at bounding box center [189, 77] width 81 height 14
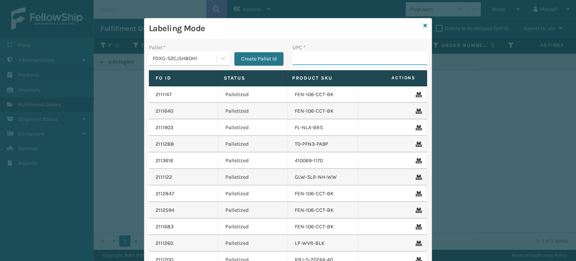
click at [330, 59] on input "UPC *" at bounding box center [360, 58] width 135 height 14
paste input "wdnlogsm"
click at [326, 55] on input "UPC *" at bounding box center [360, 58] width 135 height 14
click at [335, 57] on input "UPC *" at bounding box center [360, 58] width 135 height 14
click at [327, 62] on input "UPC *" at bounding box center [360, 58] width 135 height 14
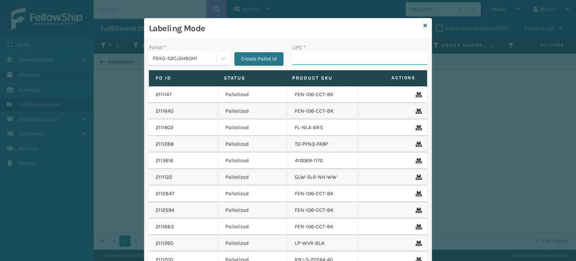
click at [311, 63] on input "UPC *" at bounding box center [360, 58] width 135 height 14
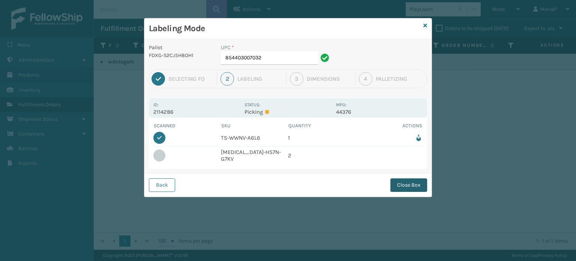
click at [420, 181] on button "Close Box" at bounding box center [408, 185] width 37 height 14
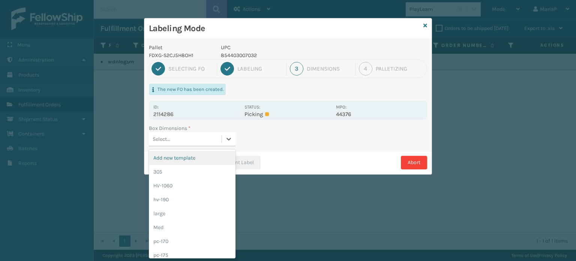
click at [196, 139] on div "Select..." at bounding box center [185, 139] width 73 height 12
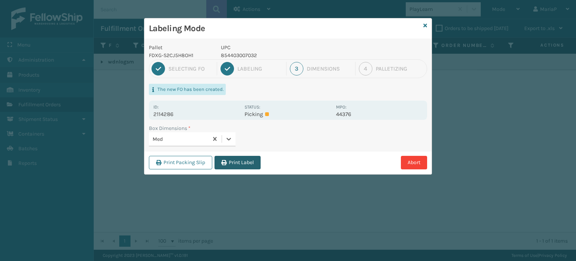
click at [227, 157] on button "Print Label" at bounding box center [238, 163] width 46 height 14
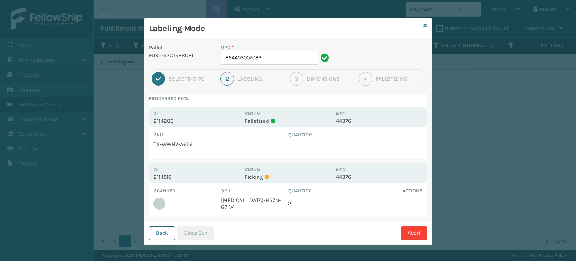
click at [159, 231] on button "Back" at bounding box center [162, 233] width 26 height 14
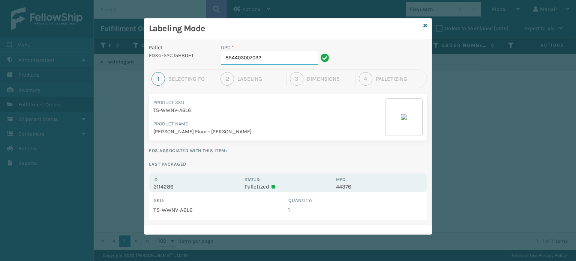
click at [281, 53] on input "854403007032" at bounding box center [269, 58] width 97 height 14
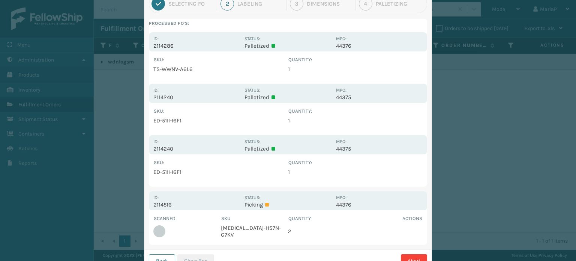
scroll to position [103, 0]
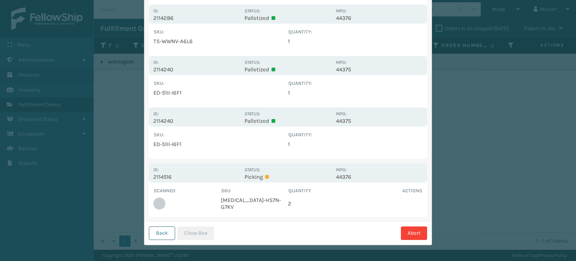
click at [160, 231] on button "Back" at bounding box center [162, 233] width 26 height 14
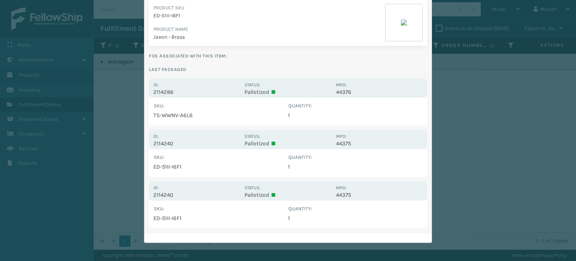
scroll to position [0, 0]
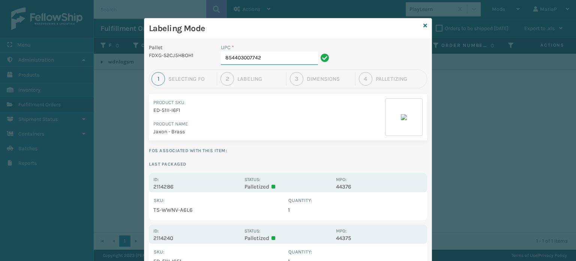
click at [265, 55] on input "854403007742" at bounding box center [269, 58] width 97 height 14
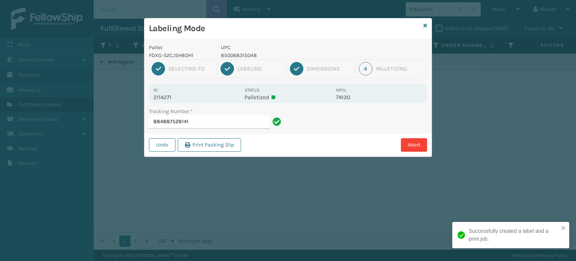
click at [246, 55] on p "850068315048" at bounding box center [276, 55] width 111 height 8
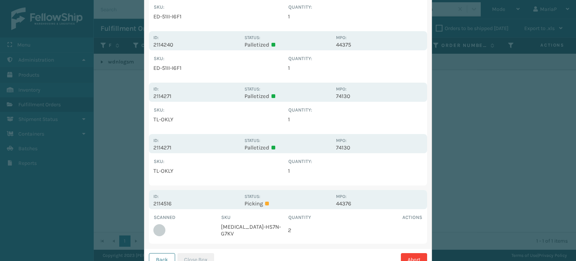
scroll to position [206, 0]
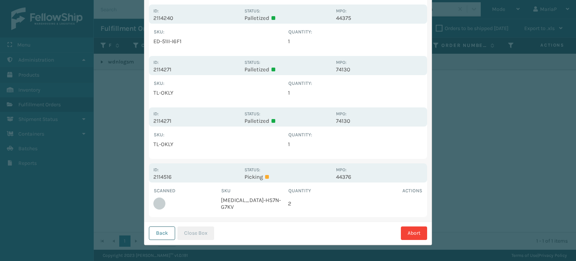
click at [164, 233] on button "Back" at bounding box center [162, 233] width 26 height 14
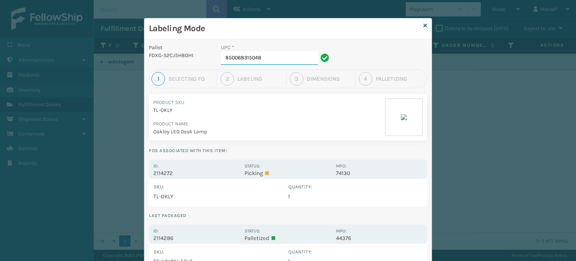
click at [263, 58] on input "850068315048" at bounding box center [269, 58] width 97 height 14
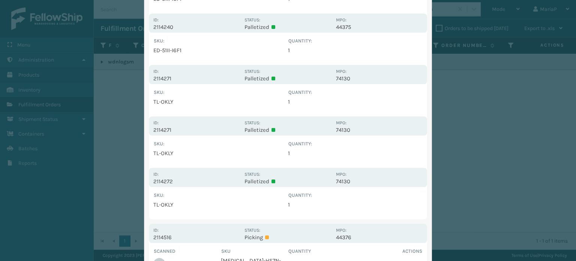
scroll to position [257, 0]
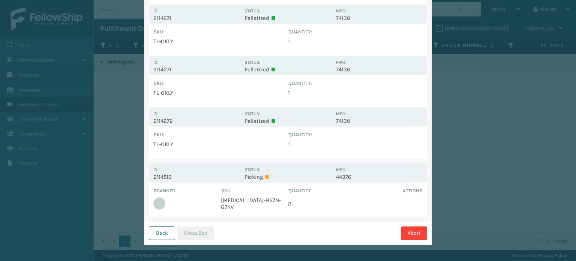
click at [159, 230] on button "Back" at bounding box center [162, 233] width 26 height 14
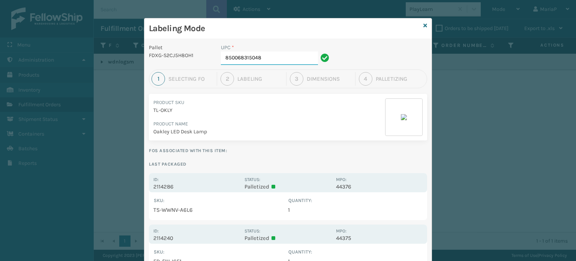
click at [266, 57] on input "850068315048" at bounding box center [269, 58] width 97 height 14
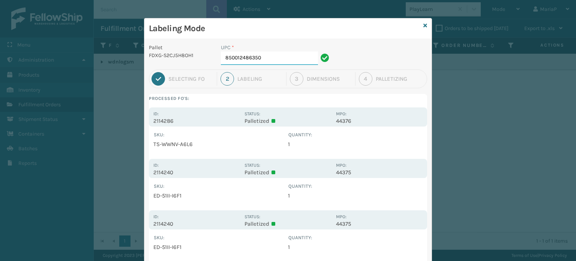
click at [270, 54] on input "850012486350" at bounding box center [269, 58] width 97 height 14
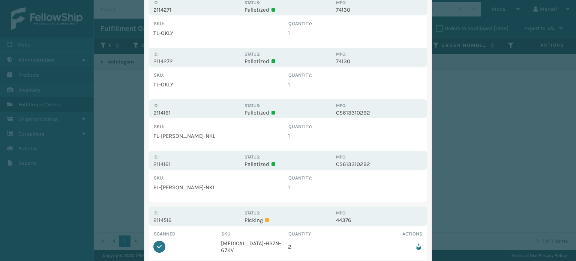
scroll to position [360, 0]
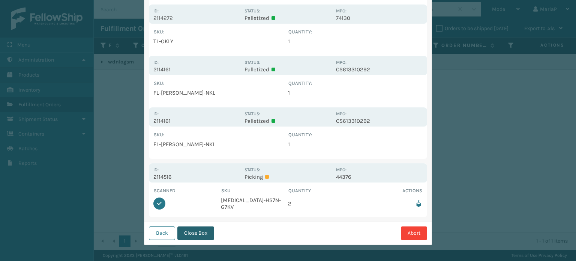
click at [202, 234] on button "Close Box" at bounding box center [195, 233] width 37 height 14
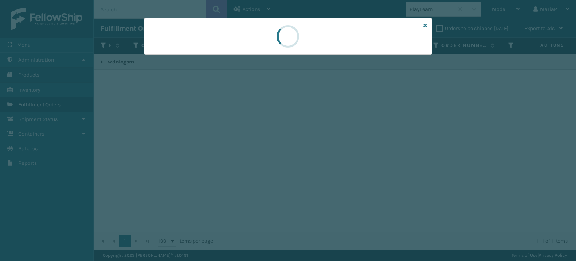
scroll to position [0, 0]
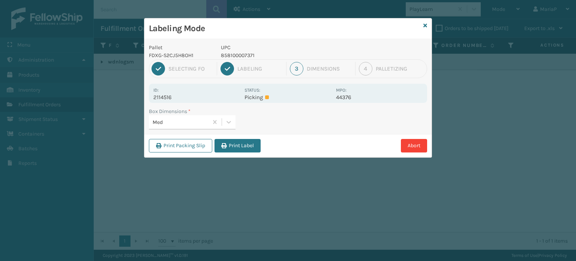
click at [230, 133] on div "Box Dimensions * Med" at bounding box center [287, 120] width 287 height 27
click at [235, 141] on button "Print Label" at bounding box center [238, 146] width 46 height 14
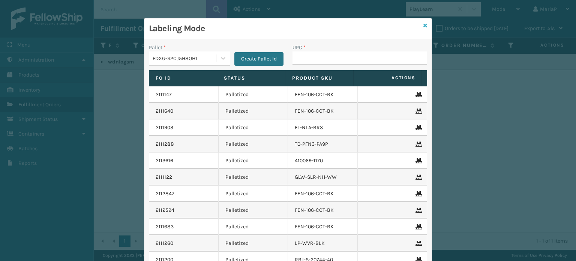
click at [424, 26] on icon at bounding box center [426, 25] width 4 height 5
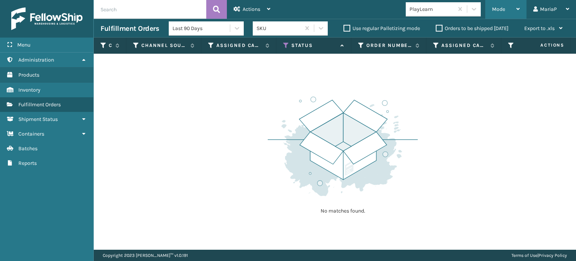
click at [498, 8] on span "Mode" at bounding box center [498, 9] width 13 height 6
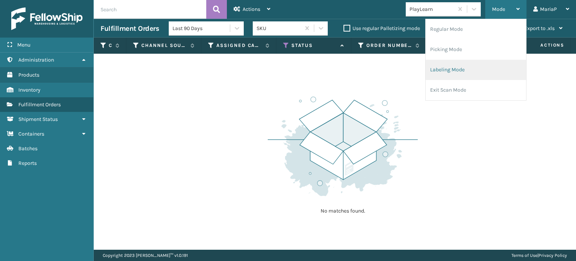
click at [452, 69] on li "Labeling Mode" at bounding box center [476, 70] width 101 height 20
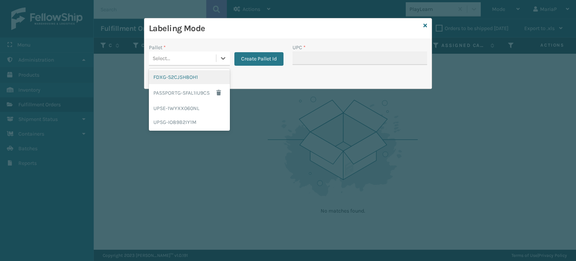
click at [201, 59] on div "Select..." at bounding box center [182, 58] width 67 height 12
click at [191, 78] on div "FDXG-S2CJ5H8OH1" at bounding box center [189, 77] width 81 height 14
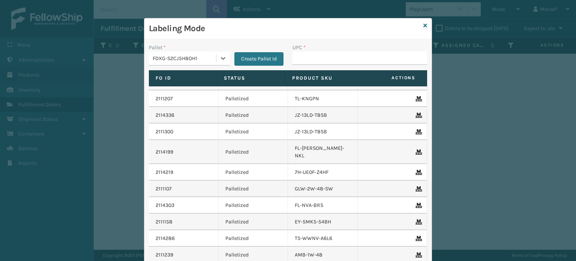
scroll to position [75, 0]
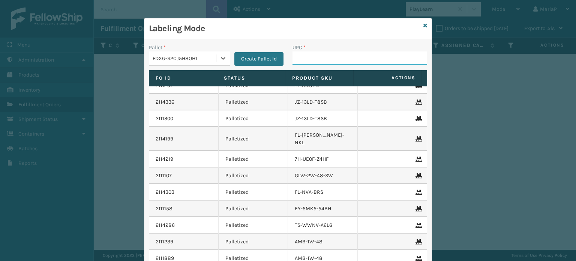
click at [324, 61] on input "UPC *" at bounding box center [360, 58] width 135 height 14
